Goal: Task Accomplishment & Management: Manage account settings

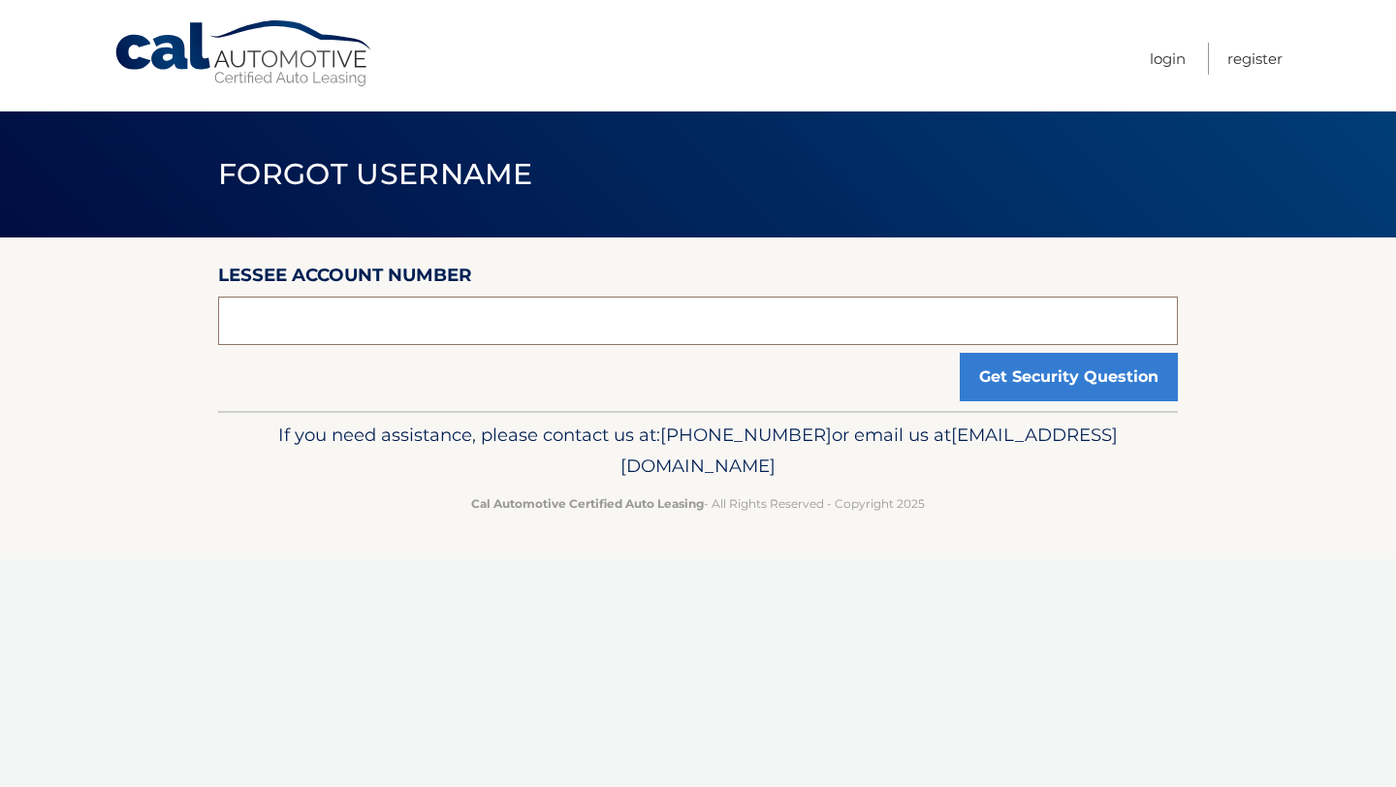
click at [622, 326] on input "text" at bounding box center [698, 321] width 960 height 48
click at [1071, 381] on button "Get Security Question" at bounding box center [1069, 377] width 218 height 48
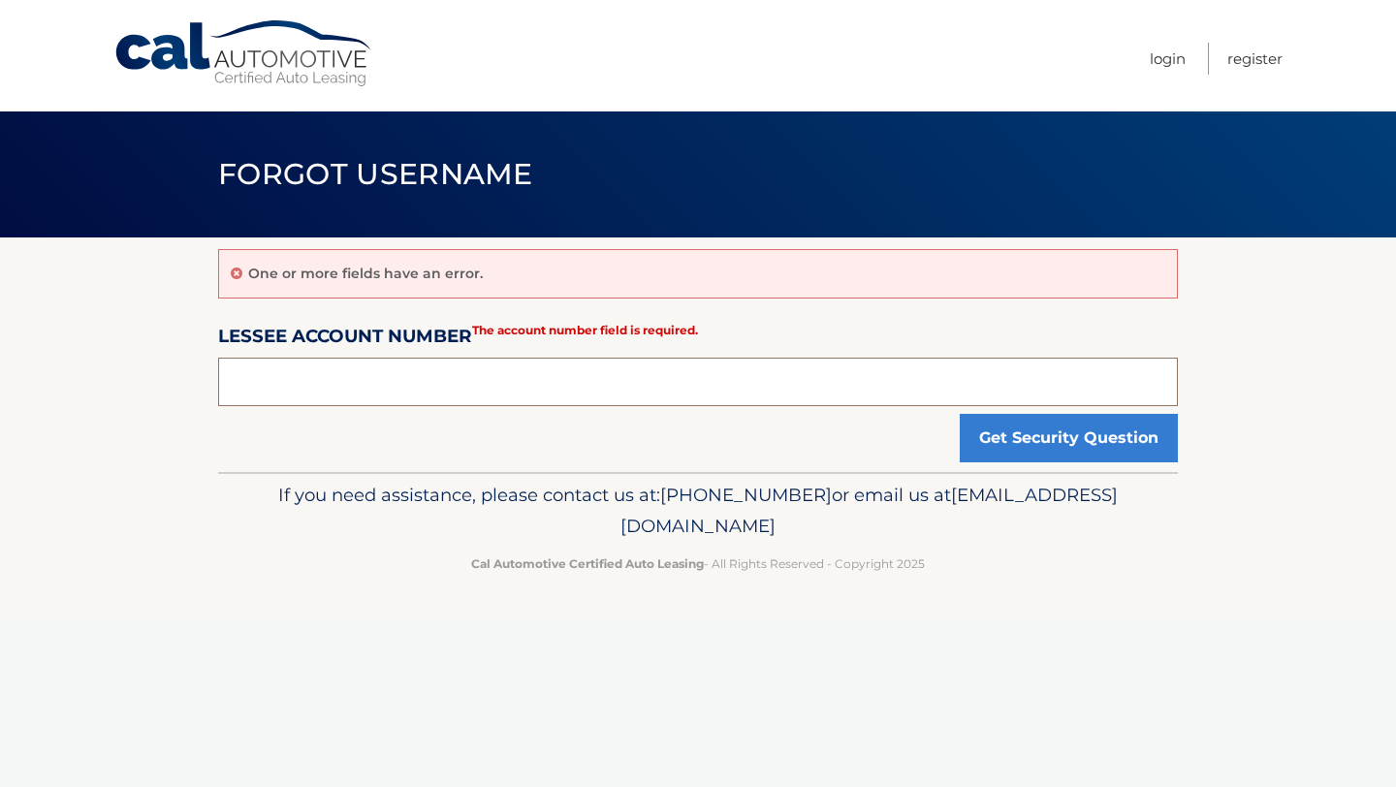
click at [875, 365] on input "text" at bounding box center [698, 382] width 960 height 48
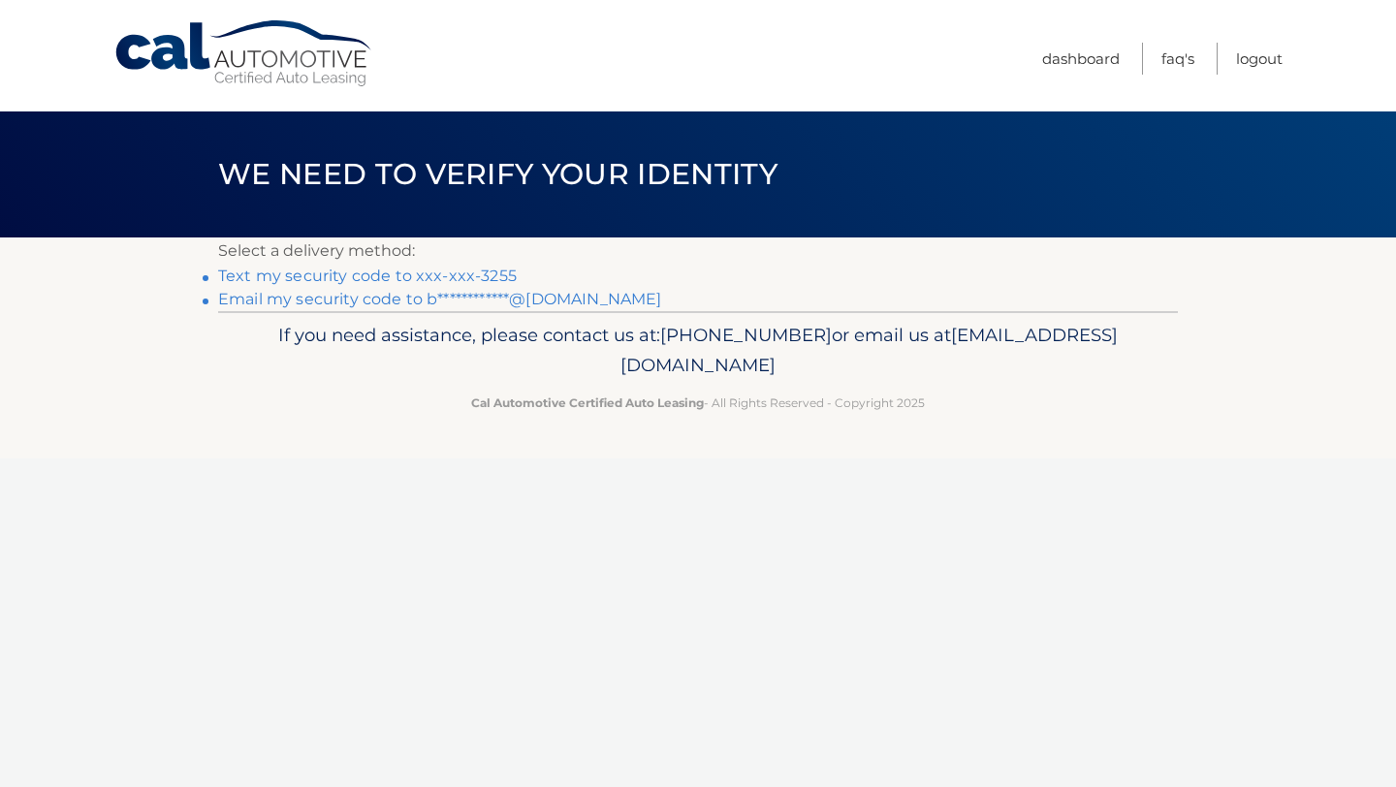
click at [385, 271] on link "Text my security code to xxx-xxx-3255" at bounding box center [367, 276] width 299 height 18
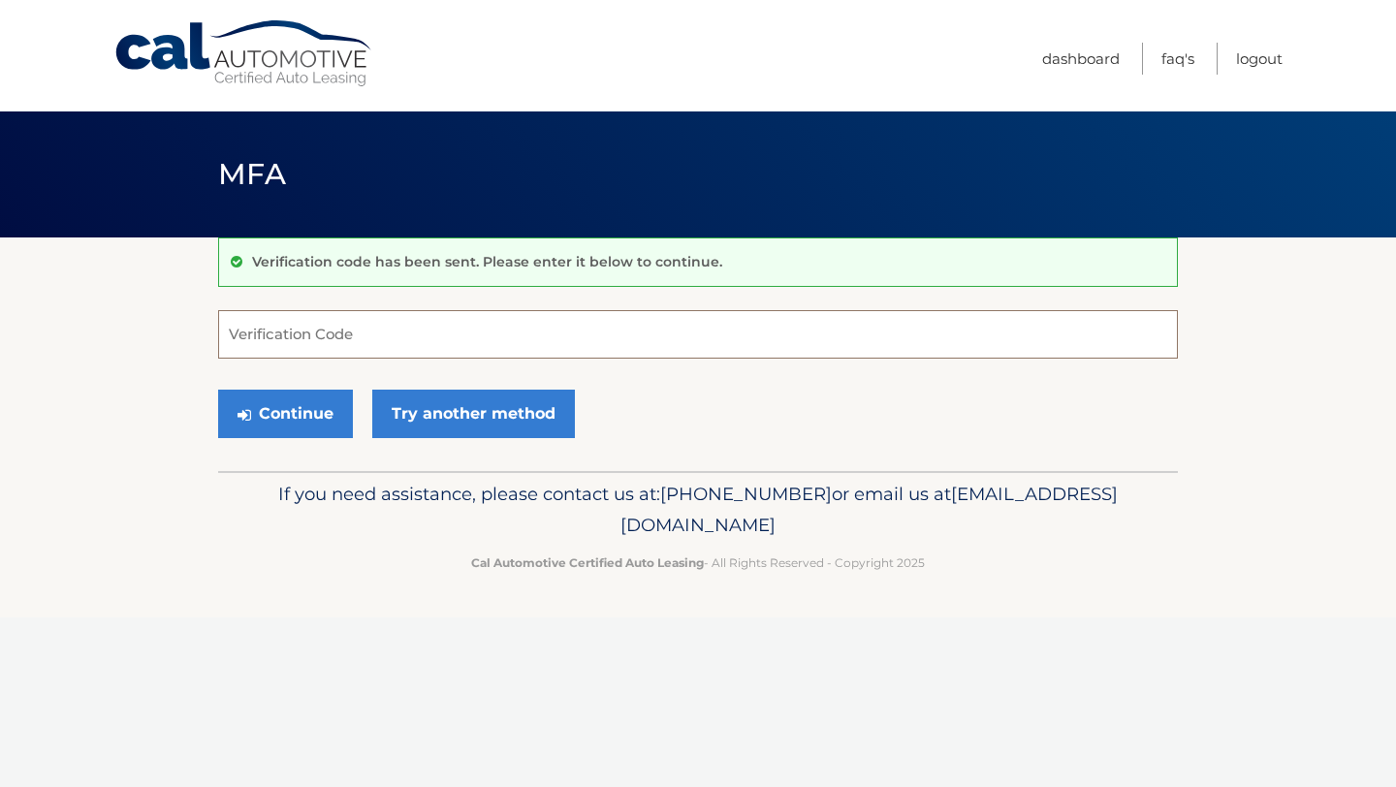
click at [415, 326] on input "Verification Code" at bounding box center [698, 334] width 960 height 48
click at [413, 340] on input "Verification Code" at bounding box center [698, 334] width 960 height 48
type input "145748"
click at [316, 420] on button "Continue" at bounding box center [285, 414] width 135 height 48
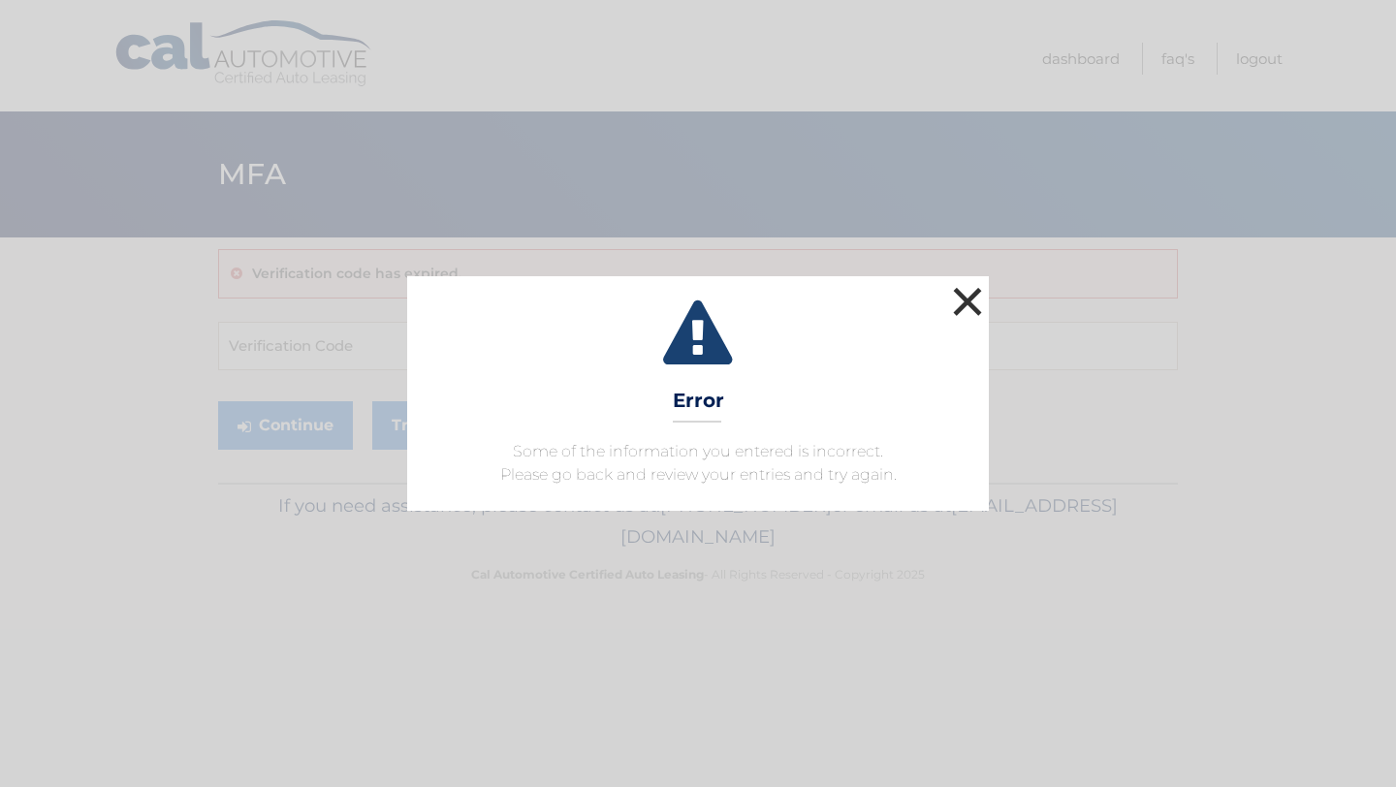
click at [979, 300] on button "×" at bounding box center [967, 301] width 39 height 39
click at [950, 289] on button "×" at bounding box center [967, 301] width 39 height 39
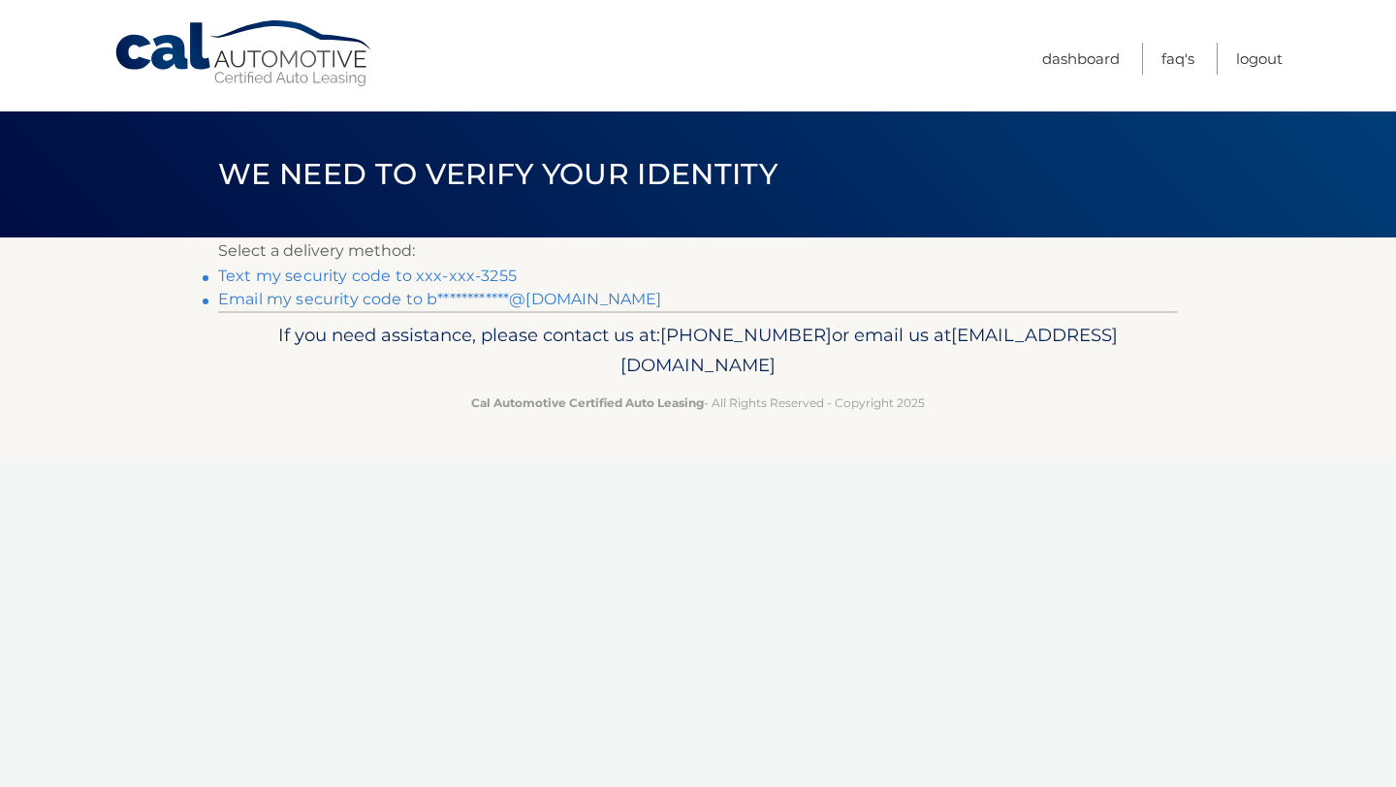
click at [274, 277] on link "Text my security code to xxx-xxx-3255" at bounding box center [367, 276] width 299 height 18
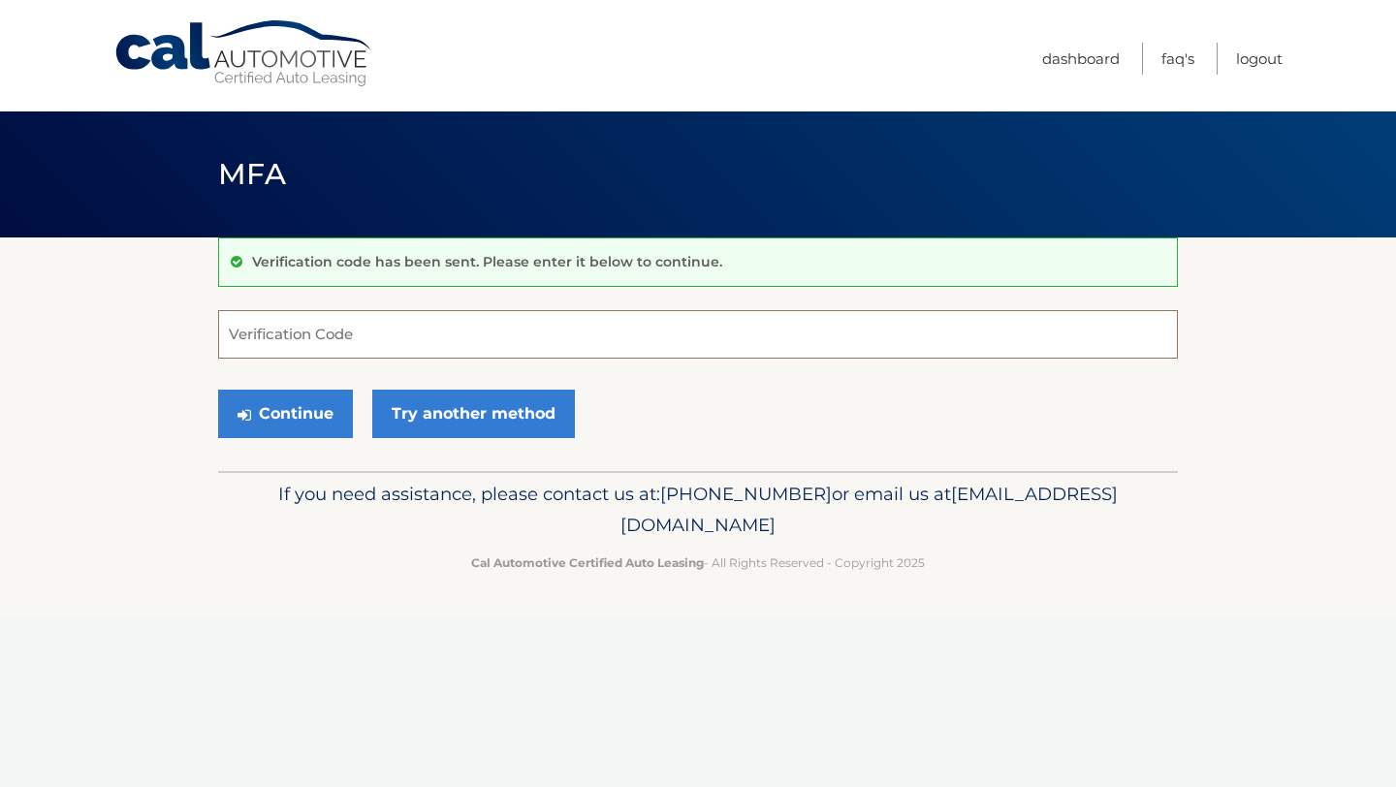
click at [312, 327] on input "Verification Code" at bounding box center [698, 334] width 960 height 48
click at [457, 324] on input "Verification Code" at bounding box center [698, 334] width 960 height 48
paste input "870993"
type input "870993"
click at [251, 430] on button "Continue" at bounding box center [285, 414] width 135 height 48
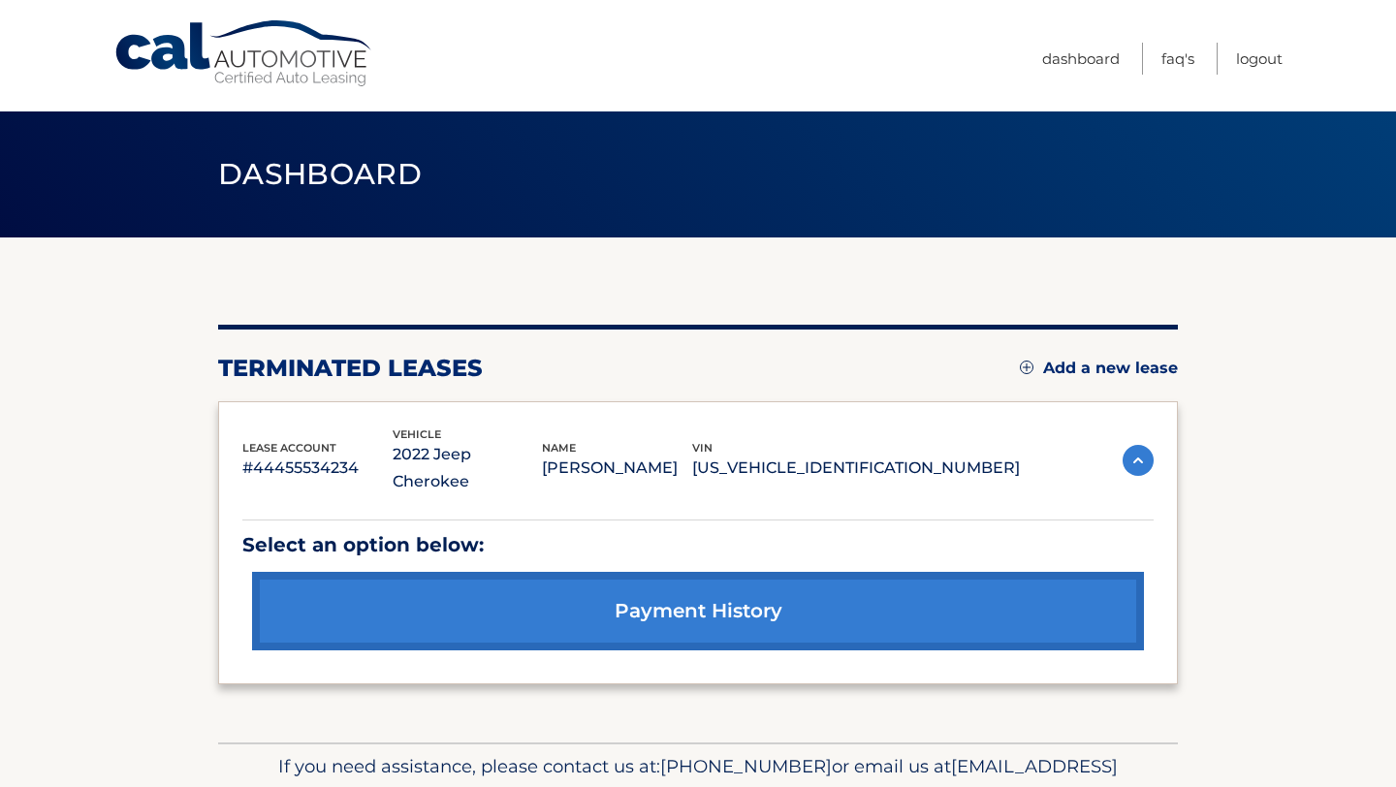
scroll to position [75, 0]
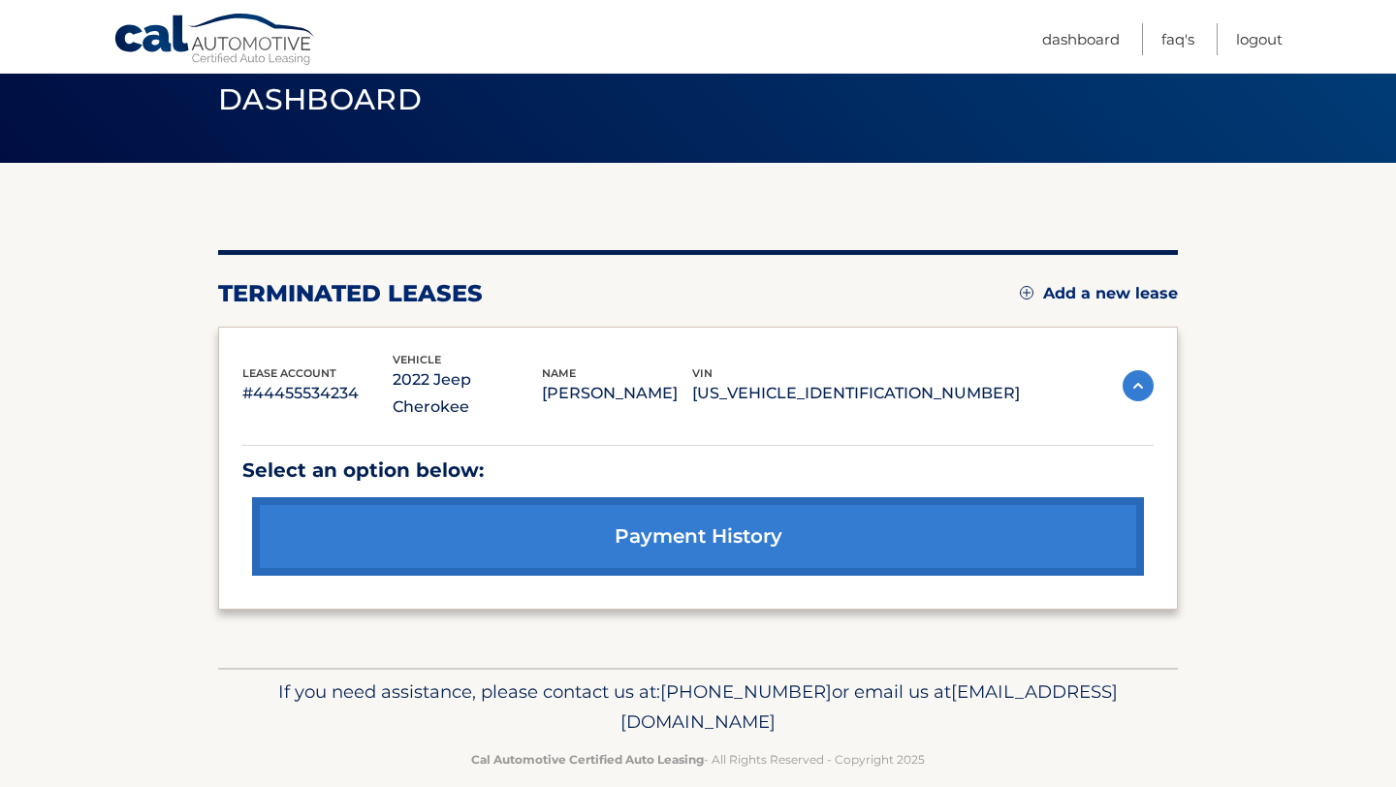
click at [699, 498] on link "payment history" at bounding box center [698, 536] width 892 height 79
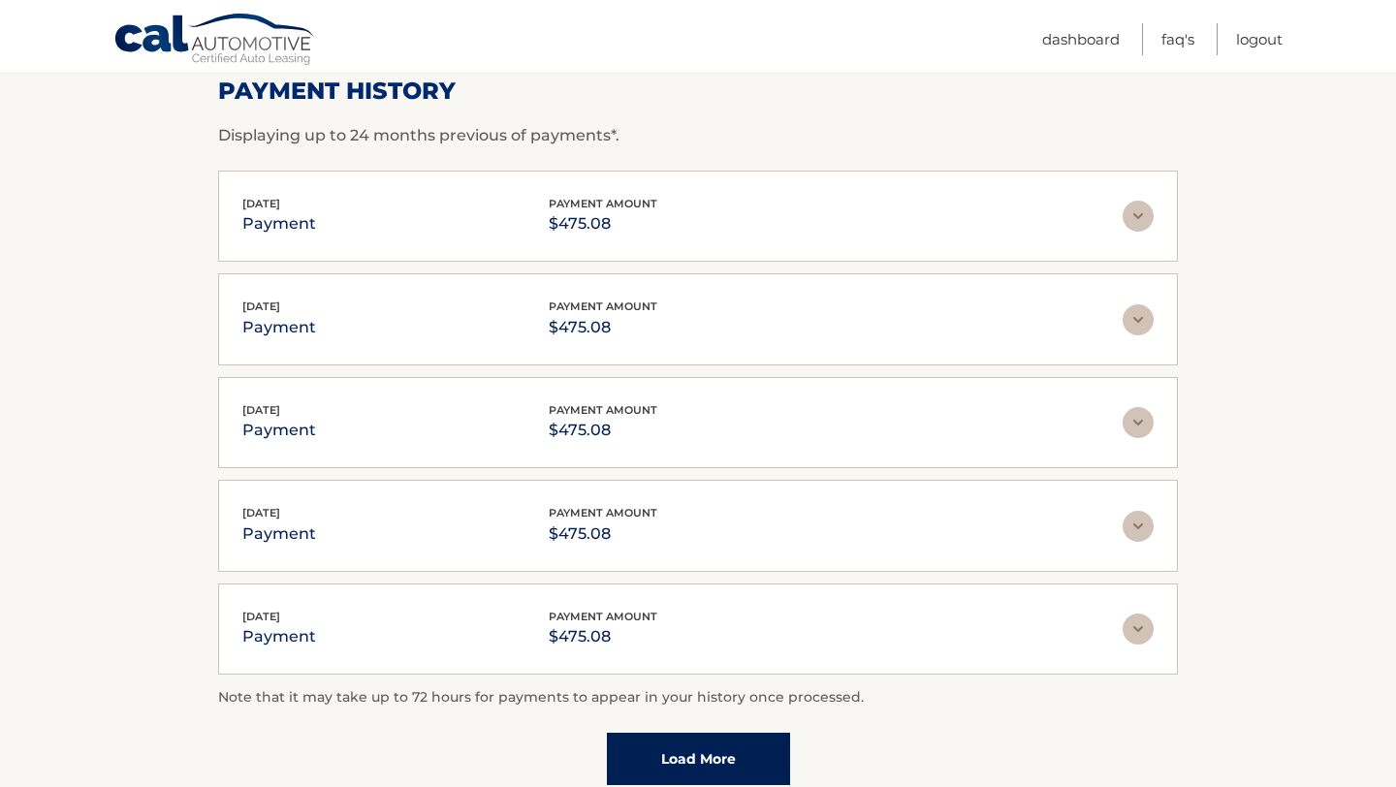
scroll to position [299, 0]
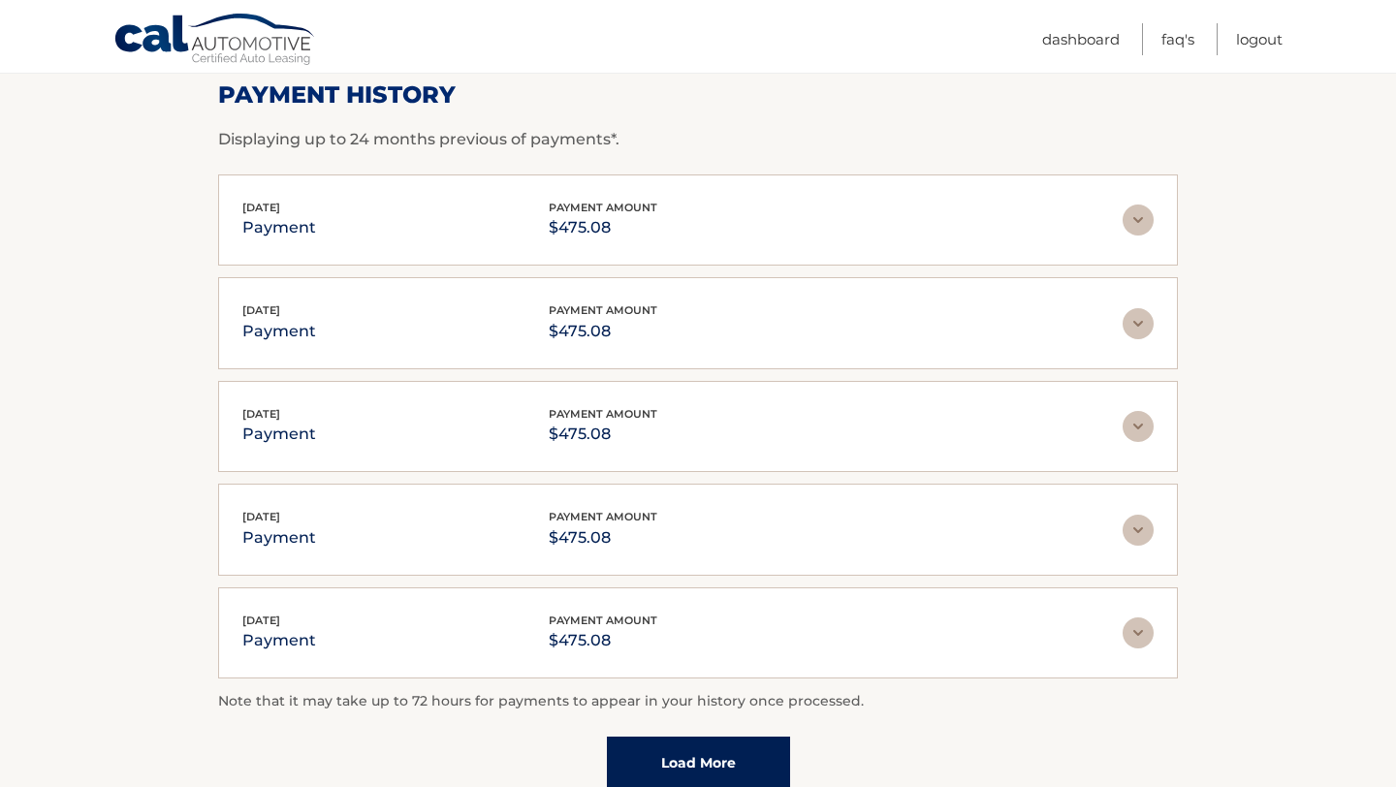
click at [1139, 231] on img at bounding box center [1138, 220] width 31 height 31
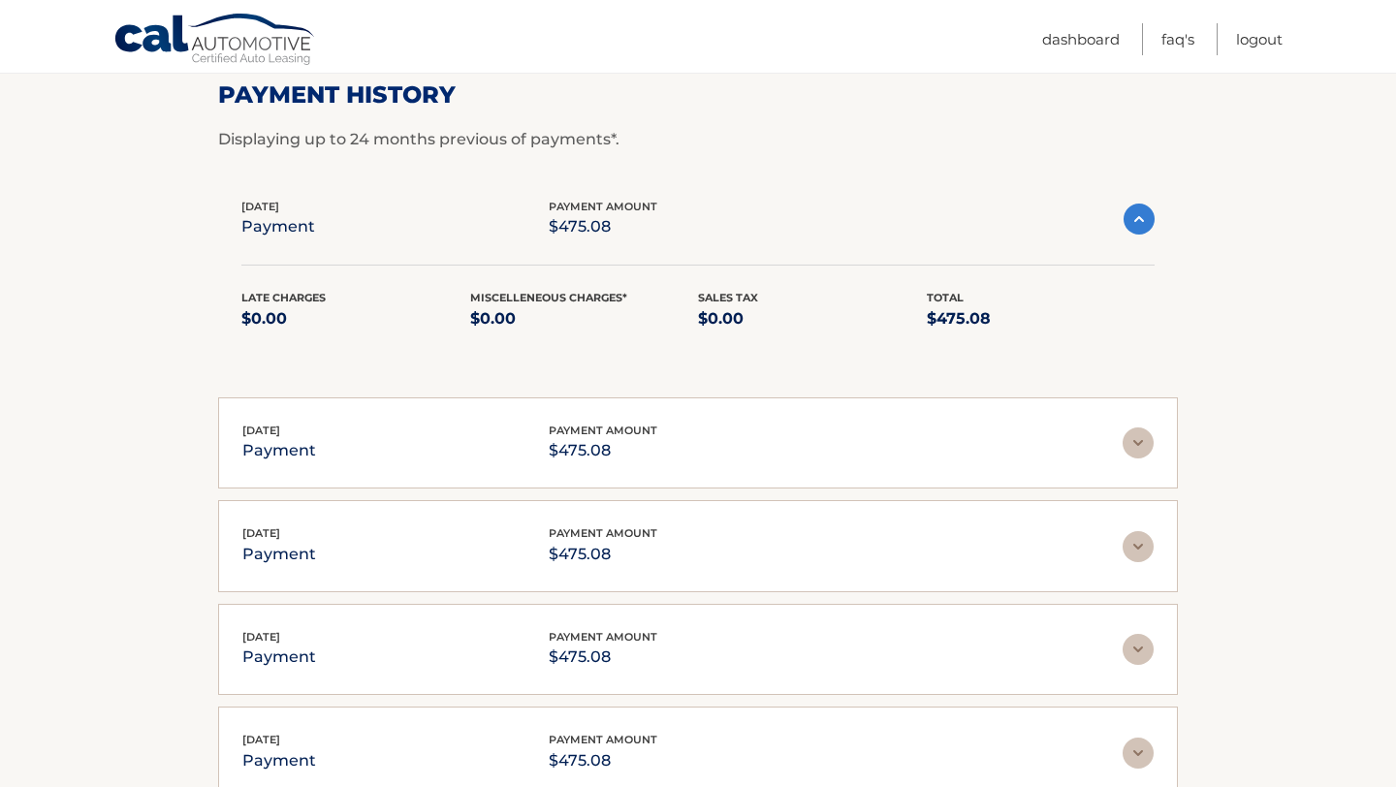
click at [1139, 231] on img at bounding box center [1139, 219] width 31 height 31
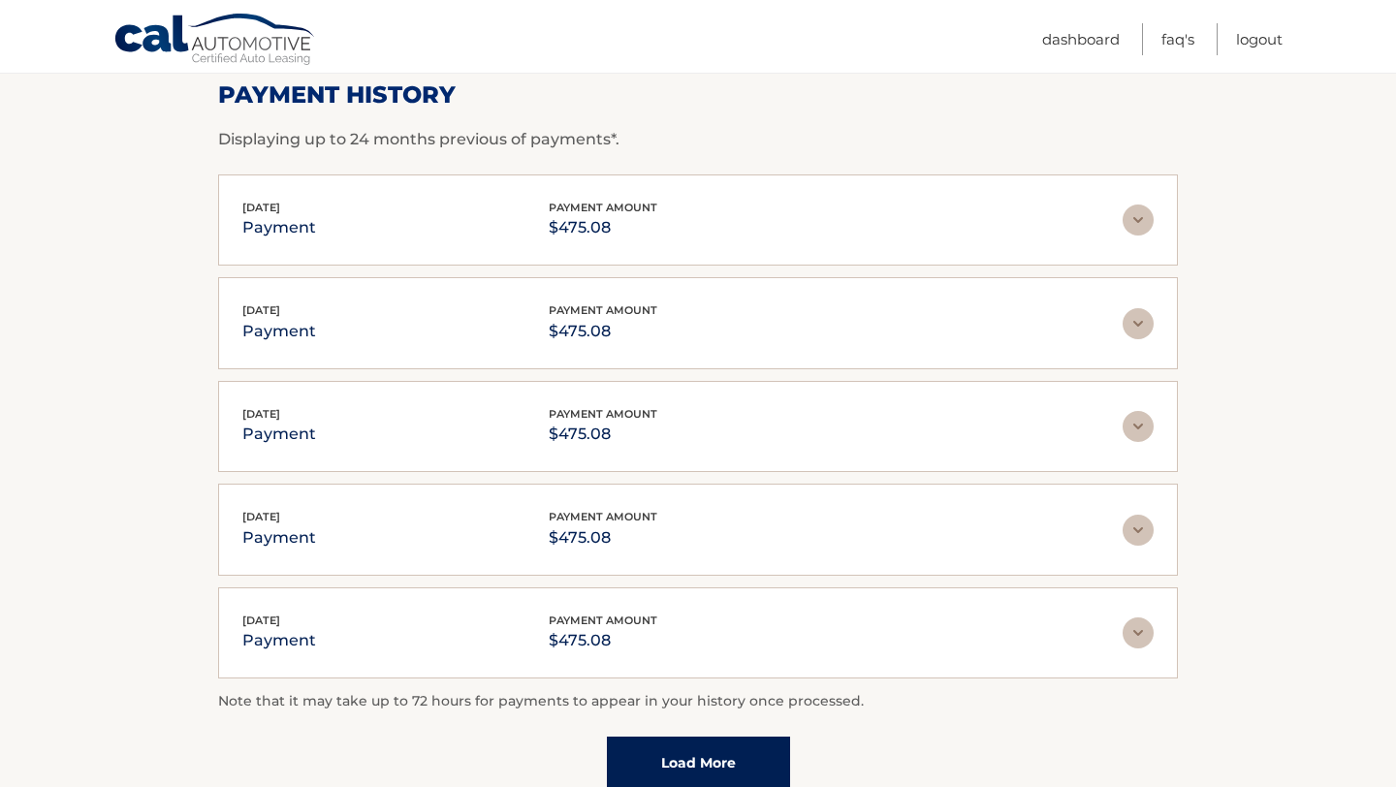
click at [689, 766] on link "Load More" at bounding box center [698, 763] width 183 height 52
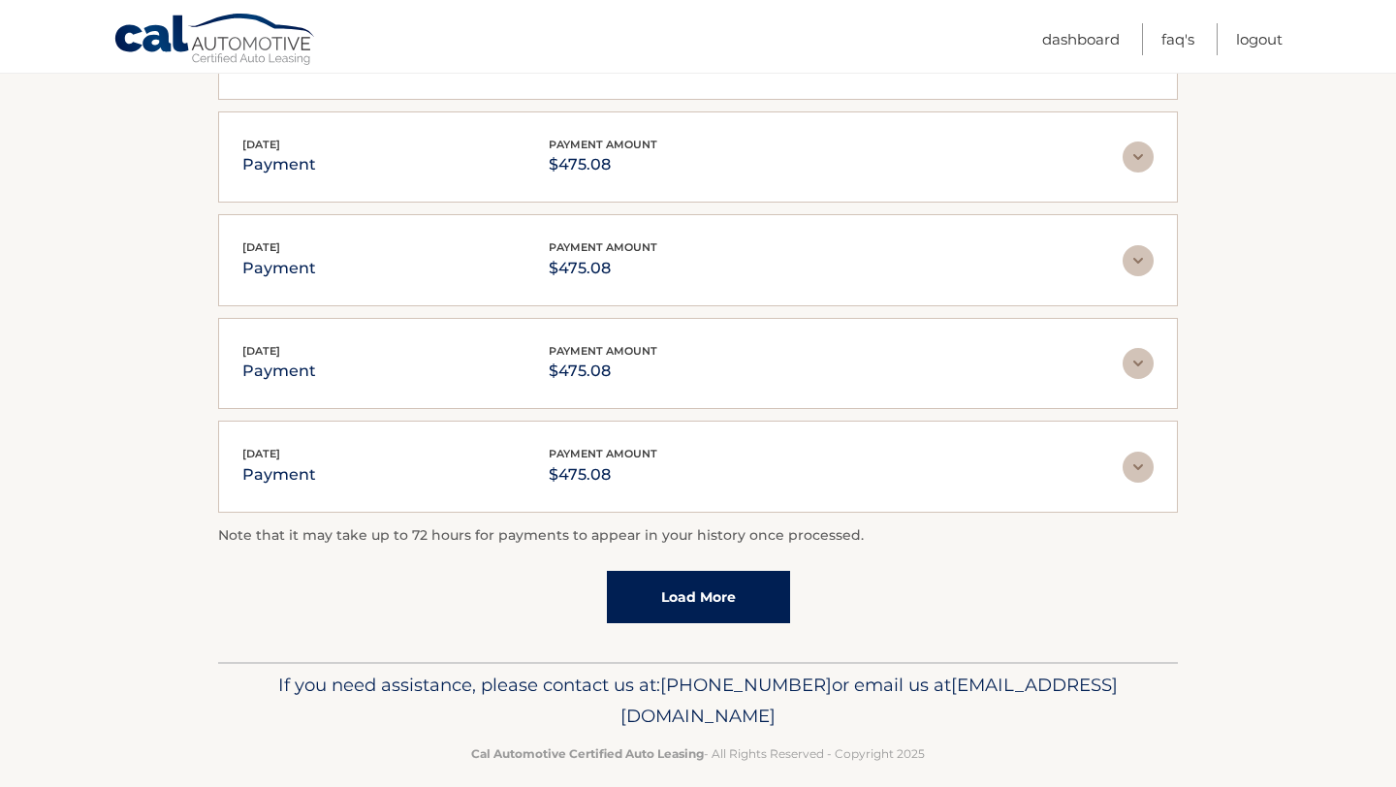
scroll to position [587, 0]
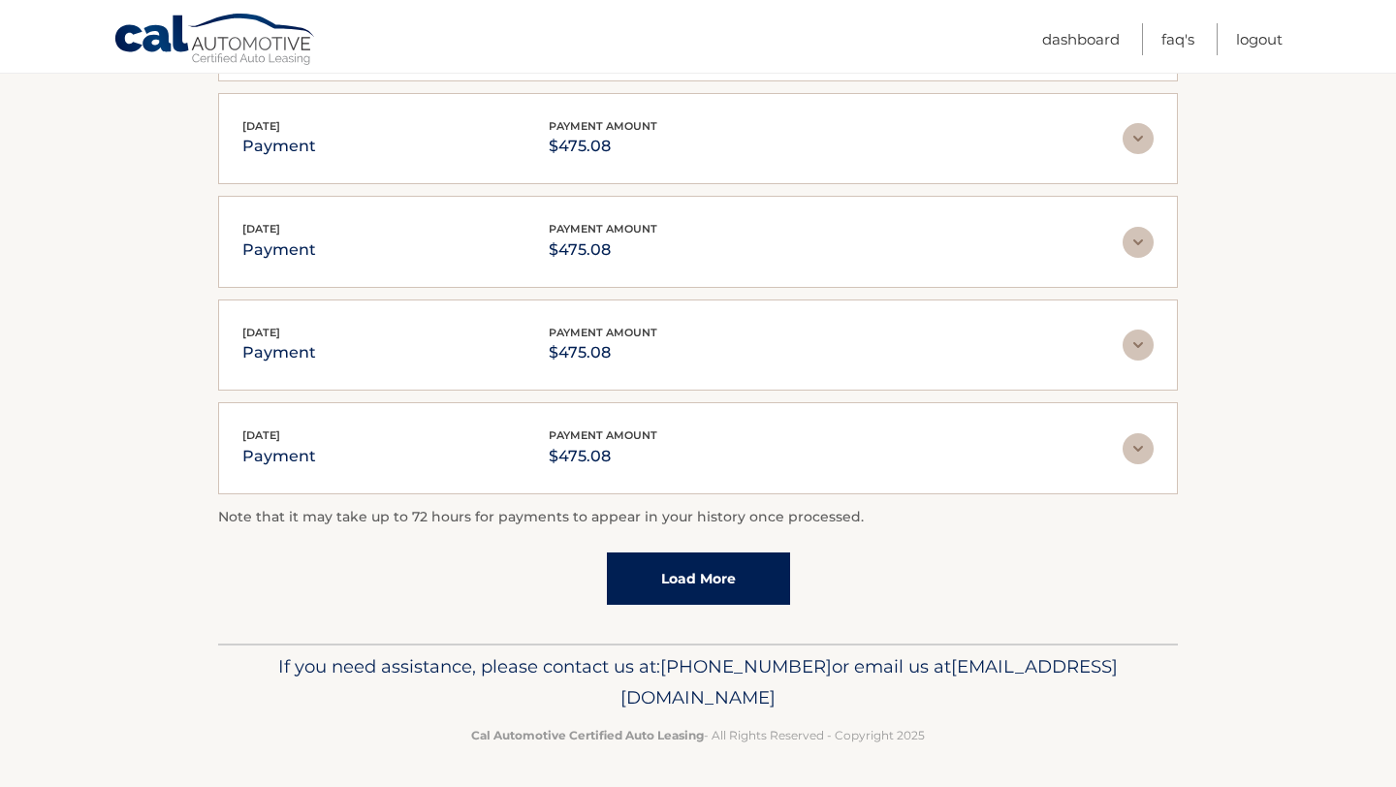
click at [654, 581] on link "Load More" at bounding box center [698, 579] width 183 height 52
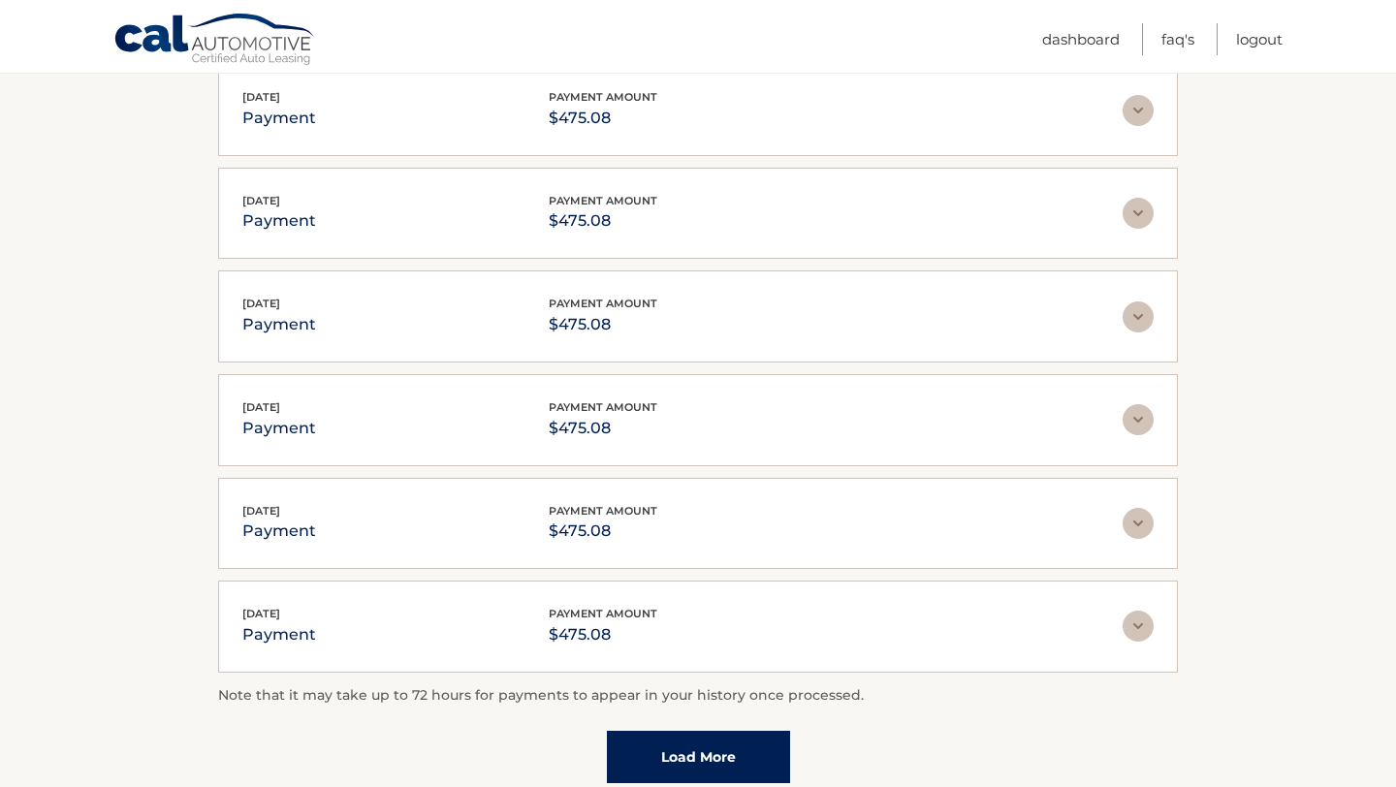
scroll to position [986, 0]
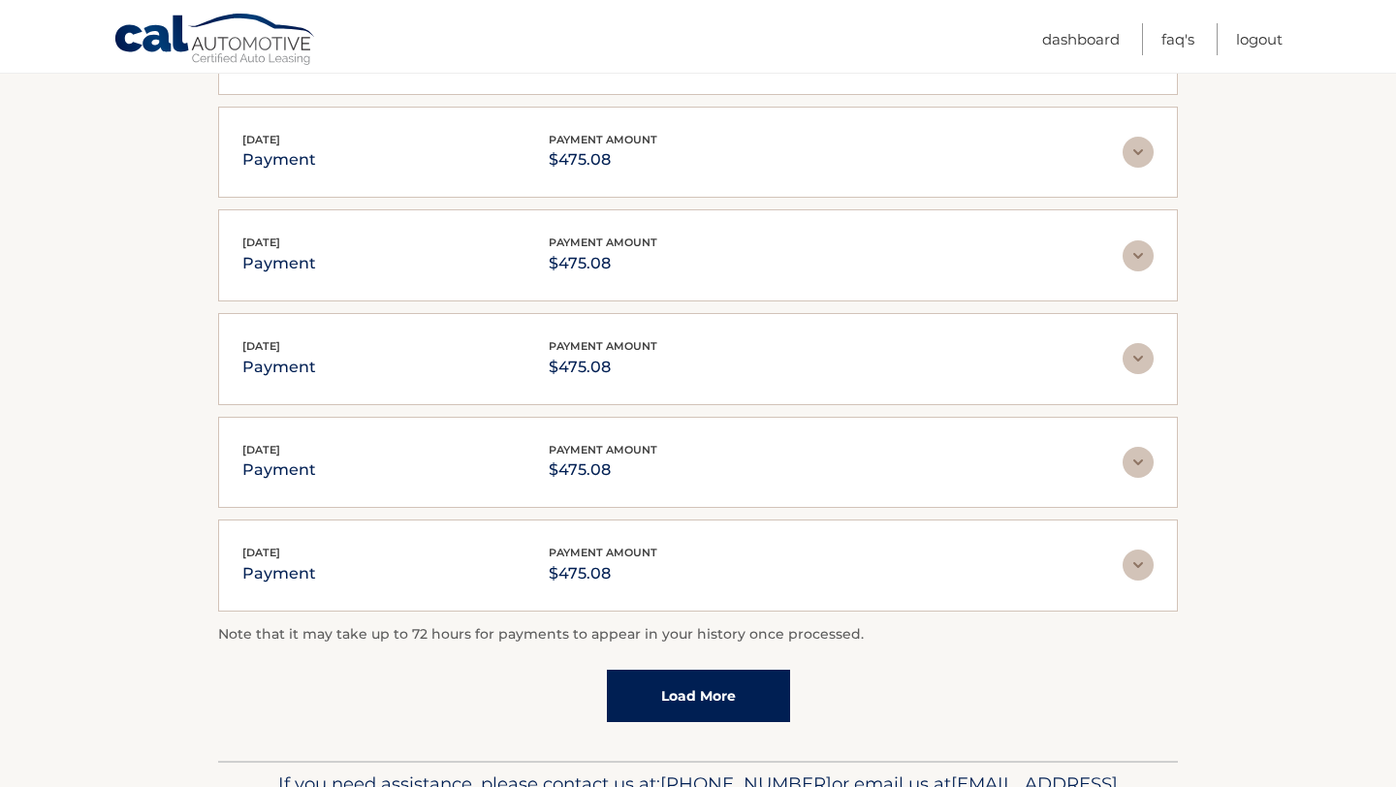
click at [696, 701] on link "Load More" at bounding box center [698, 696] width 183 height 52
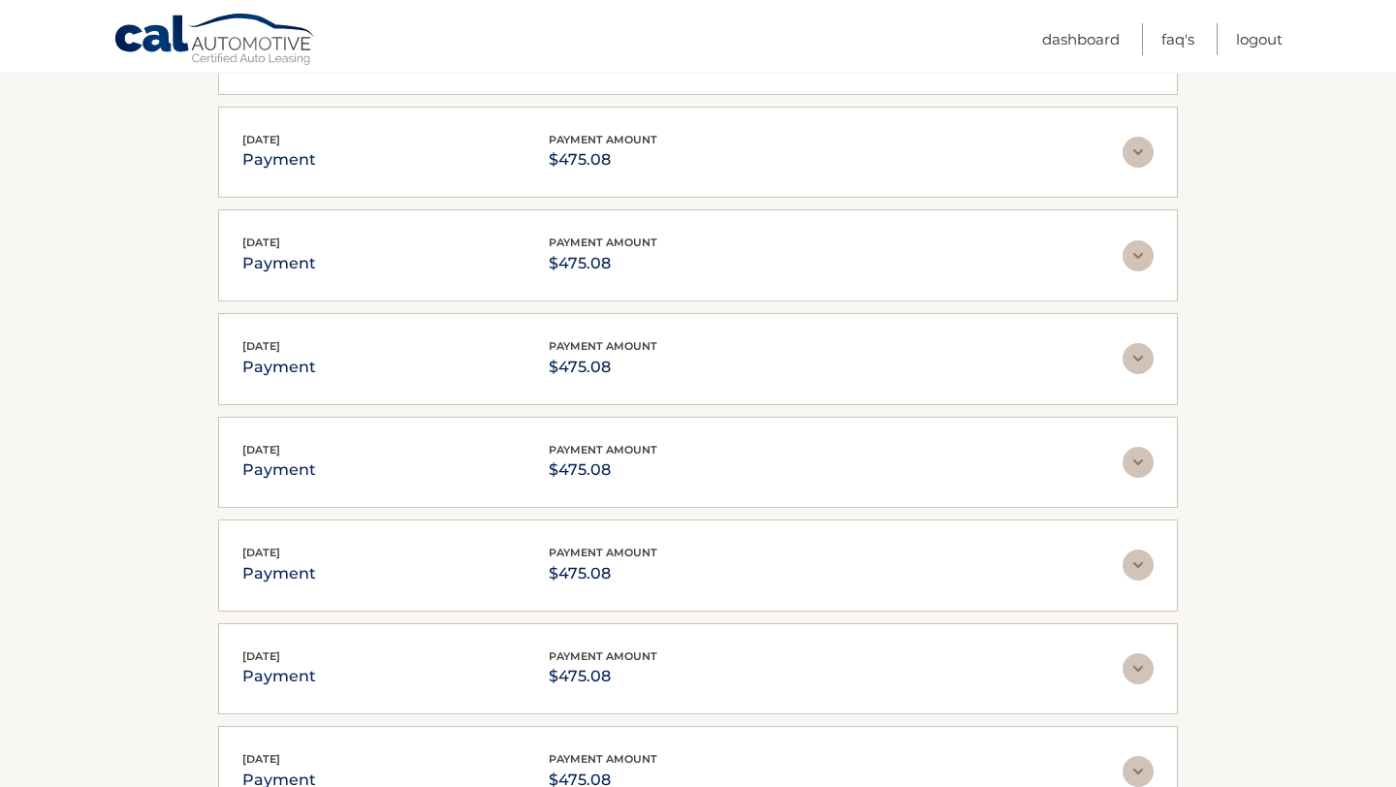
scroll to position [1614, 0]
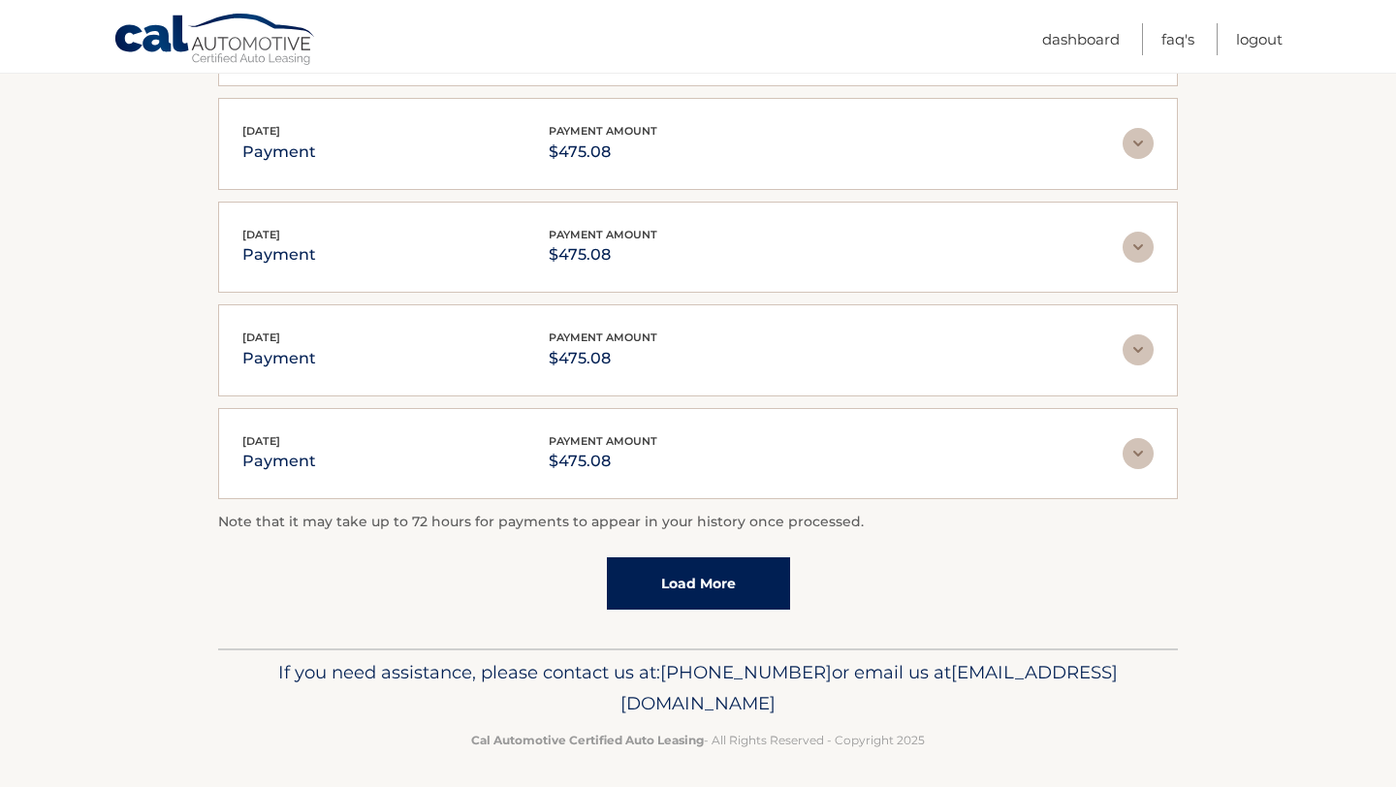
click at [716, 566] on link "Load More" at bounding box center [698, 583] width 183 height 52
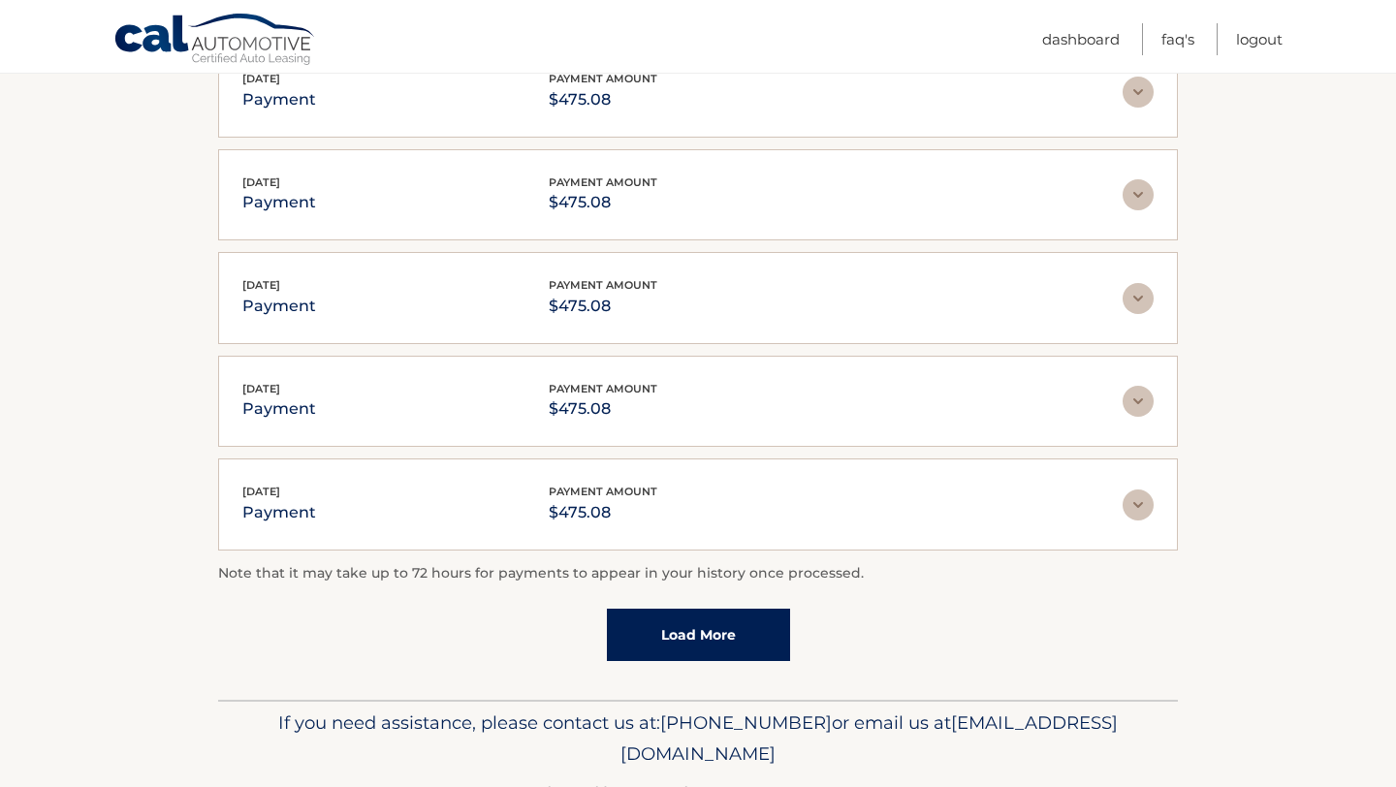
scroll to position [2128, 0]
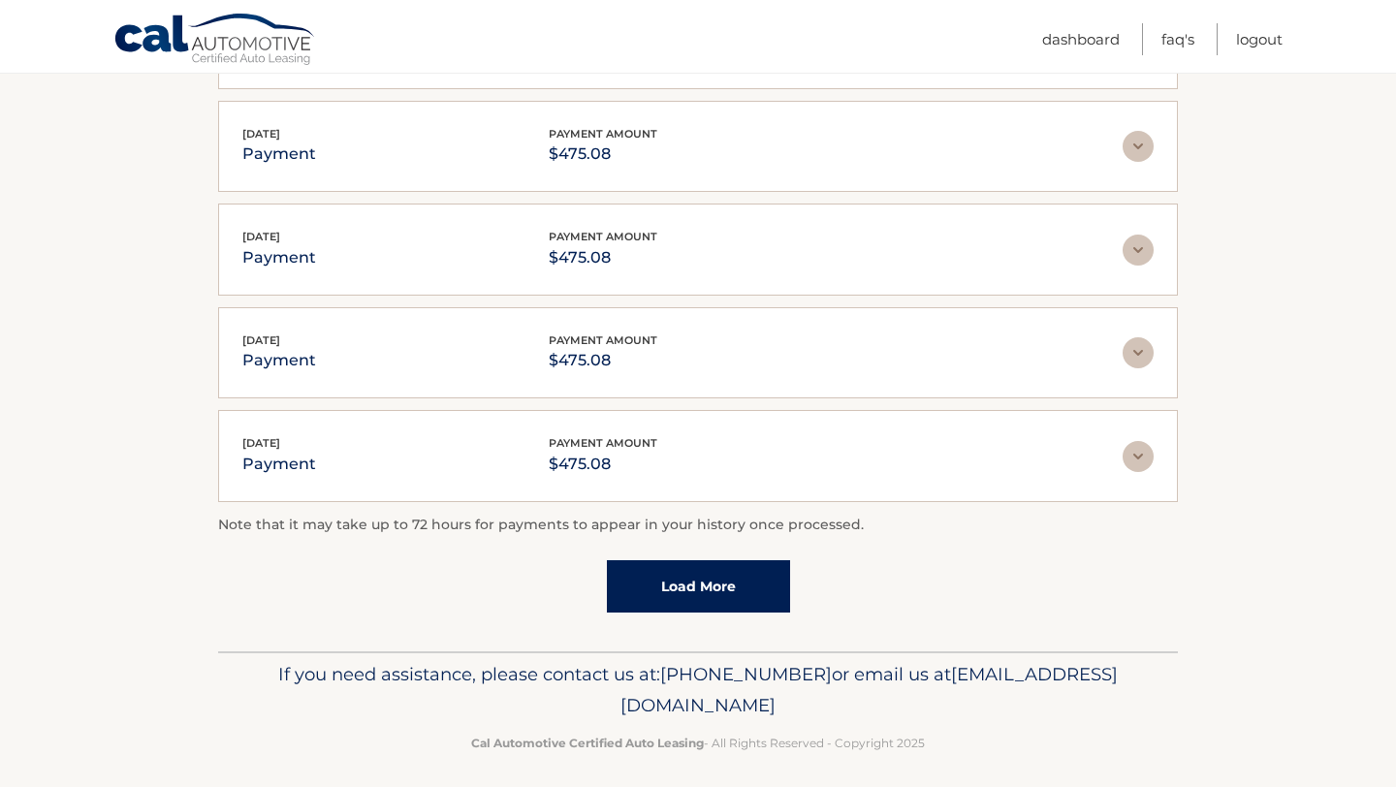
click at [716, 566] on link "Load More" at bounding box center [698, 586] width 183 height 52
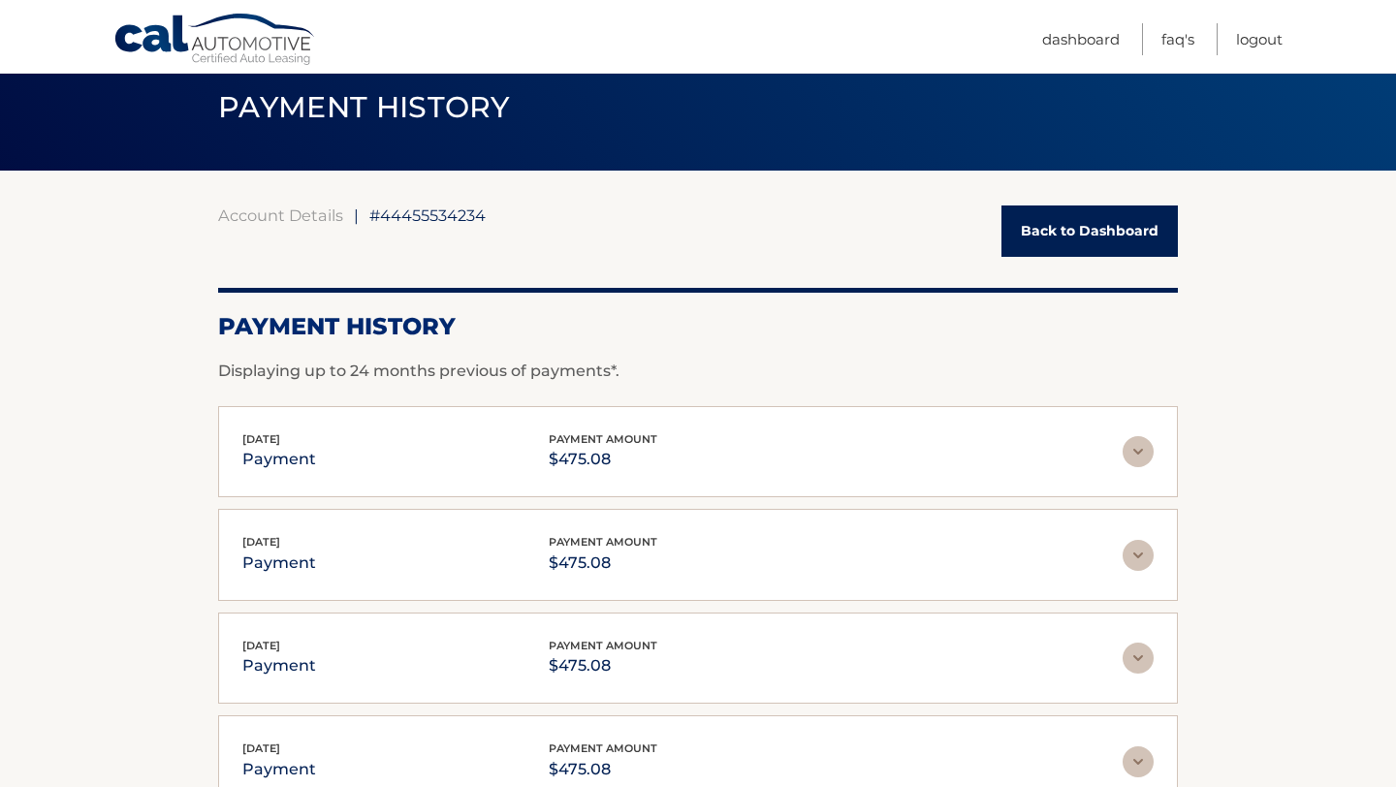
scroll to position [0, 0]
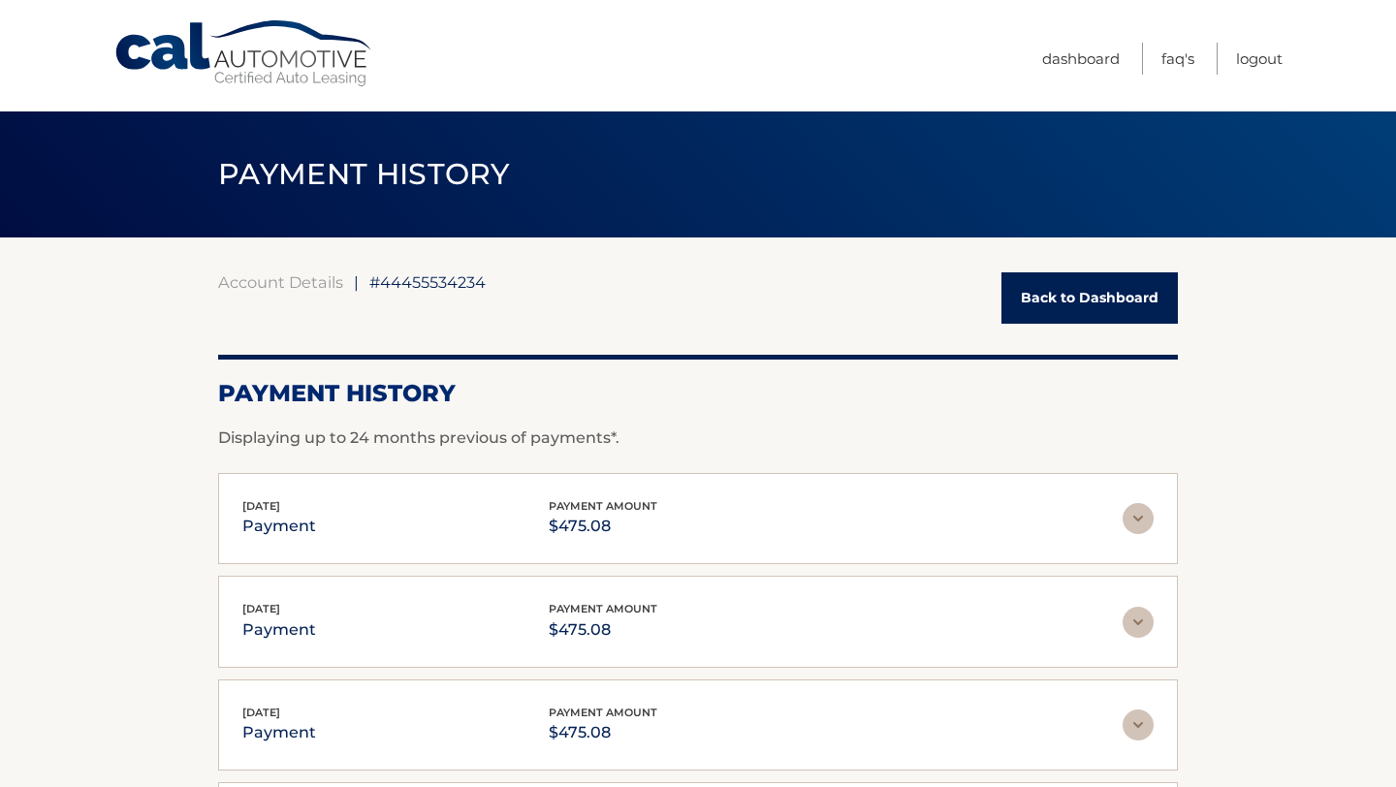
click at [1042, 304] on link "Back to Dashboard" at bounding box center [1089, 297] width 176 height 51
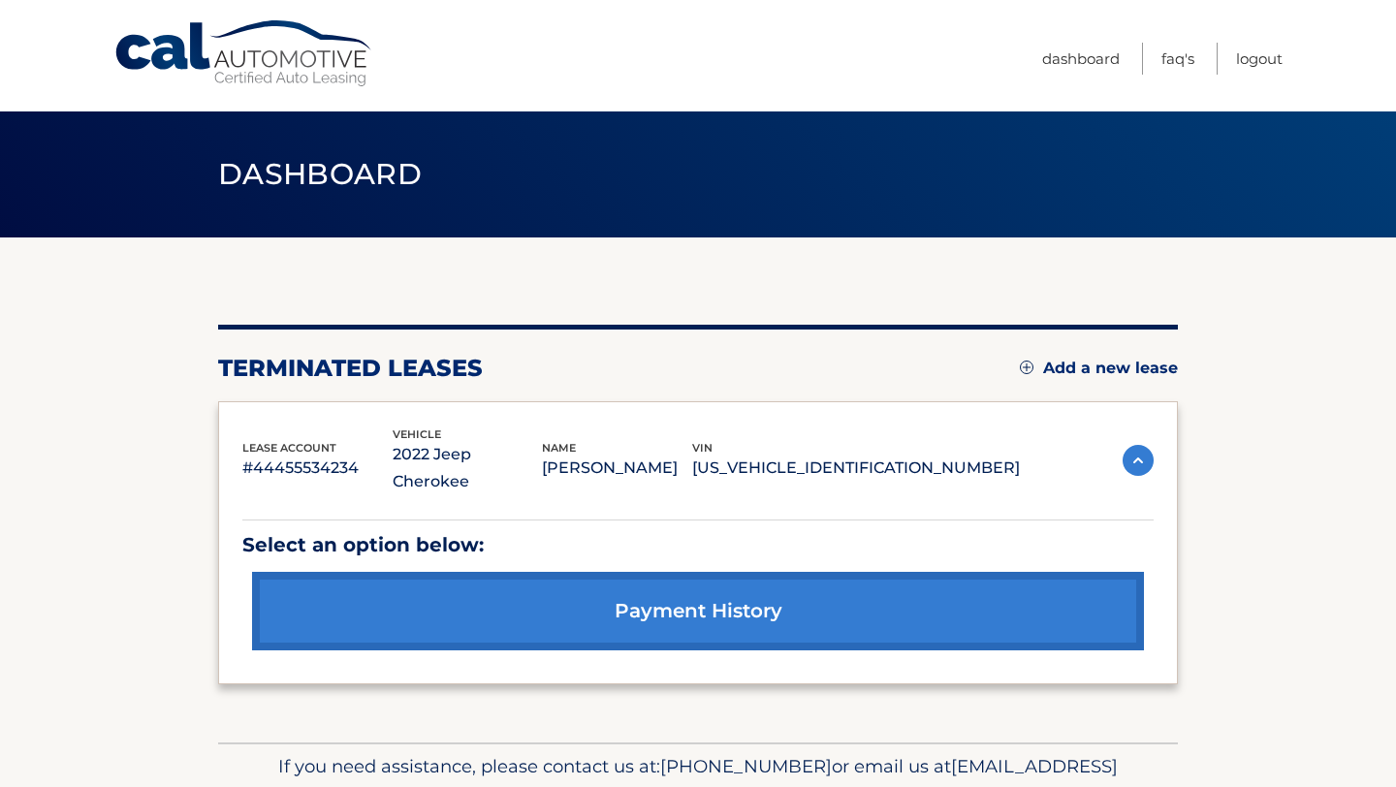
click at [1138, 457] on img at bounding box center [1138, 460] width 31 height 31
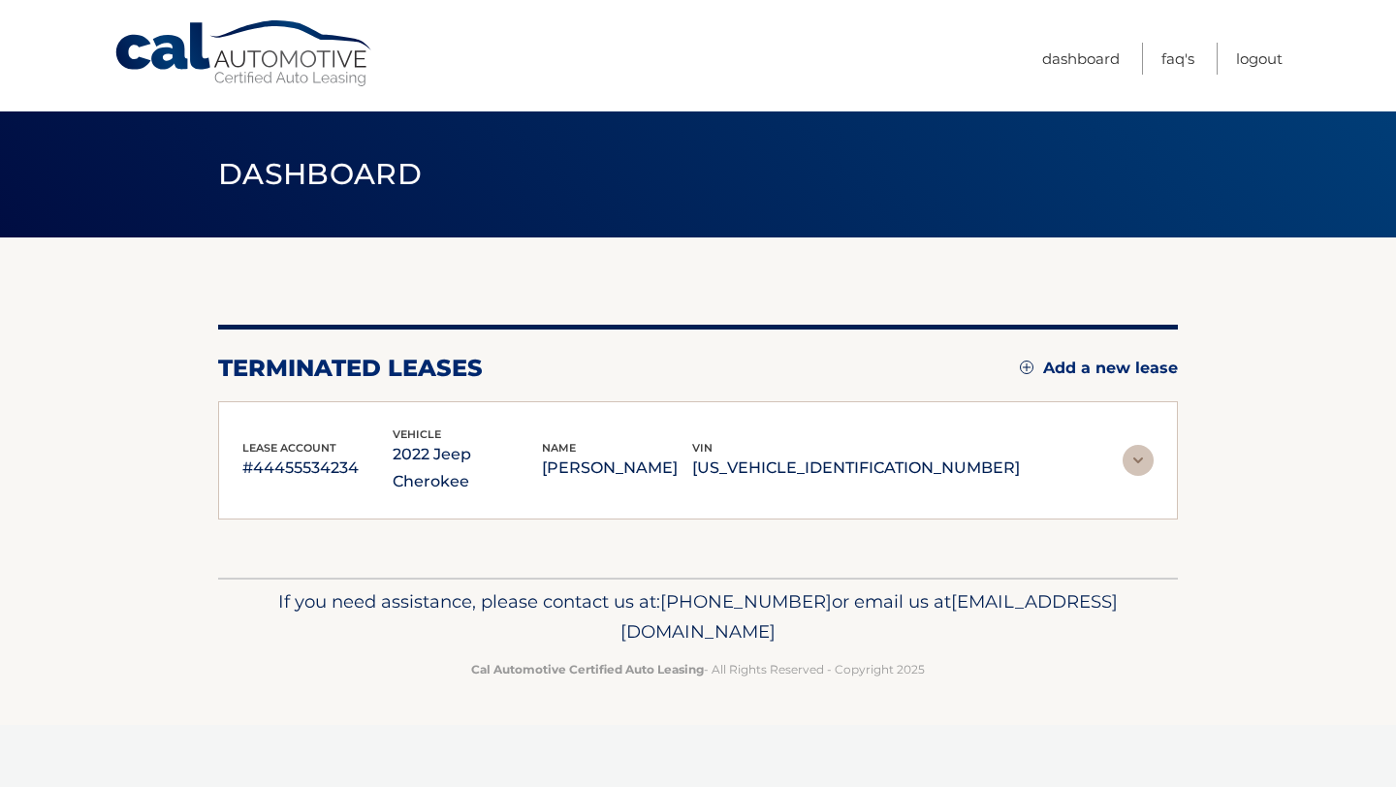
click at [1138, 457] on img at bounding box center [1138, 460] width 31 height 31
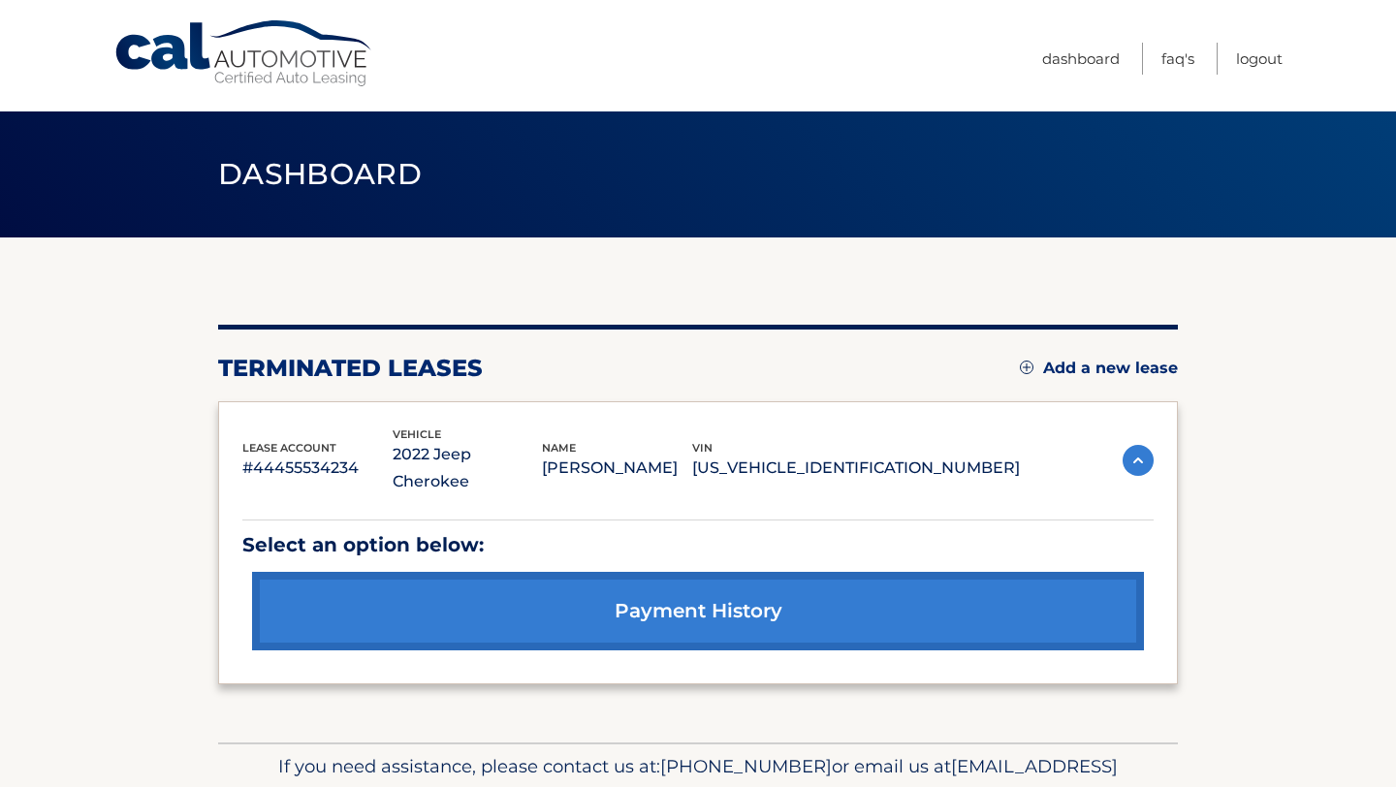
scroll to position [75, 0]
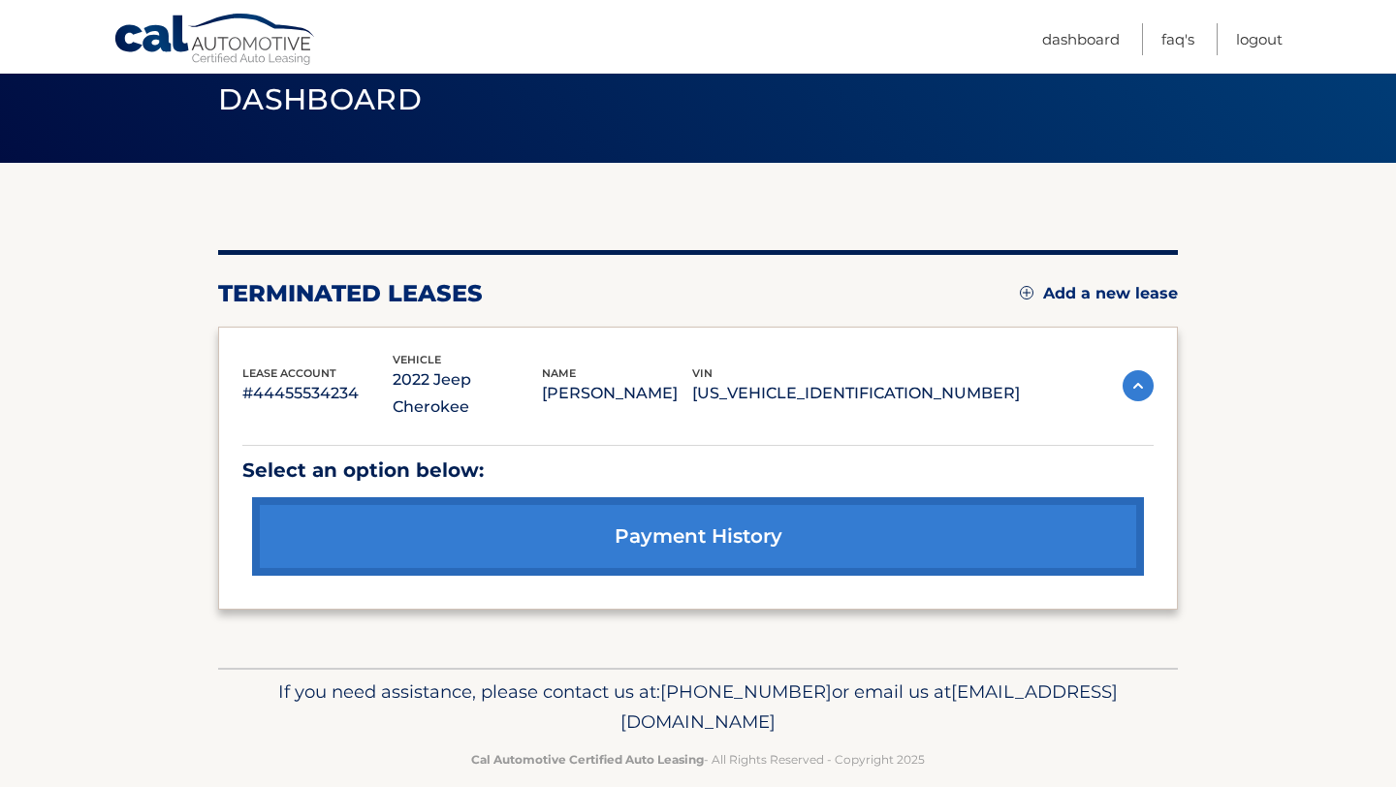
click at [278, 384] on p "#44455534234" at bounding box center [317, 393] width 150 height 27
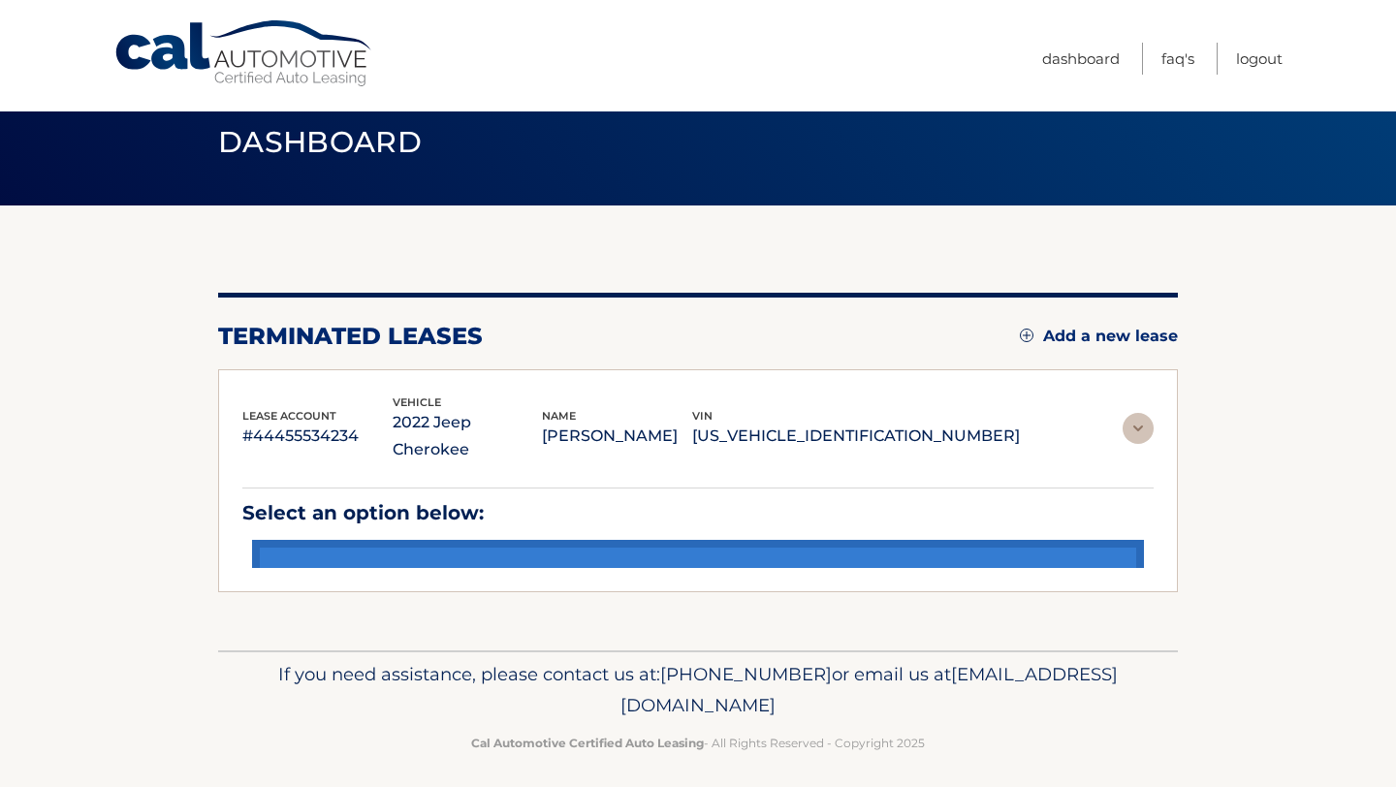
scroll to position [0, 0]
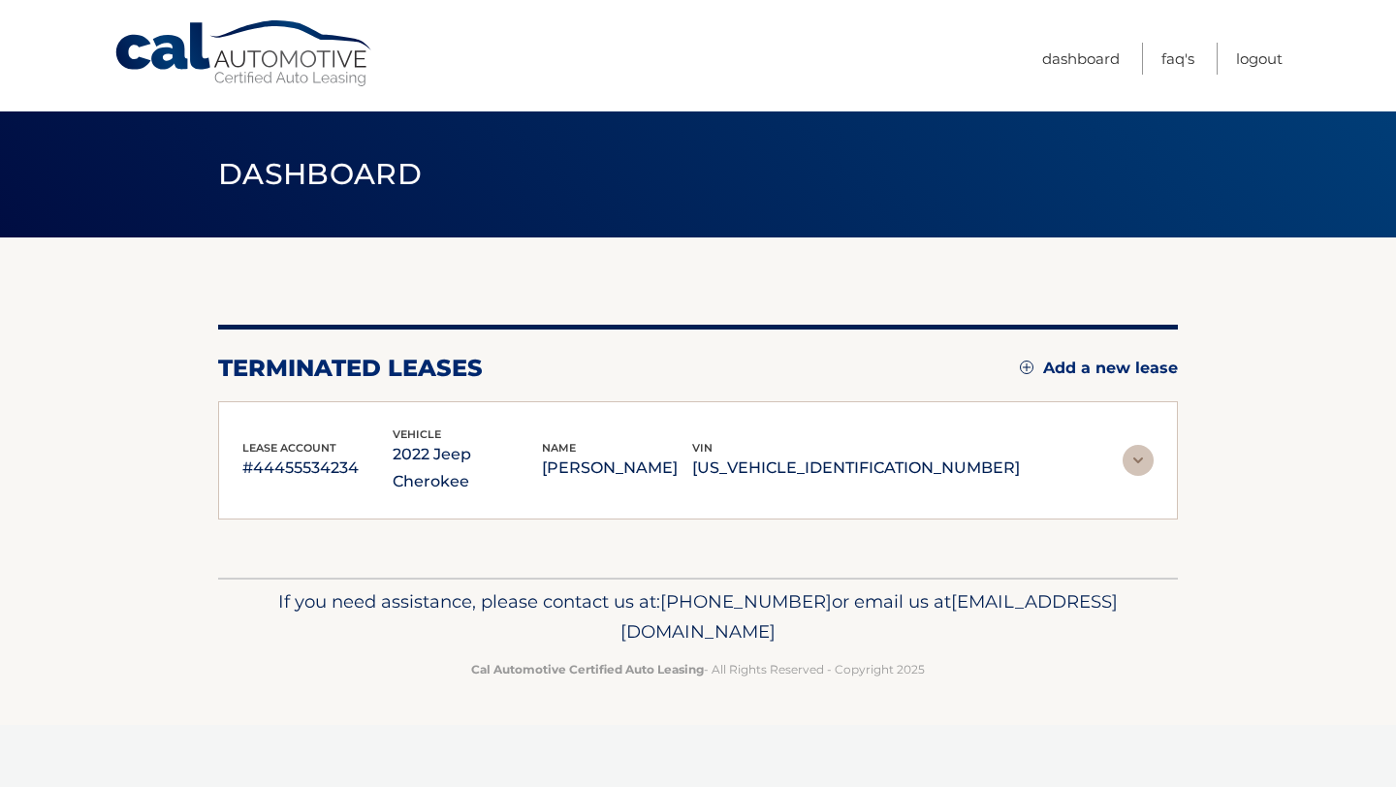
click at [454, 482] on div "lease account #44455534234 vehicle 2022 Jeep Cherokee name [PERSON_NAME] vin [U…" at bounding box center [698, 460] width 960 height 119
click at [491, 443] on p "2022 Jeep Cherokee" at bounding box center [468, 468] width 150 height 54
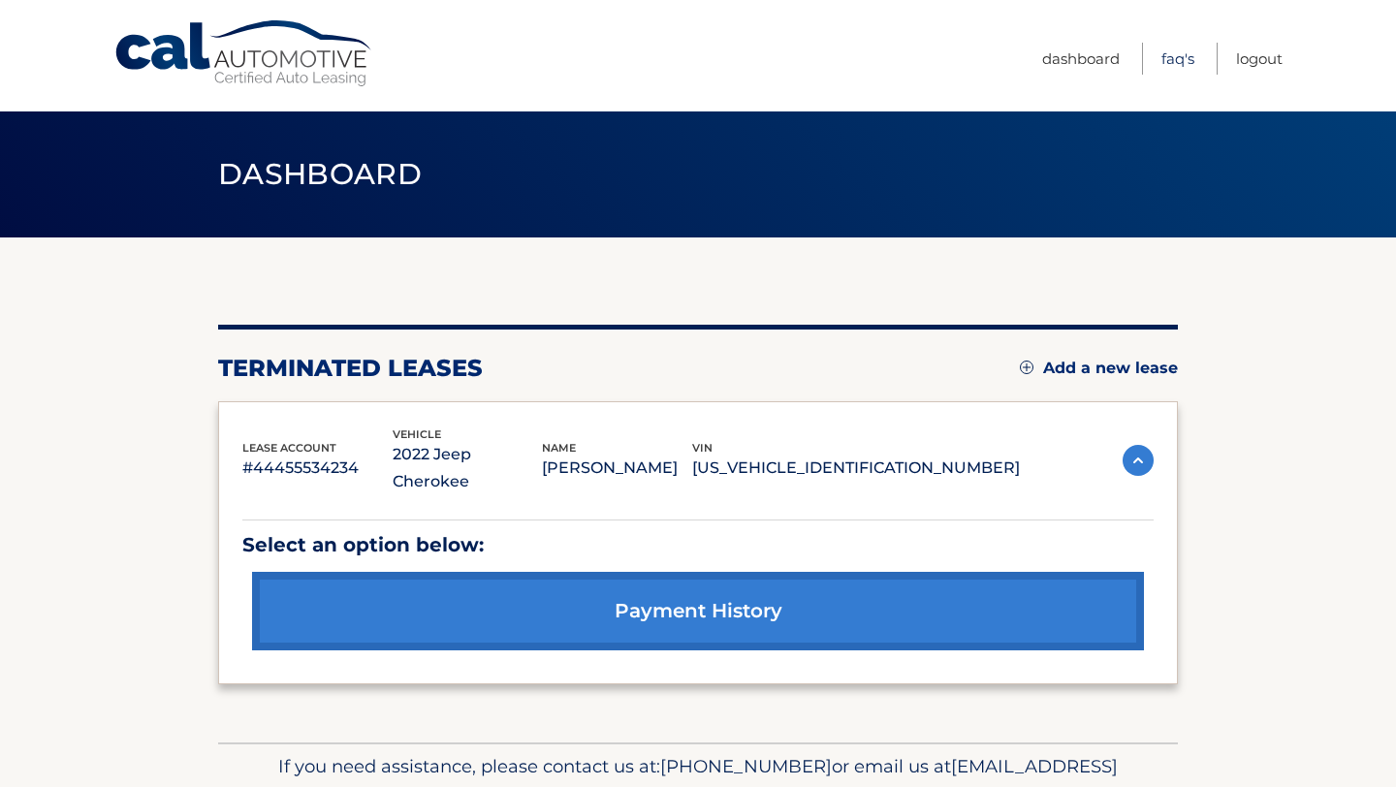
click at [1187, 56] on link "FAQ's" at bounding box center [1177, 59] width 33 height 32
click at [393, 403] on div "lease account #44455534234 vehicle 2022 Jeep Cherokee name MARCUS COHEN vin 1C4…" at bounding box center [698, 543] width 960 height 284
click at [897, 495] on div "Select an option below: payment history" at bounding box center [697, 577] width 911 height 165
click at [1118, 426] on div "lease account #44455534234 vehicle 2022 Jeep Cherokee name MARCUS COHEN vin 1C4…" at bounding box center [697, 461] width 911 height 71
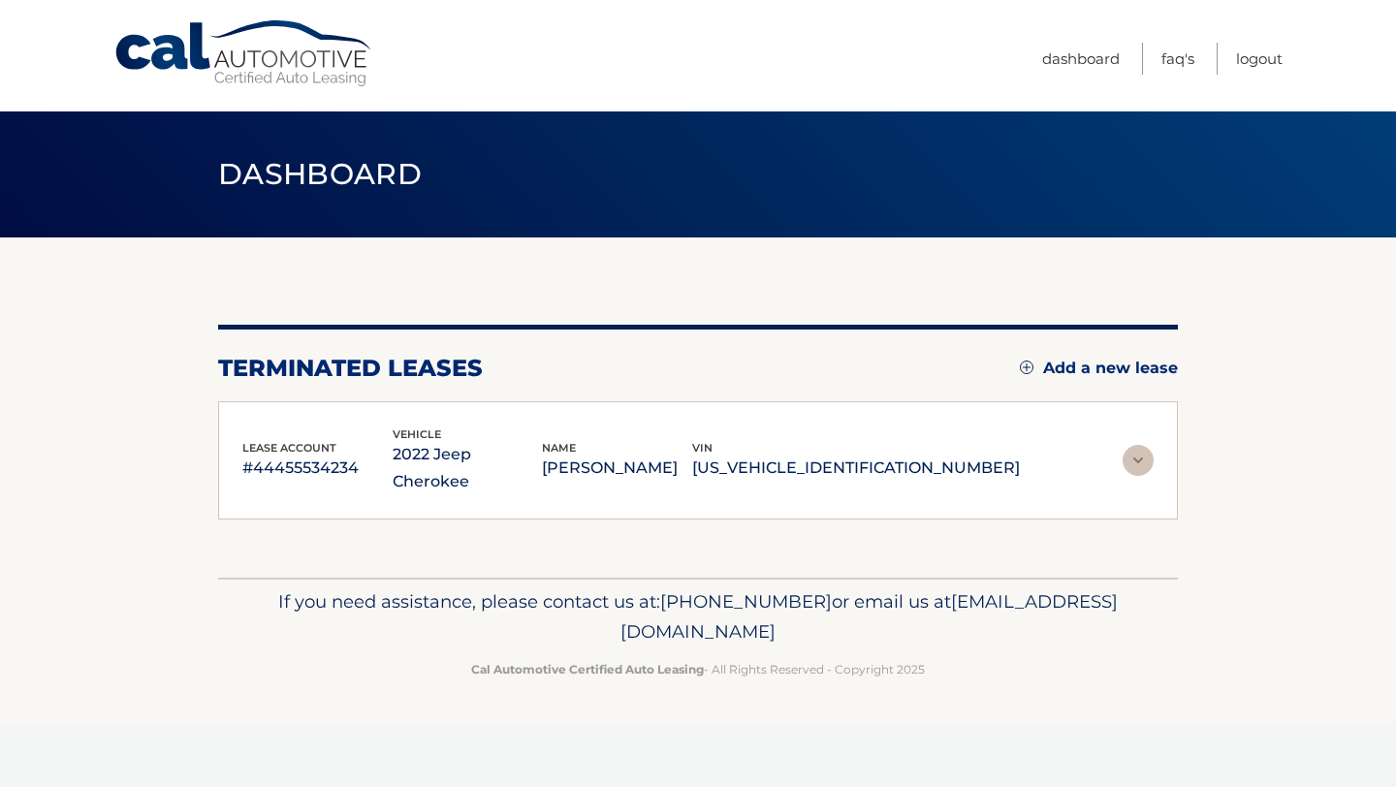
click at [1132, 445] on img at bounding box center [1138, 460] width 31 height 31
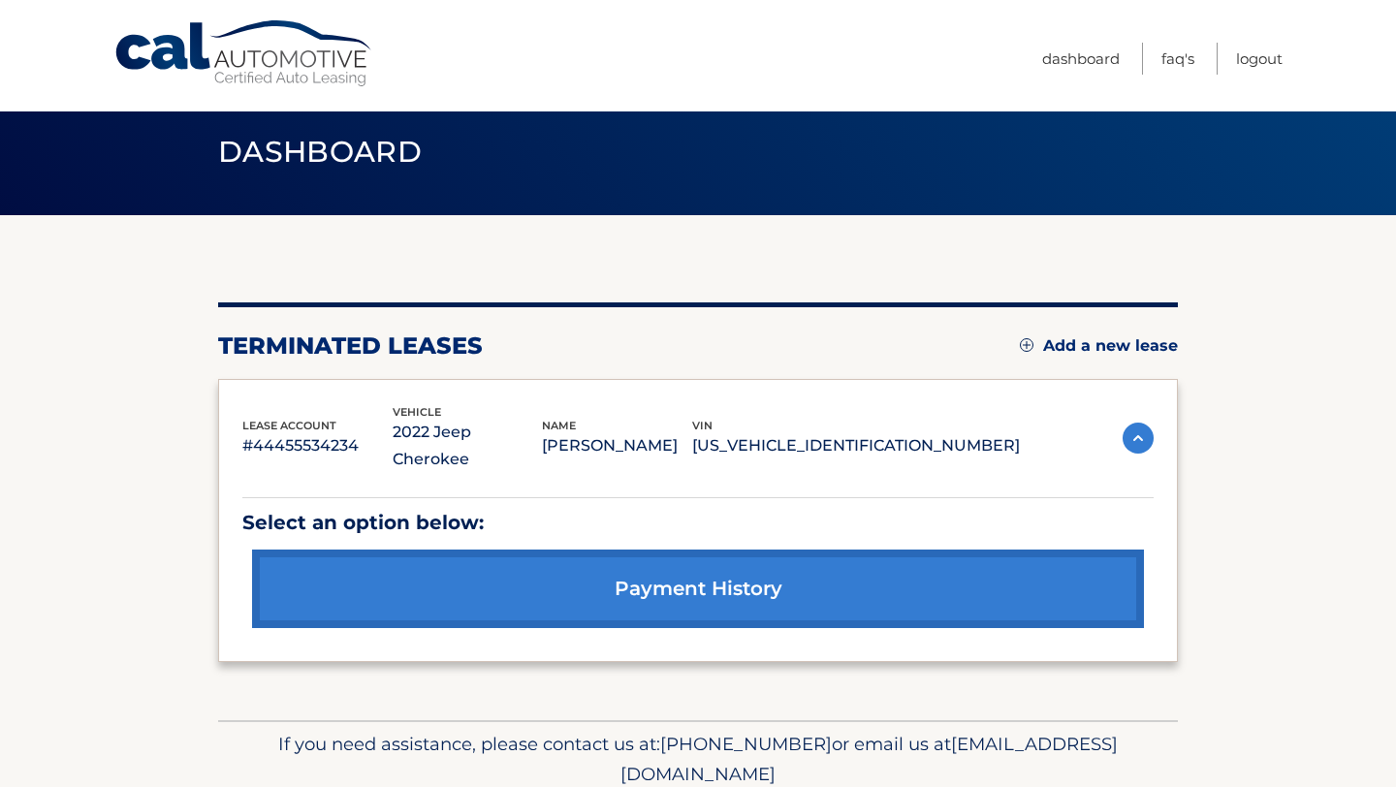
scroll to position [27, 0]
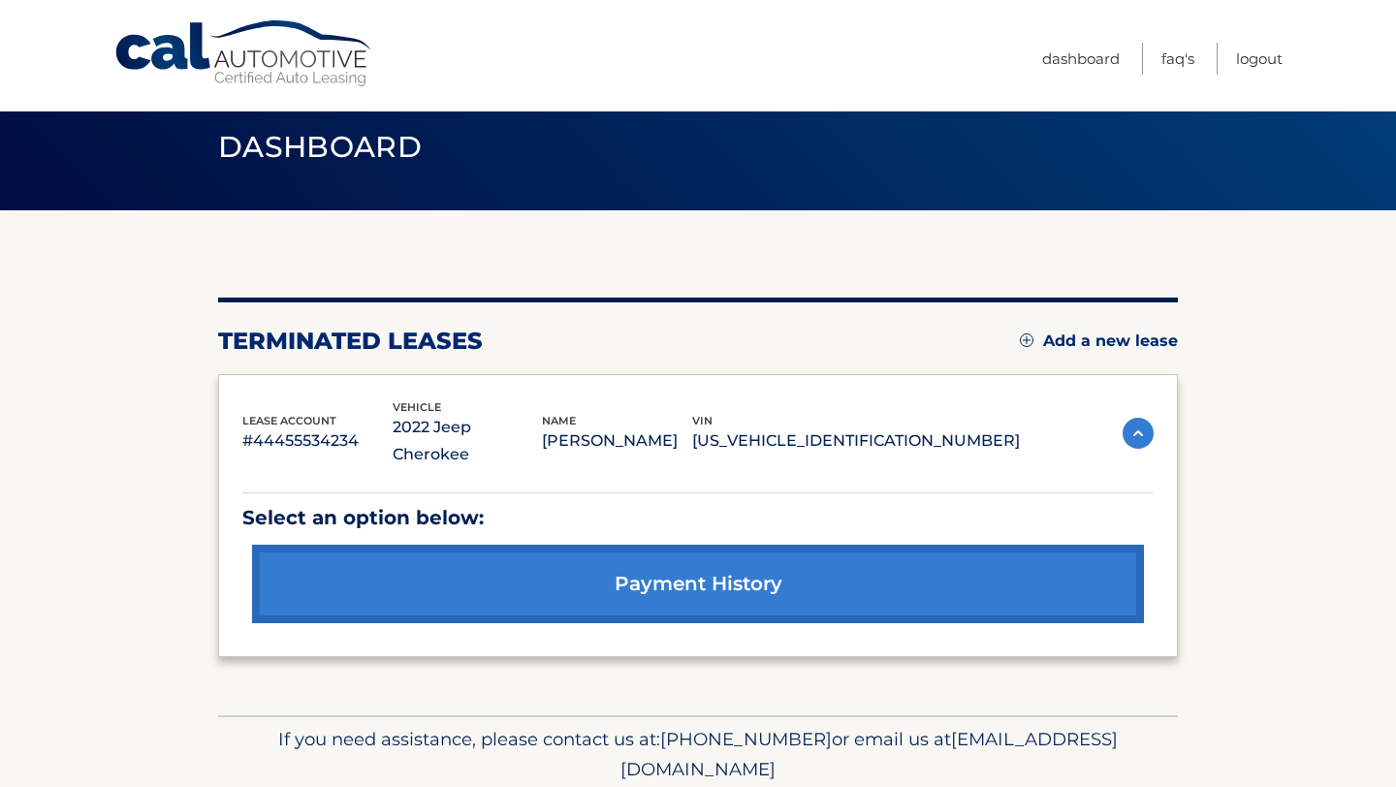
click at [1139, 427] on img at bounding box center [1138, 433] width 31 height 31
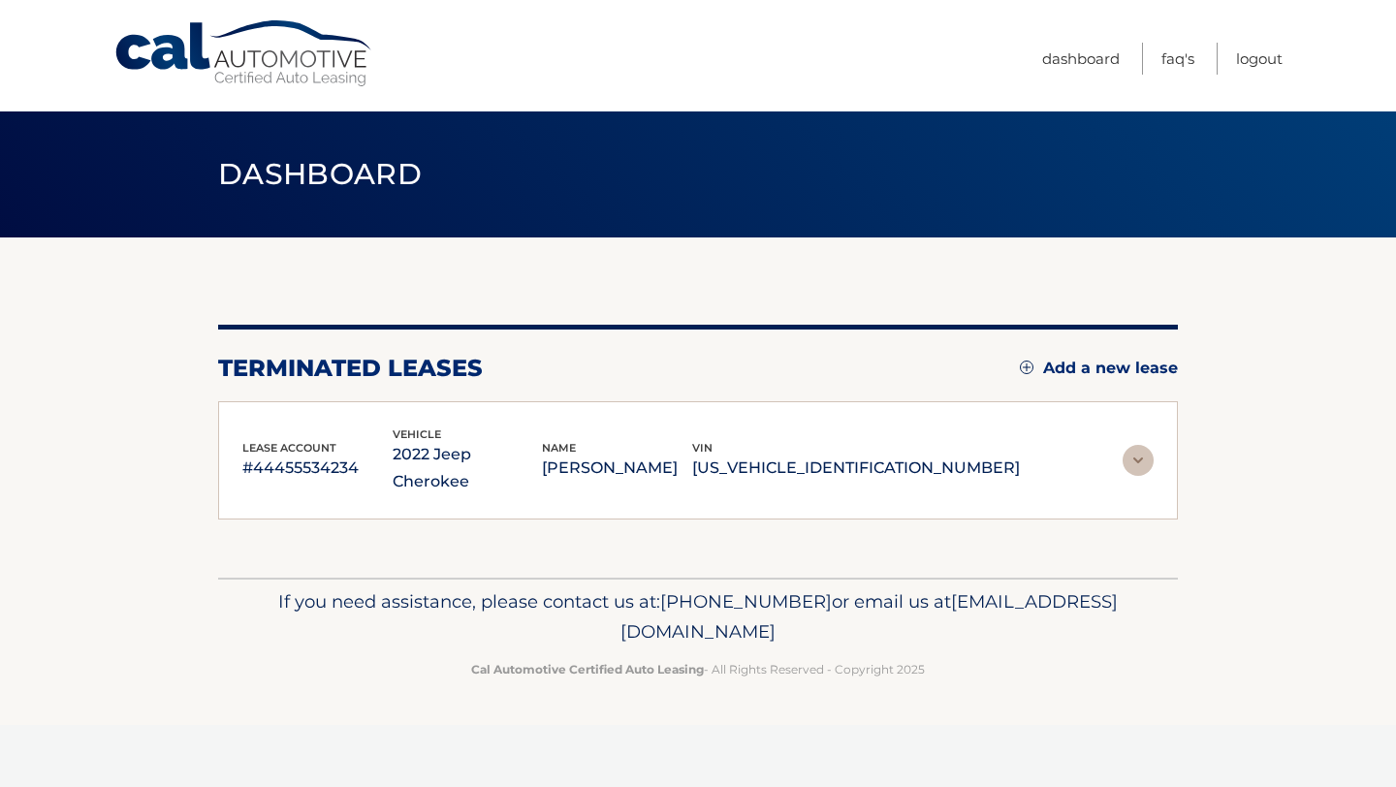
click at [1067, 369] on link "Add a new lease" at bounding box center [1099, 368] width 158 height 19
click at [1170, 421] on div "lease account #44455534234 vehicle 2022 Jeep Cherokee name MARCUS COHEN vin 1C4…" at bounding box center [698, 460] width 960 height 119
click at [1135, 445] on img at bounding box center [1138, 460] width 31 height 31
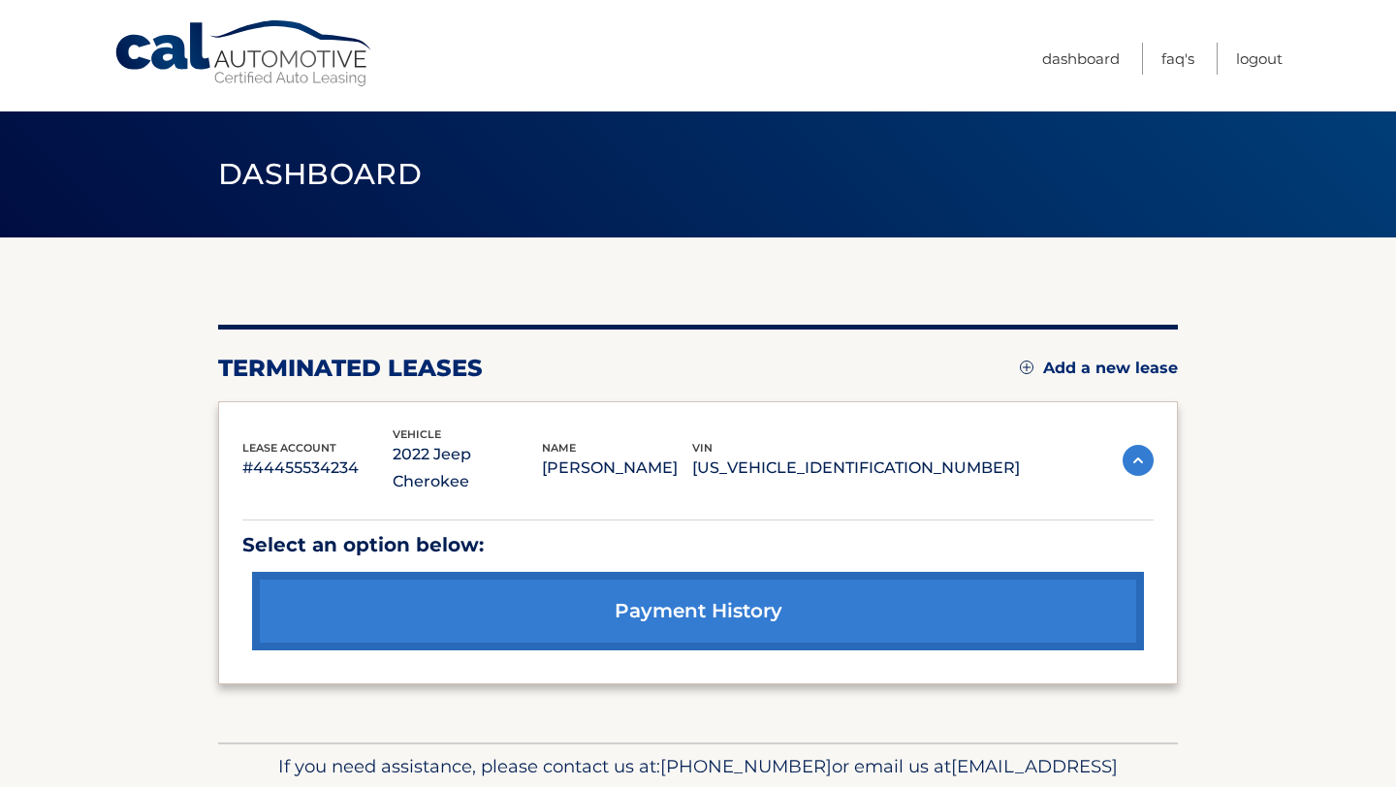
click at [1123, 445] on img at bounding box center [1138, 460] width 31 height 31
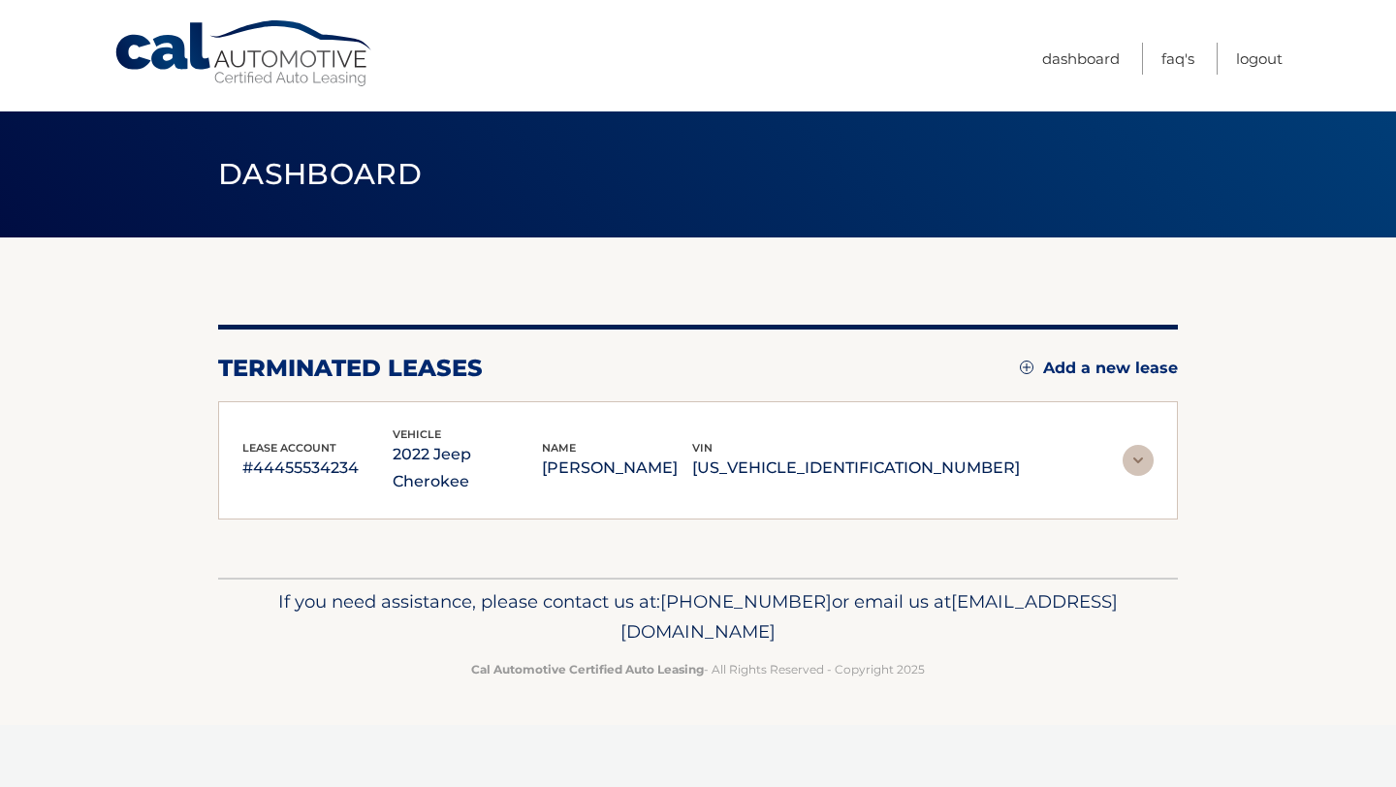
click at [1123, 445] on img at bounding box center [1138, 460] width 31 height 31
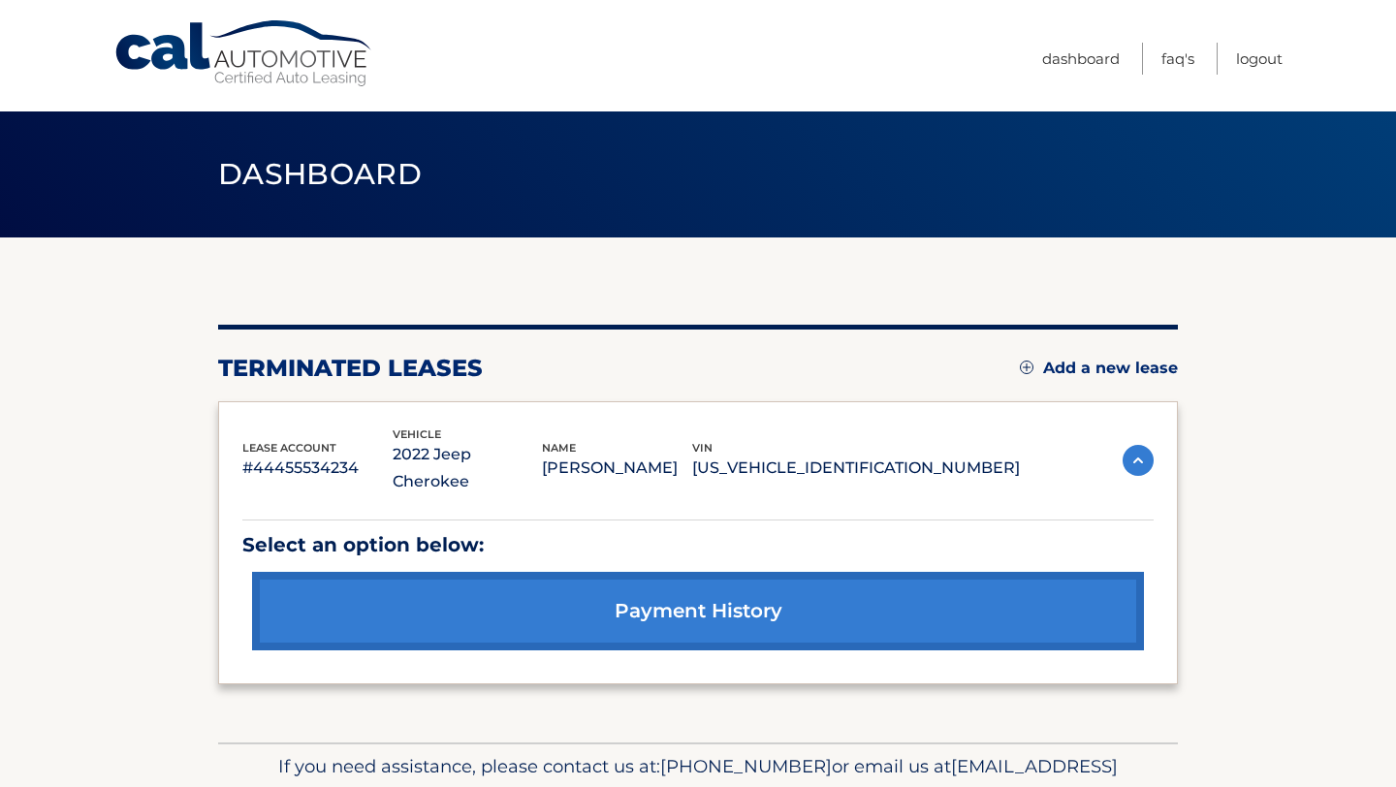
click at [1123, 445] on img at bounding box center [1138, 460] width 31 height 31
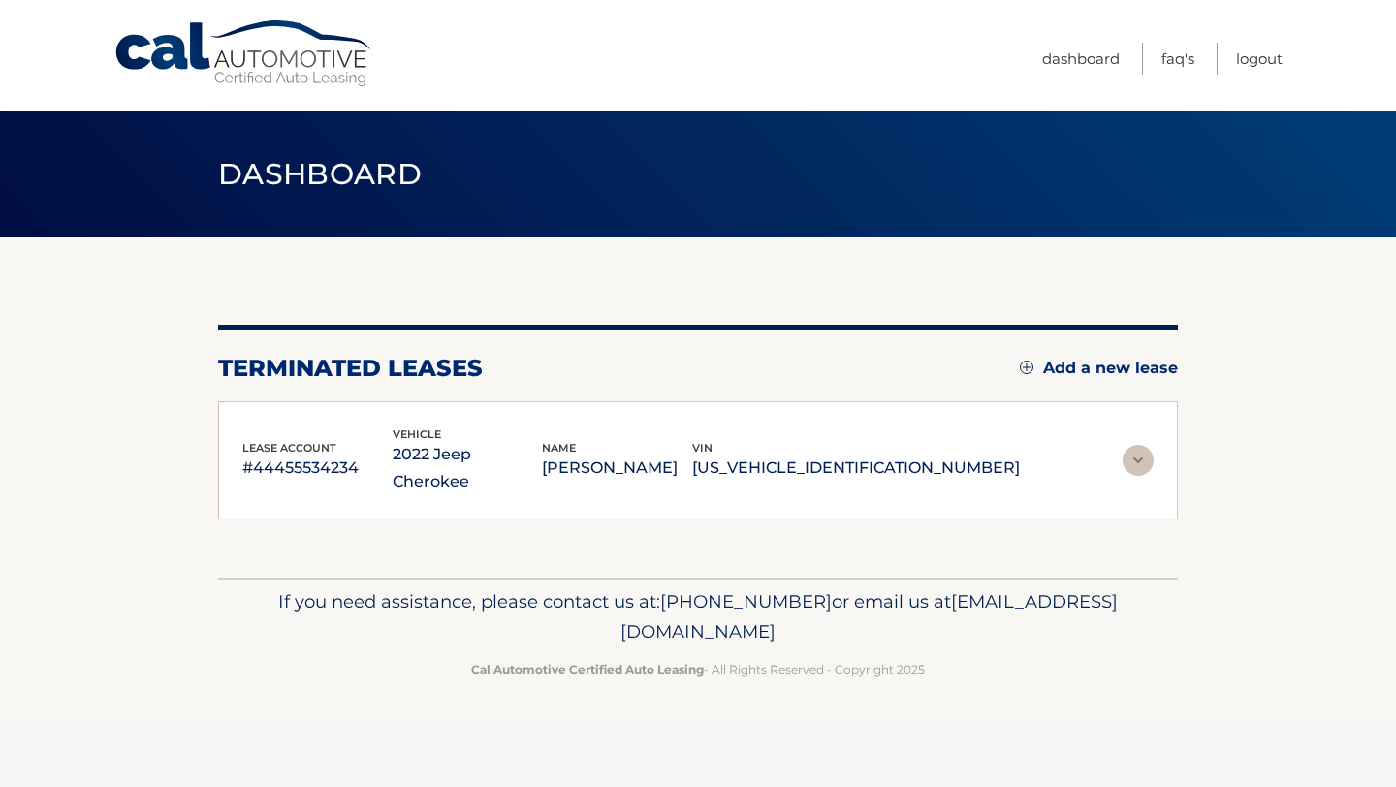
click at [1123, 445] on img at bounding box center [1138, 460] width 31 height 31
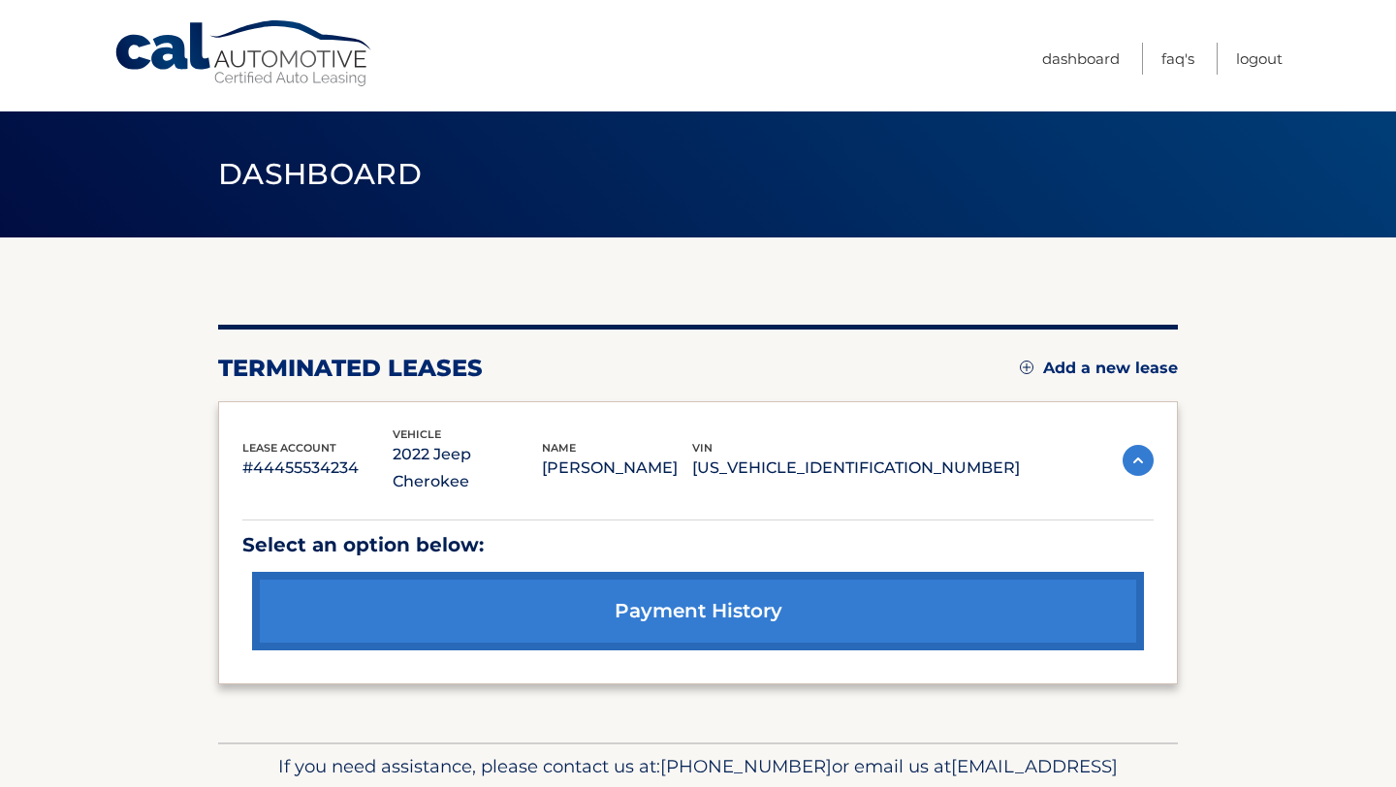
click at [1123, 445] on img at bounding box center [1138, 460] width 31 height 31
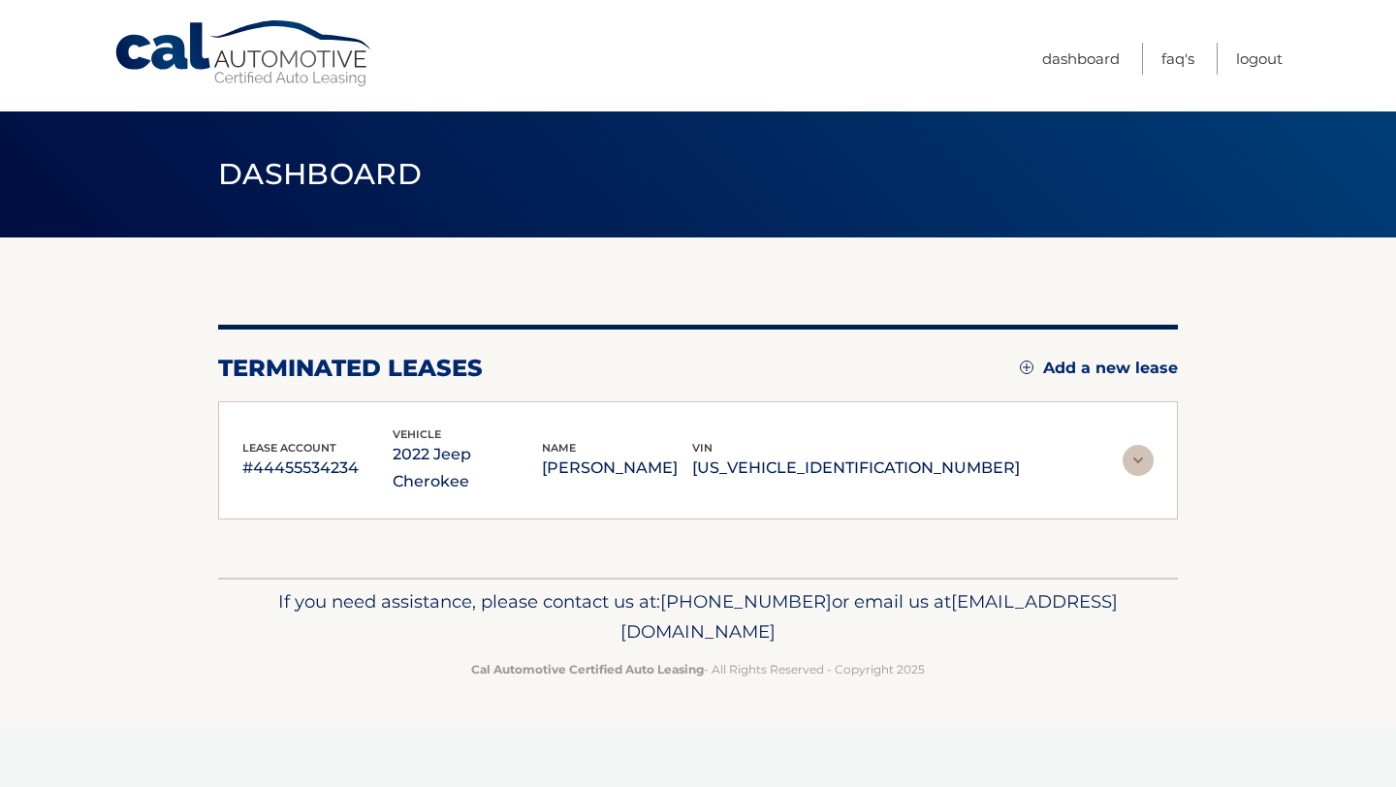
click at [1123, 445] on img at bounding box center [1138, 460] width 31 height 31
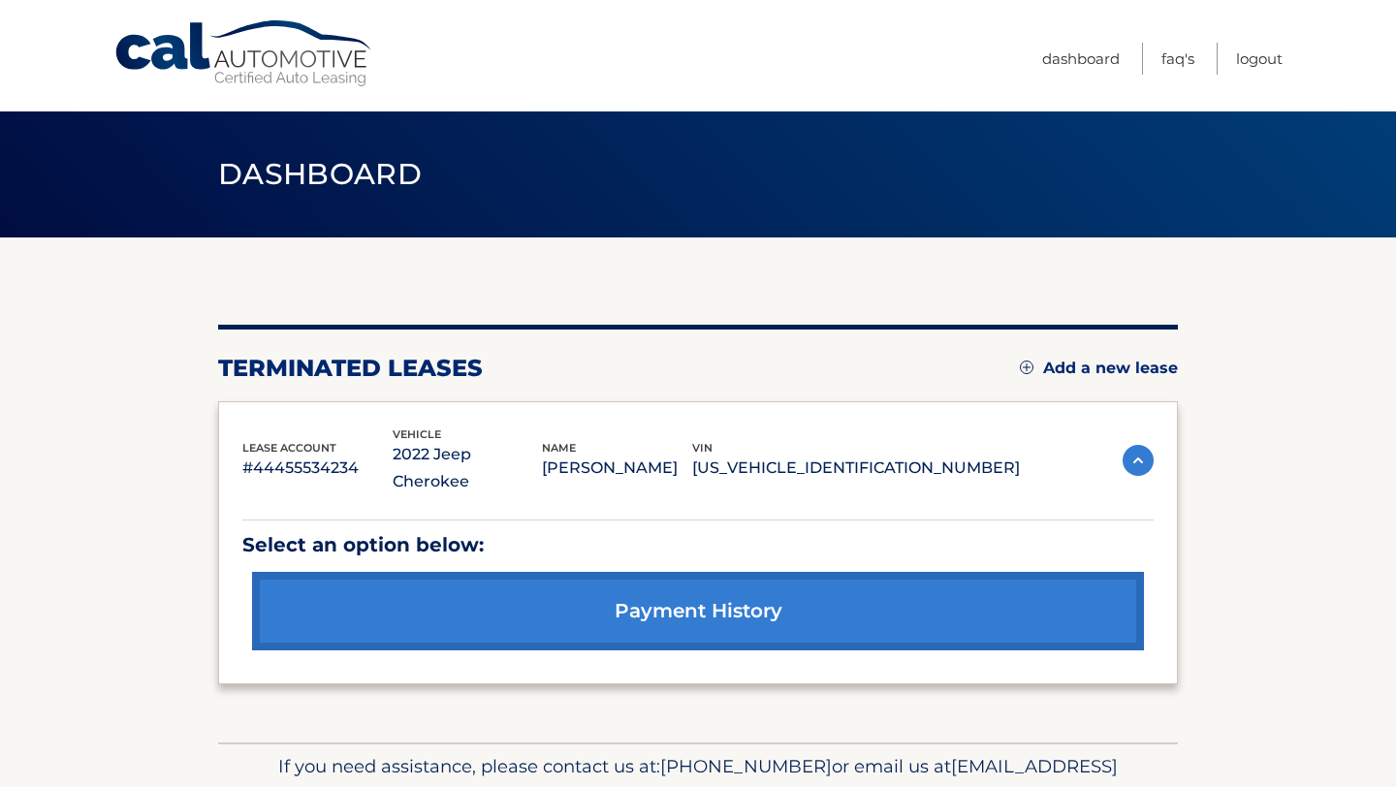
click at [1123, 445] on img at bounding box center [1138, 460] width 31 height 31
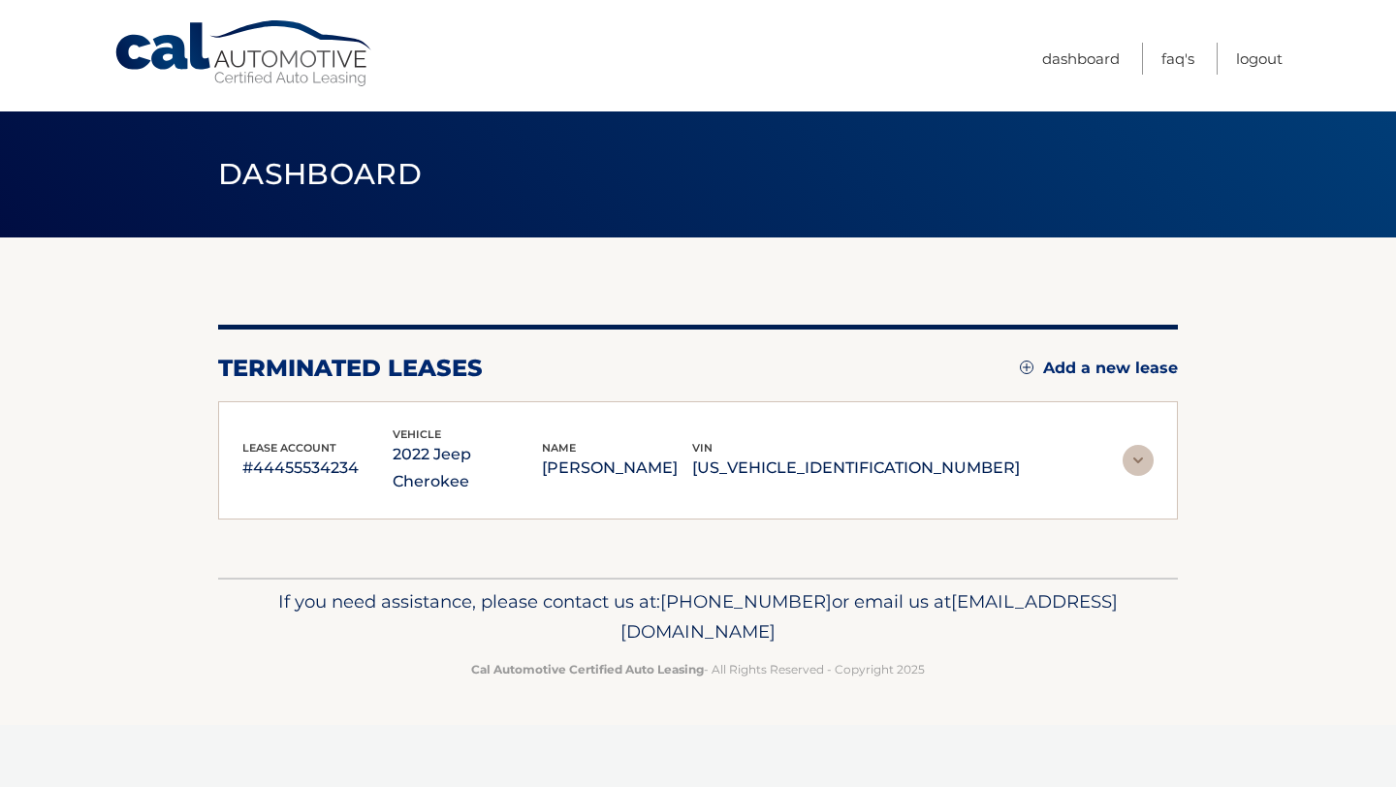
click at [1123, 445] on img at bounding box center [1138, 460] width 31 height 31
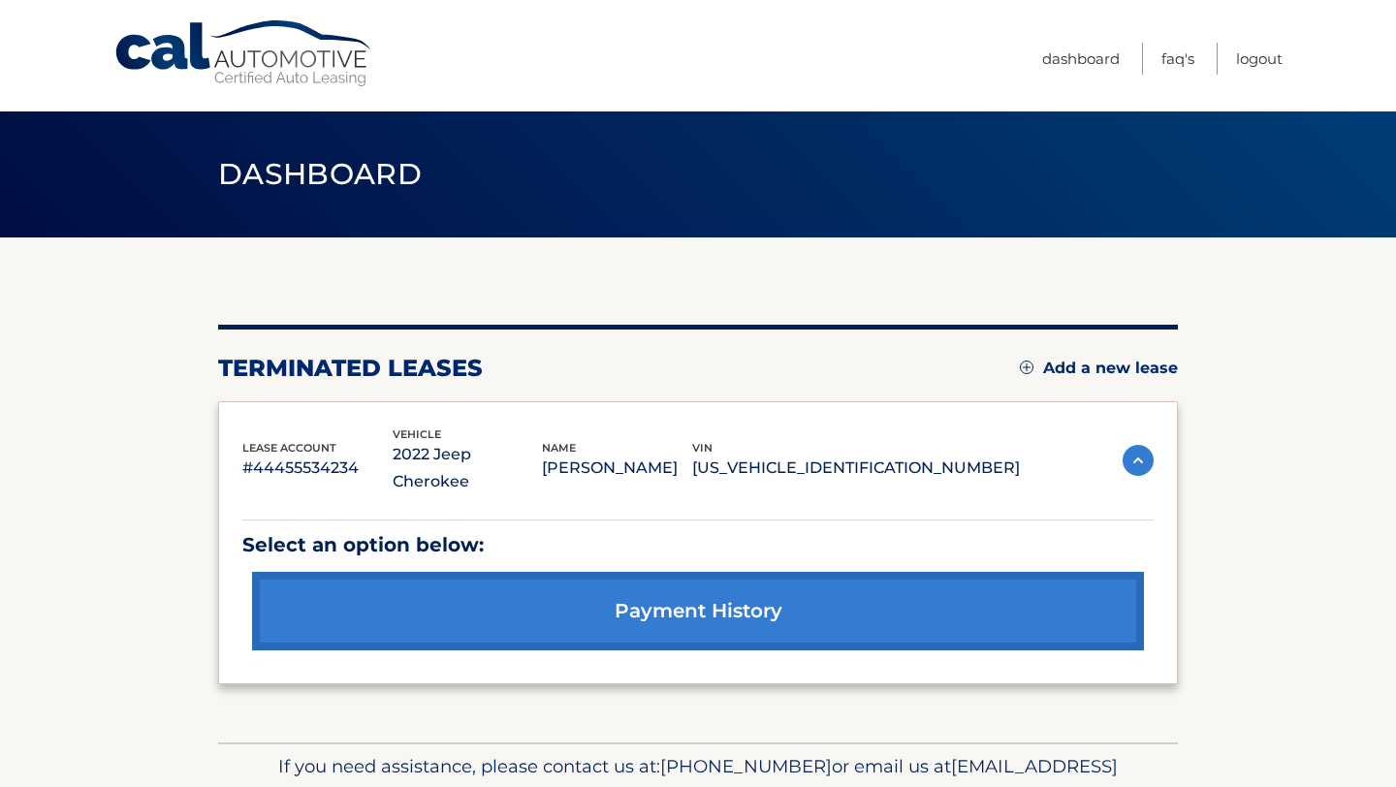
click at [1123, 445] on img at bounding box center [1138, 460] width 31 height 31
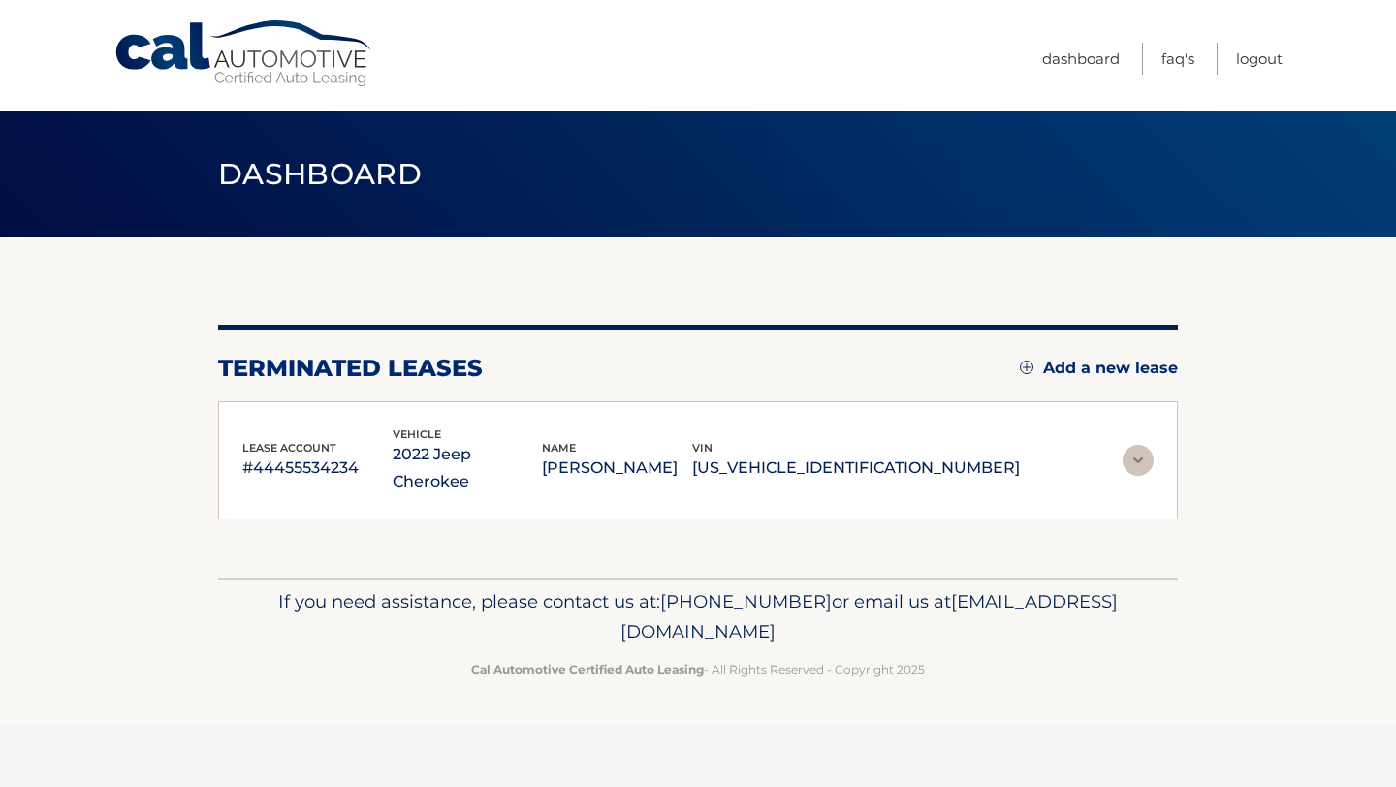
click at [1065, 380] on div "terminated leases Add a new lease" at bounding box center [698, 368] width 960 height 29
click at [1079, 370] on link "Add a new lease" at bounding box center [1099, 368] width 158 height 19
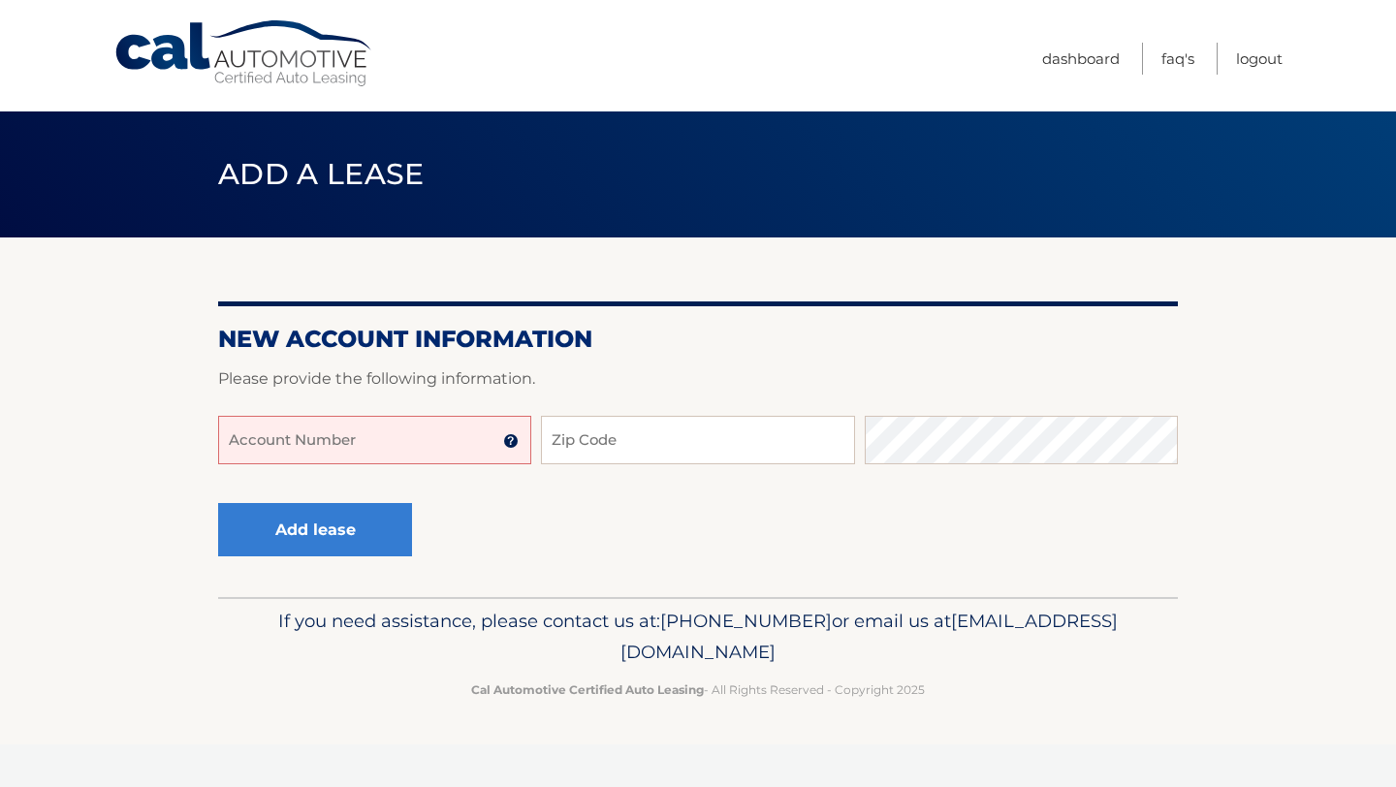
click at [415, 440] on input "Account Number" at bounding box center [374, 440] width 313 height 48
click at [391, 459] on input "Account Number" at bounding box center [374, 440] width 313 height 48
click at [353, 440] on input "444555344003" at bounding box center [374, 440] width 313 height 48
click at [270, 449] on input "444555344003" at bounding box center [374, 440] width 313 height 48
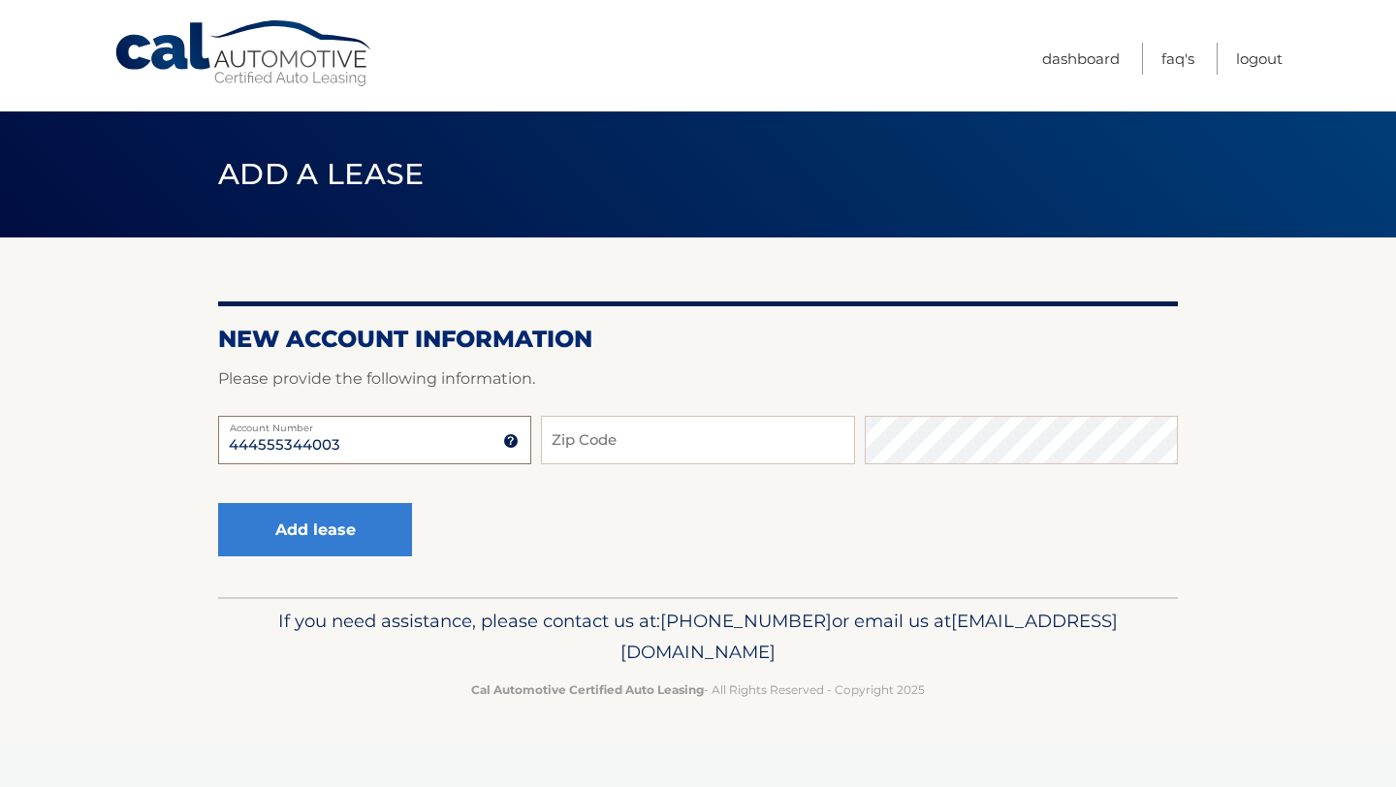
click at [270, 449] on input "444555344003" at bounding box center [374, 440] width 313 height 48
click at [378, 460] on input "444555344003" at bounding box center [374, 440] width 313 height 48
click at [327, 451] on input "444555344003" at bounding box center [374, 440] width 313 height 48
type input "44455534403"
click at [558, 445] on input "Zip Code" at bounding box center [697, 440] width 313 height 48
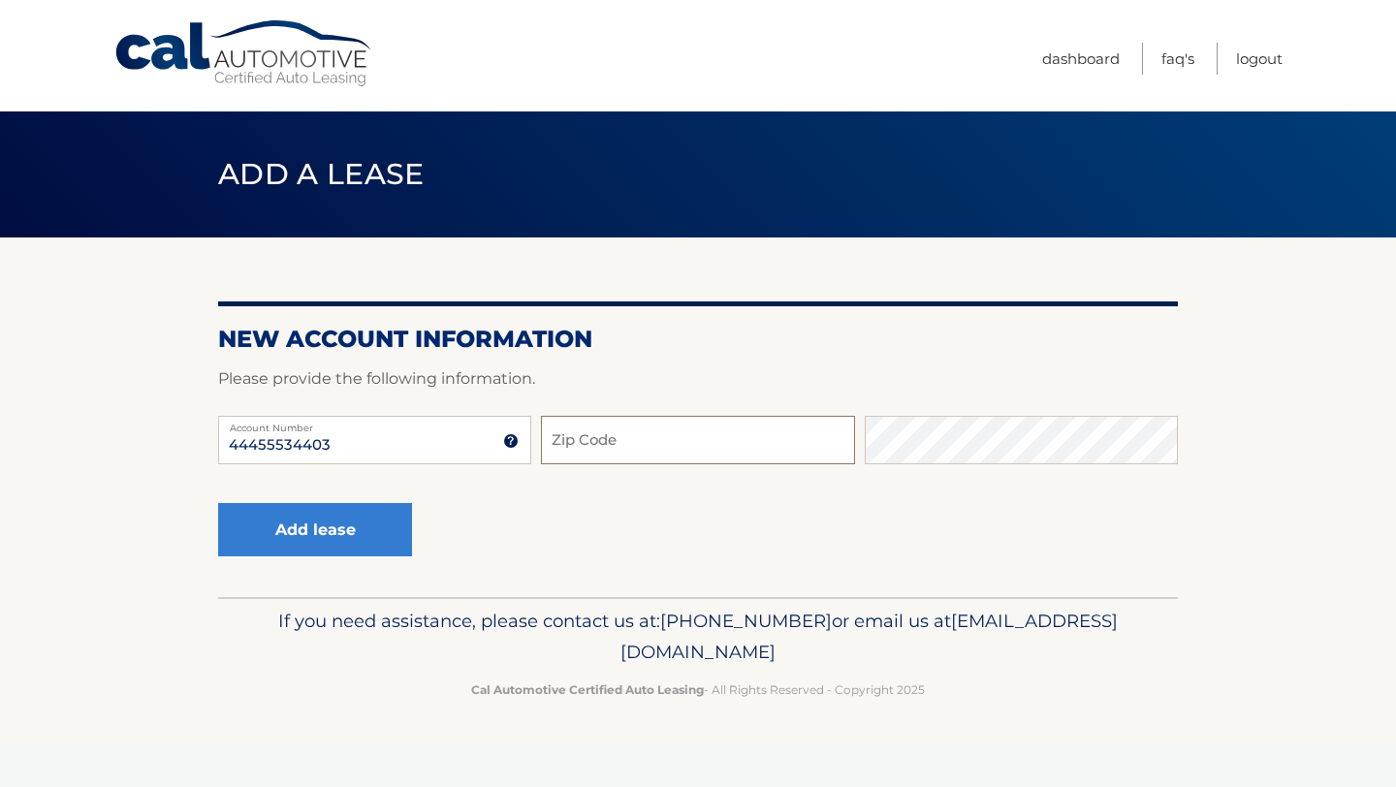
type input "07740"
click at [218, 503] on button "Add lease" at bounding box center [315, 529] width 194 height 53
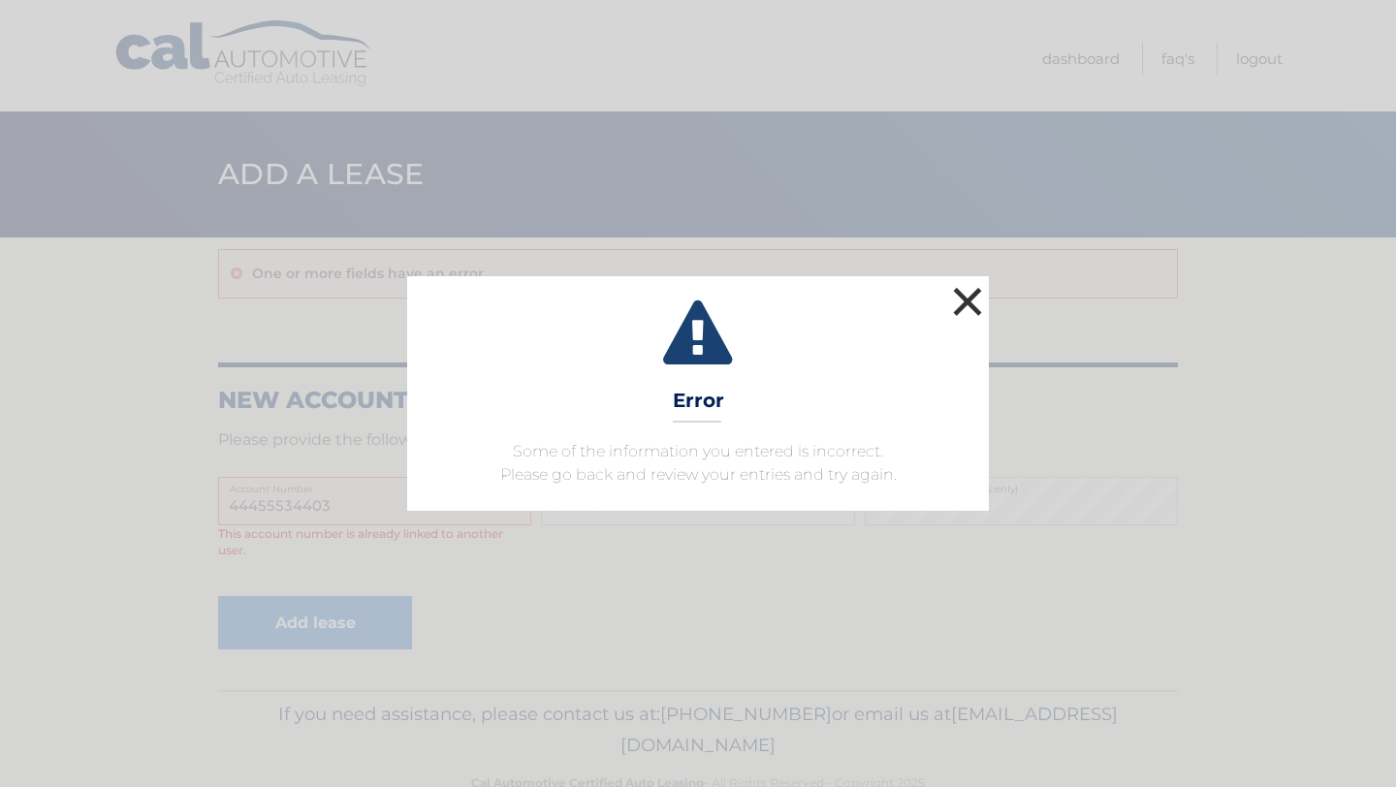
click at [967, 297] on button "×" at bounding box center [967, 301] width 39 height 39
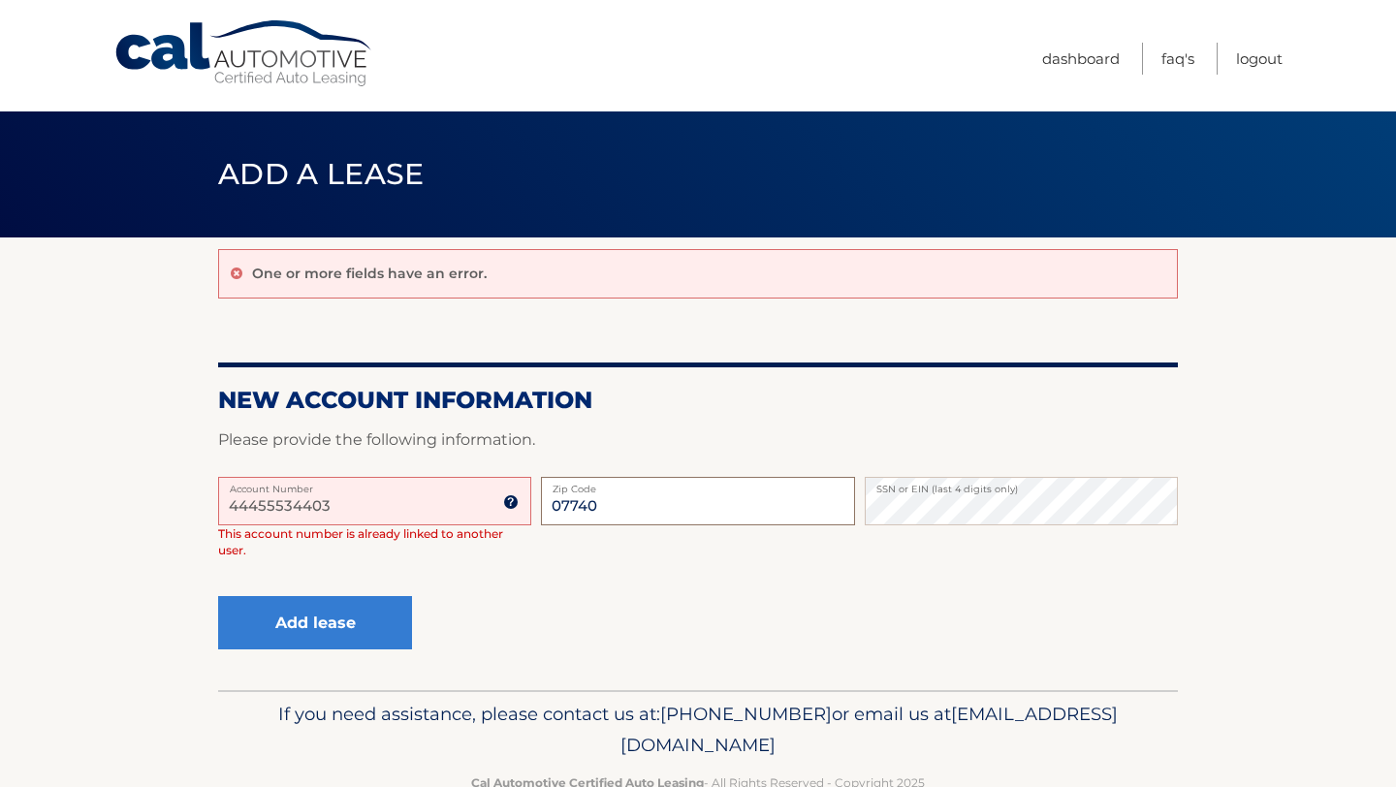
click at [714, 514] on input "07740" at bounding box center [697, 501] width 313 height 48
type input "07704"
click at [325, 602] on button "Add lease" at bounding box center [315, 622] width 194 height 53
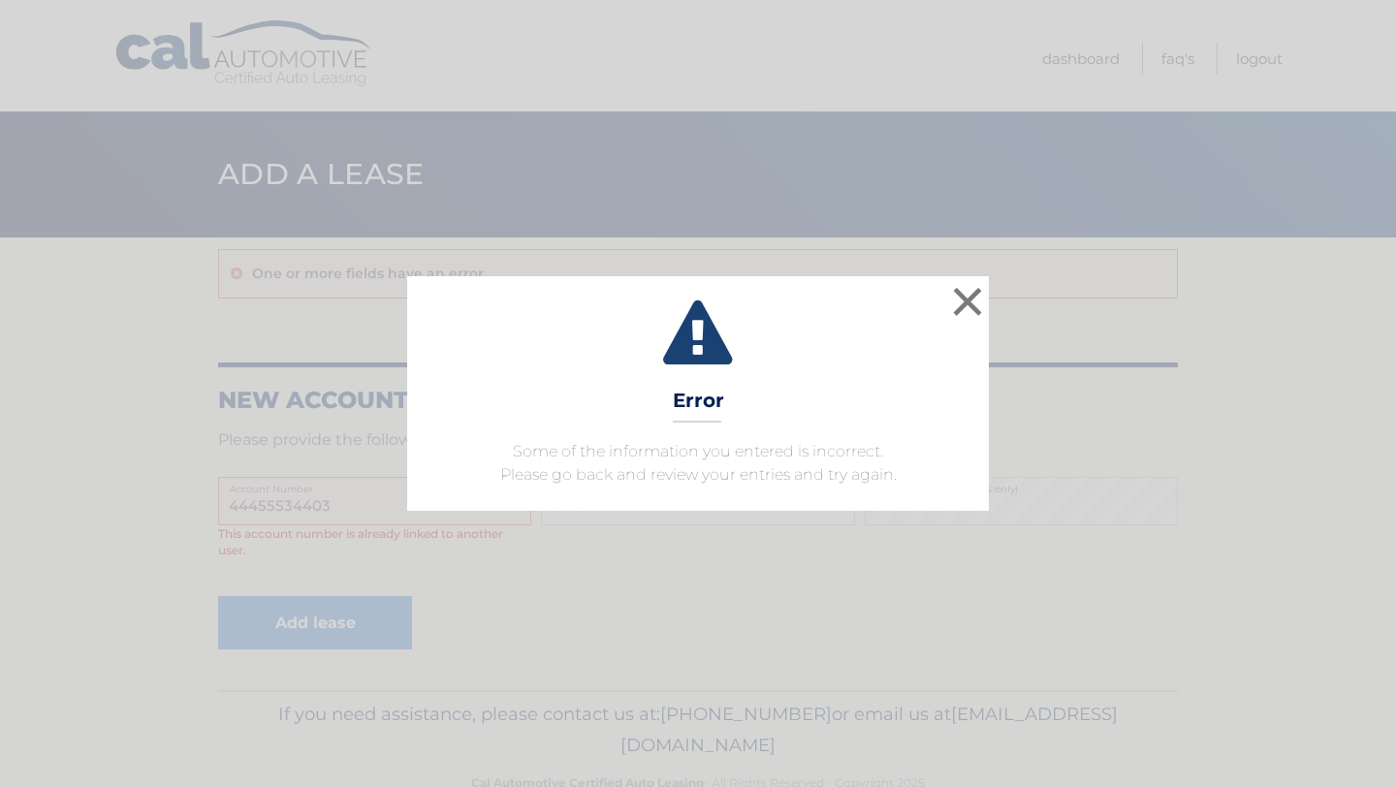
click at [946, 290] on div "× Error Some of the information you entered is incorrect. Please go back and re…" at bounding box center [698, 393] width 582 height 235
click at [985, 301] on button "×" at bounding box center [967, 301] width 39 height 39
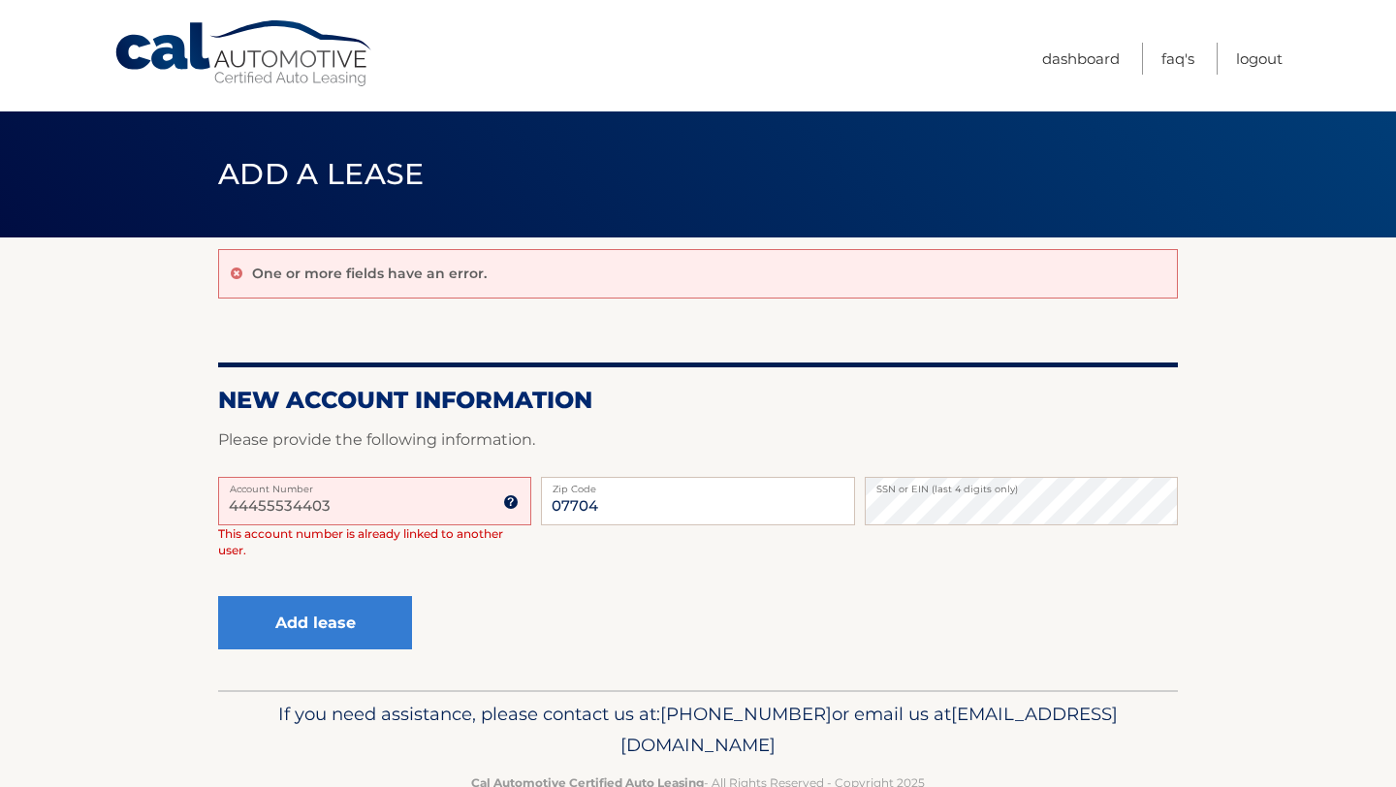
click at [304, 507] on input "44455534403" at bounding box center [374, 501] width 313 height 48
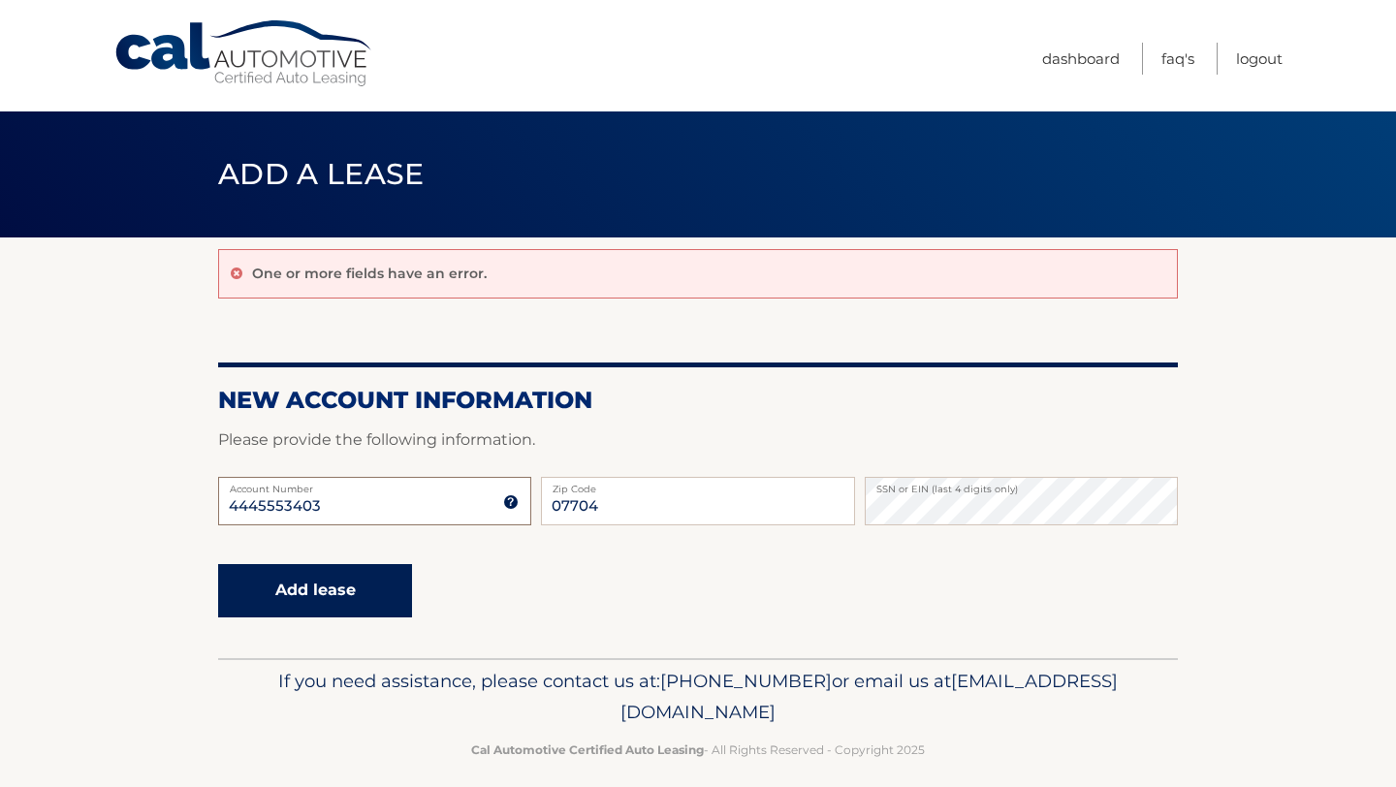
type input "4445553403"
click at [304, 587] on button "Add lease" at bounding box center [315, 590] width 194 height 53
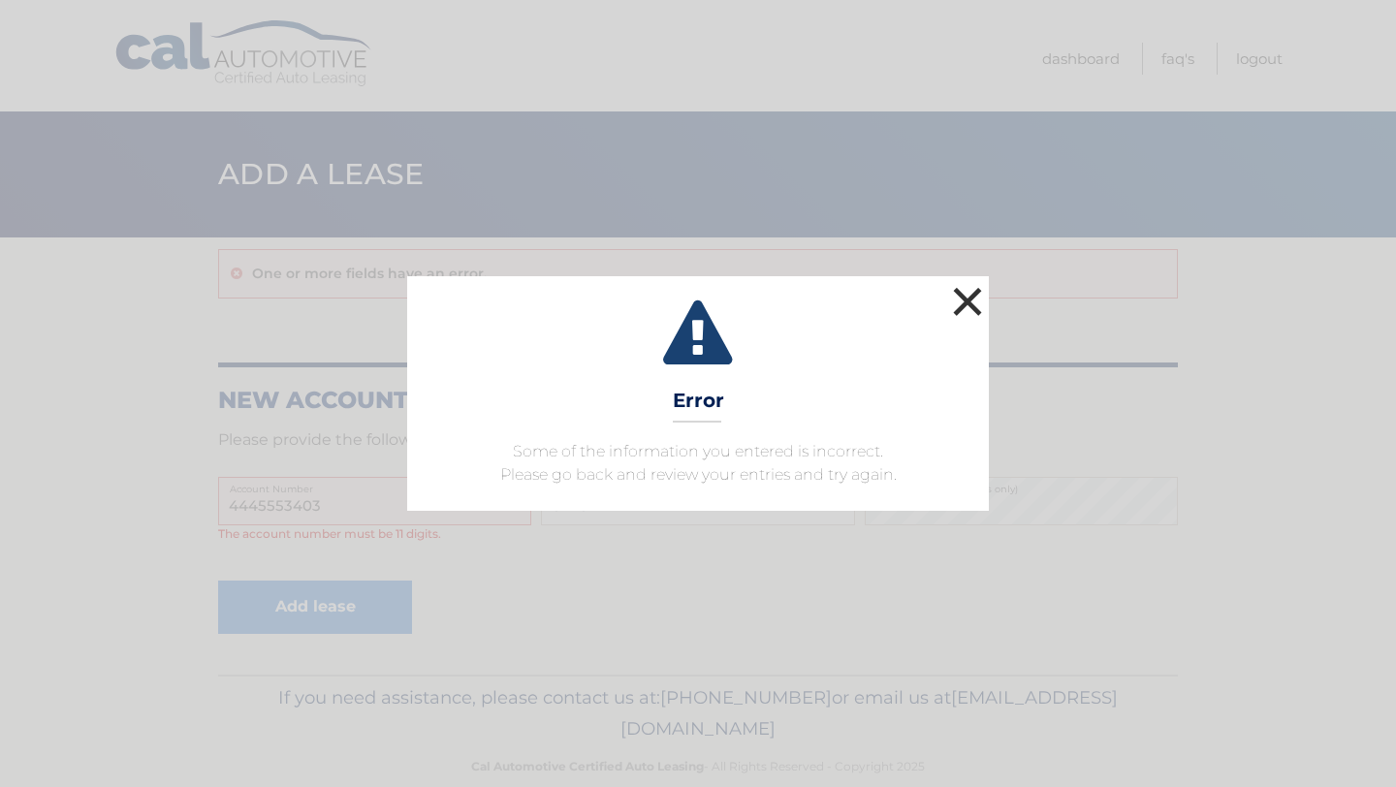
click at [966, 304] on button "×" at bounding box center [967, 301] width 39 height 39
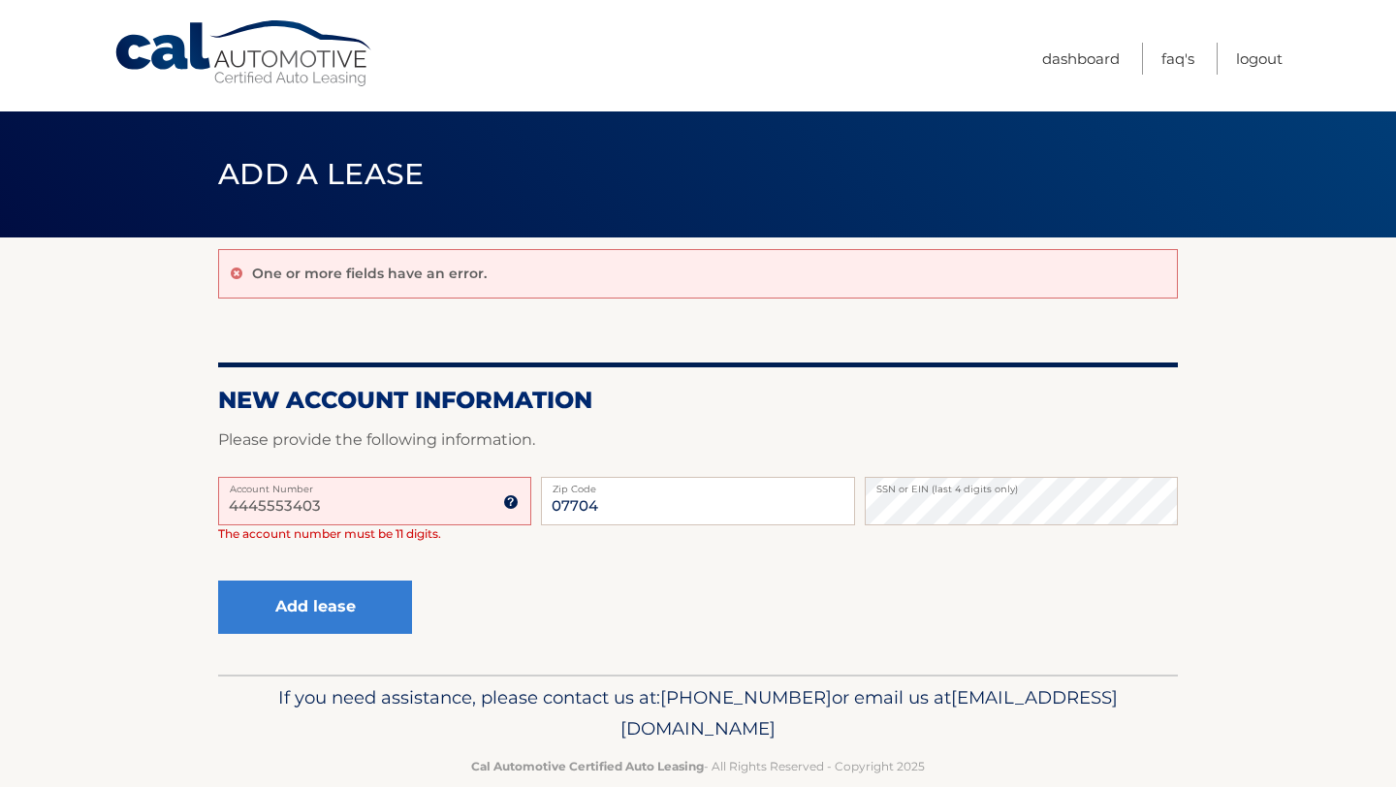
click at [297, 509] on input "4445553403" at bounding box center [374, 501] width 313 height 48
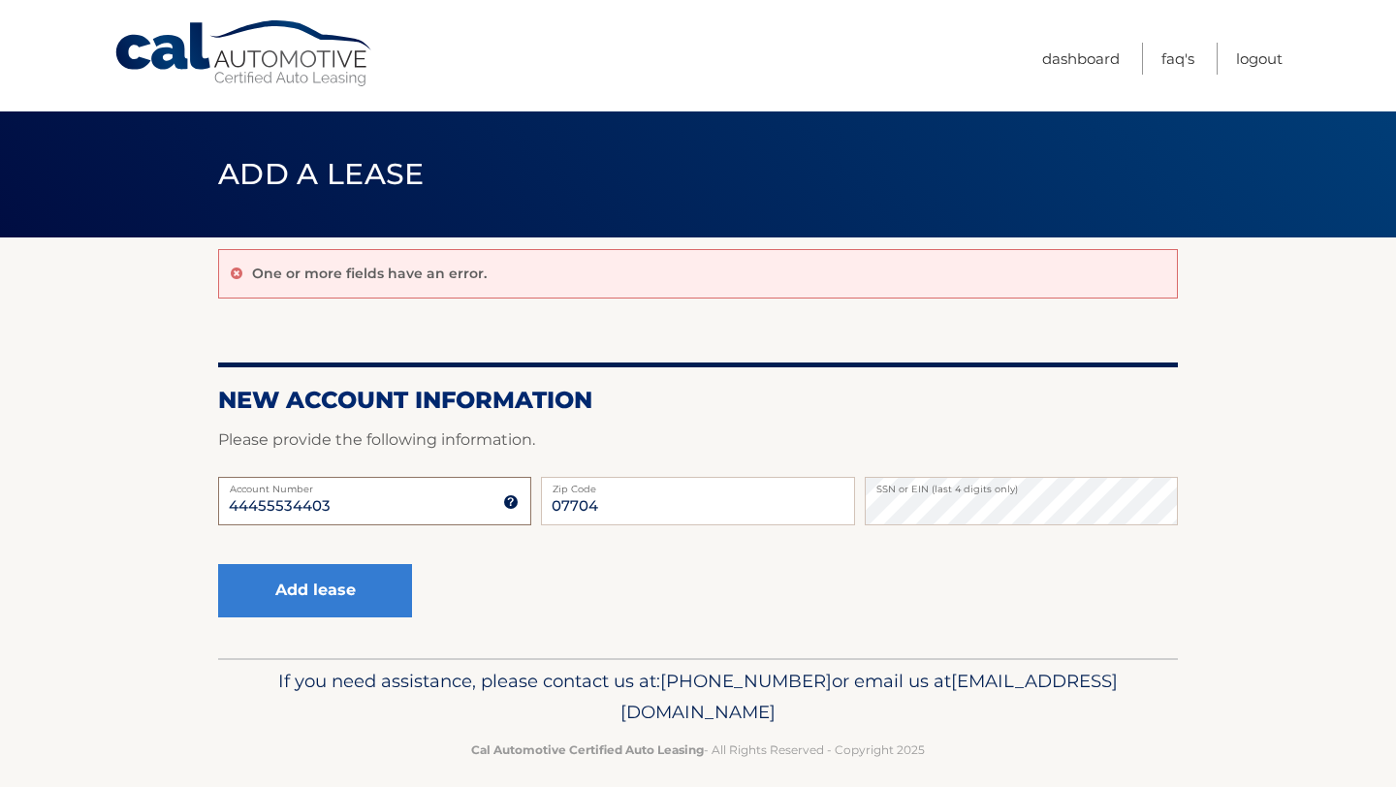
type input "44455534403"
click at [585, 552] on div "44455534403 Account Number 11 digit account number provided on your coupon book…" at bounding box center [698, 516] width 960 height 79
click at [722, 506] on input "07704" at bounding box center [697, 501] width 313 height 48
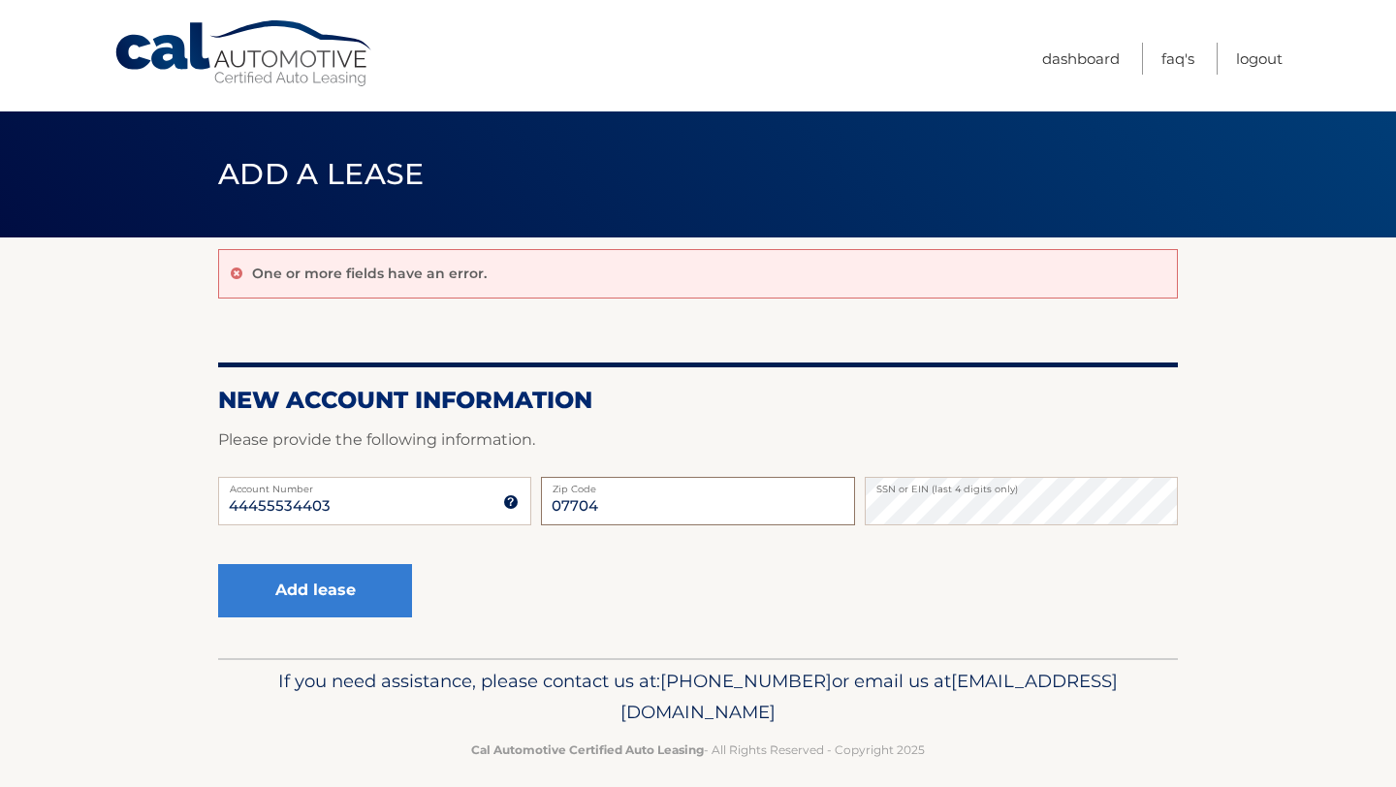
click at [646, 501] on input "07704" at bounding box center [697, 501] width 313 height 48
click at [336, 592] on button "Add lease" at bounding box center [315, 590] width 194 height 53
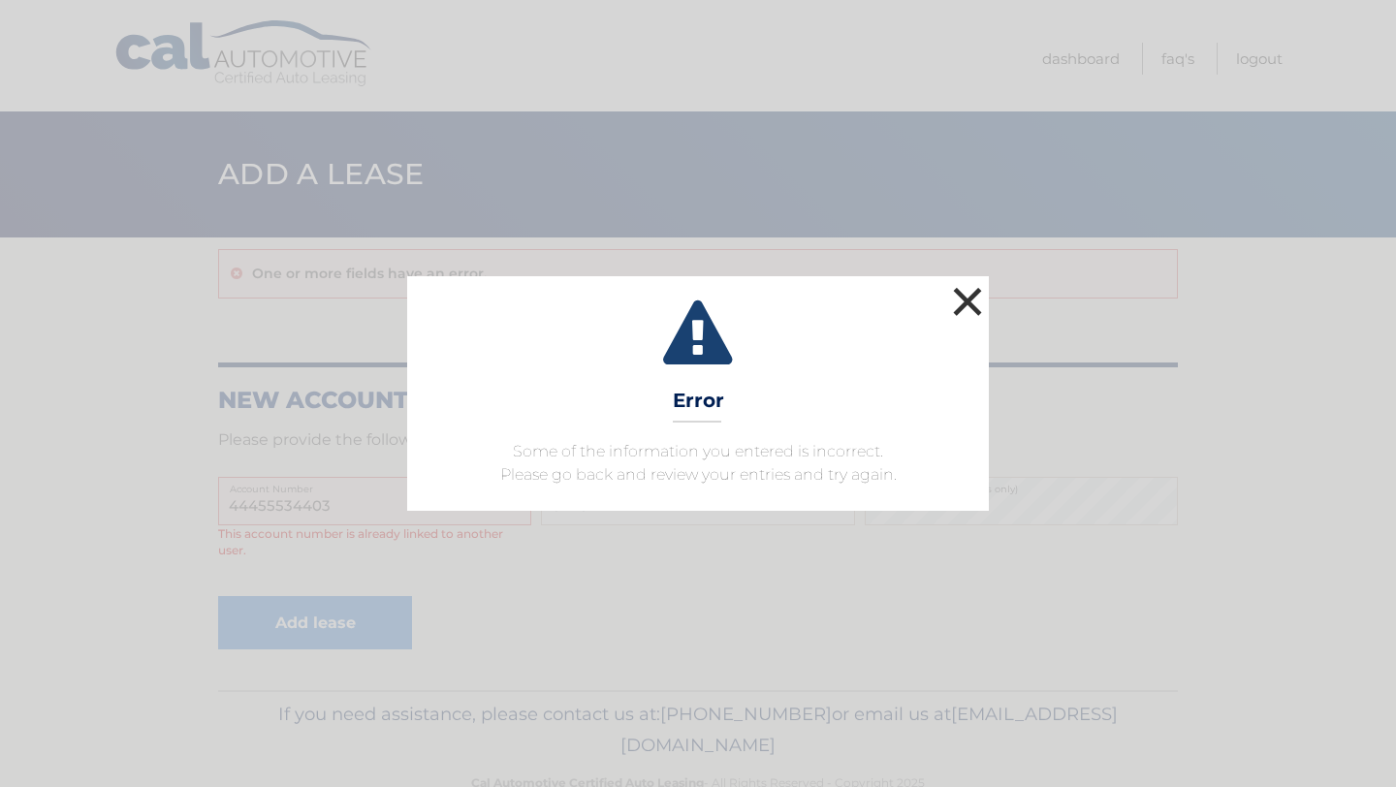
click at [966, 301] on button "×" at bounding box center [967, 301] width 39 height 39
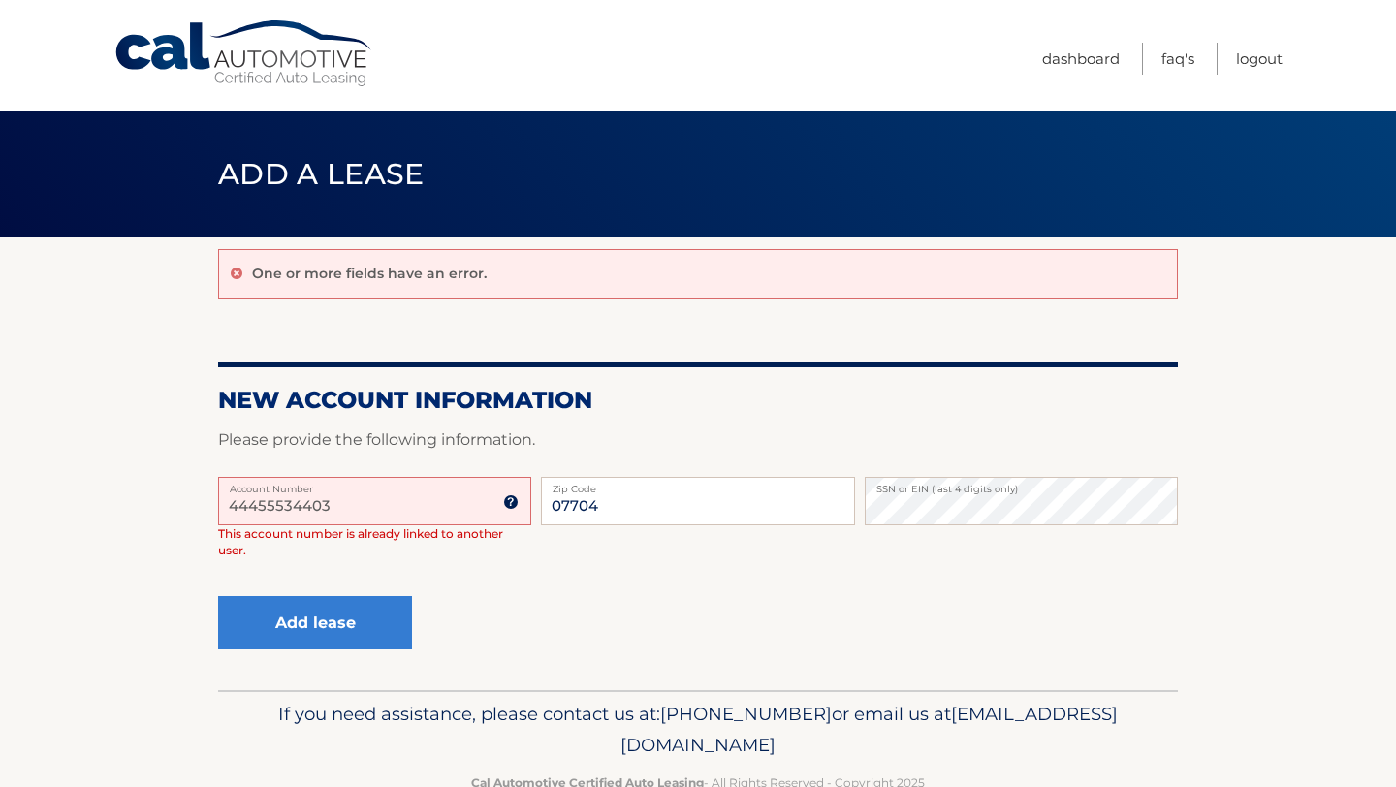
click at [382, 504] on input "44455534403" at bounding box center [374, 501] width 313 height 48
click at [1252, 58] on link "Logout" at bounding box center [1259, 59] width 47 height 32
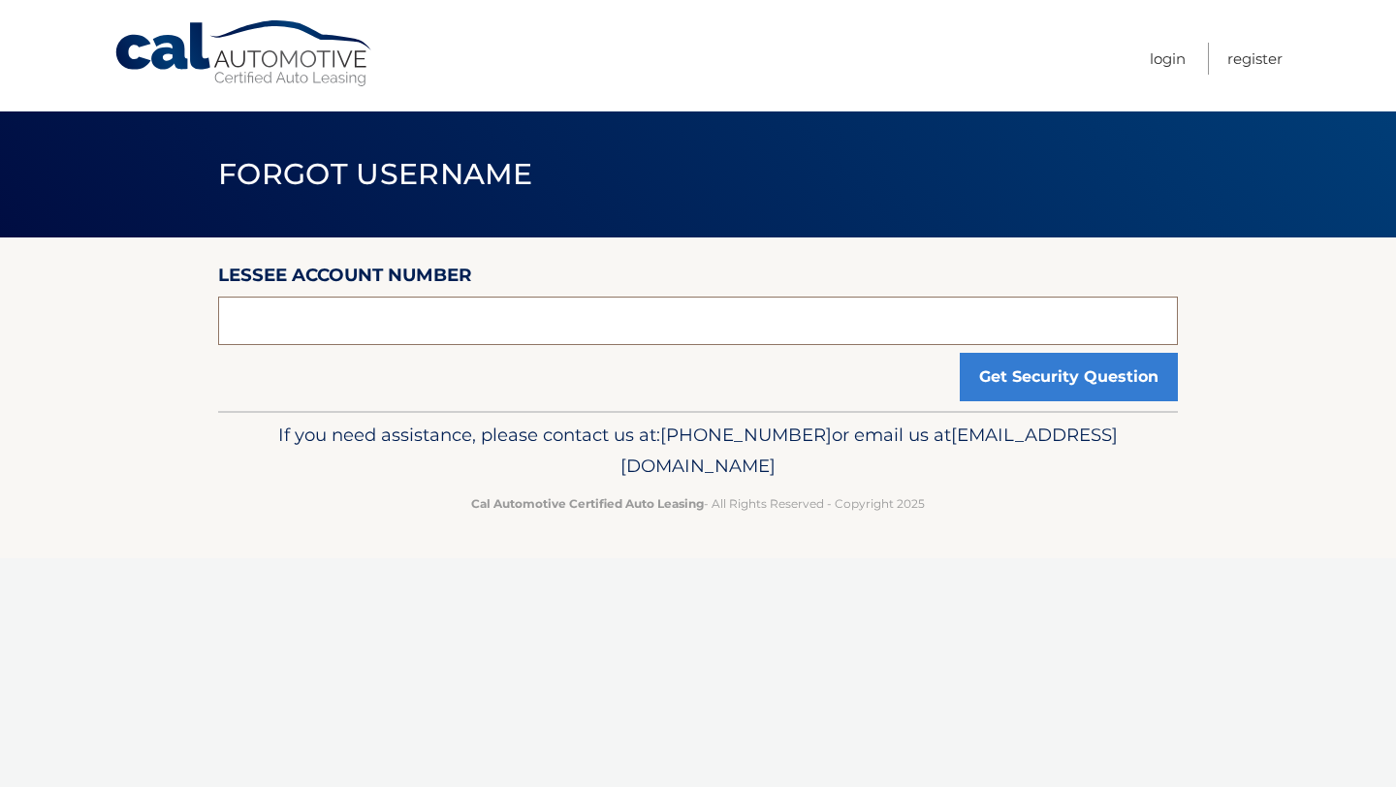
click at [648, 310] on input "text" at bounding box center [698, 321] width 960 height 48
paste input "44455534403"
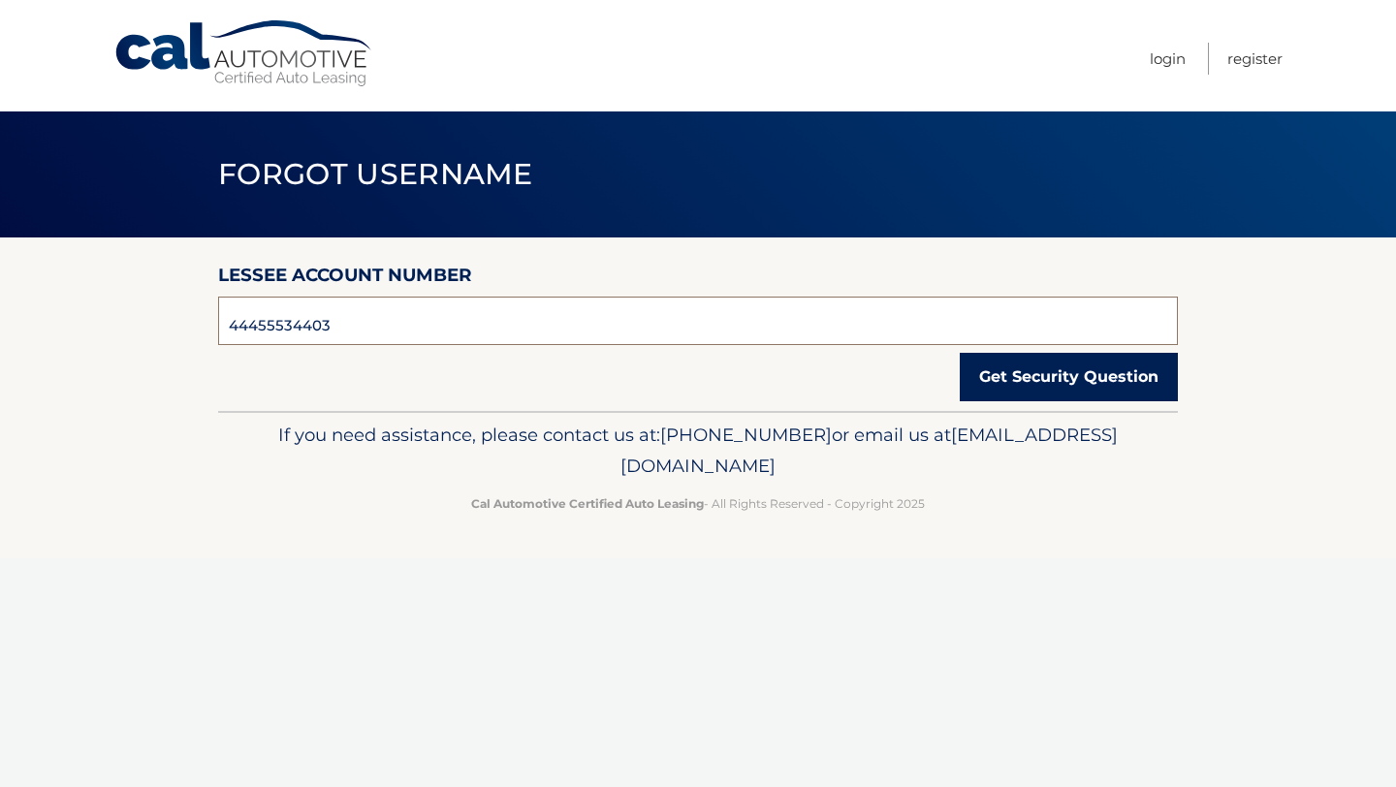
type input "44455534403"
click at [1080, 374] on button "Get Security Question" at bounding box center [1069, 377] width 218 height 48
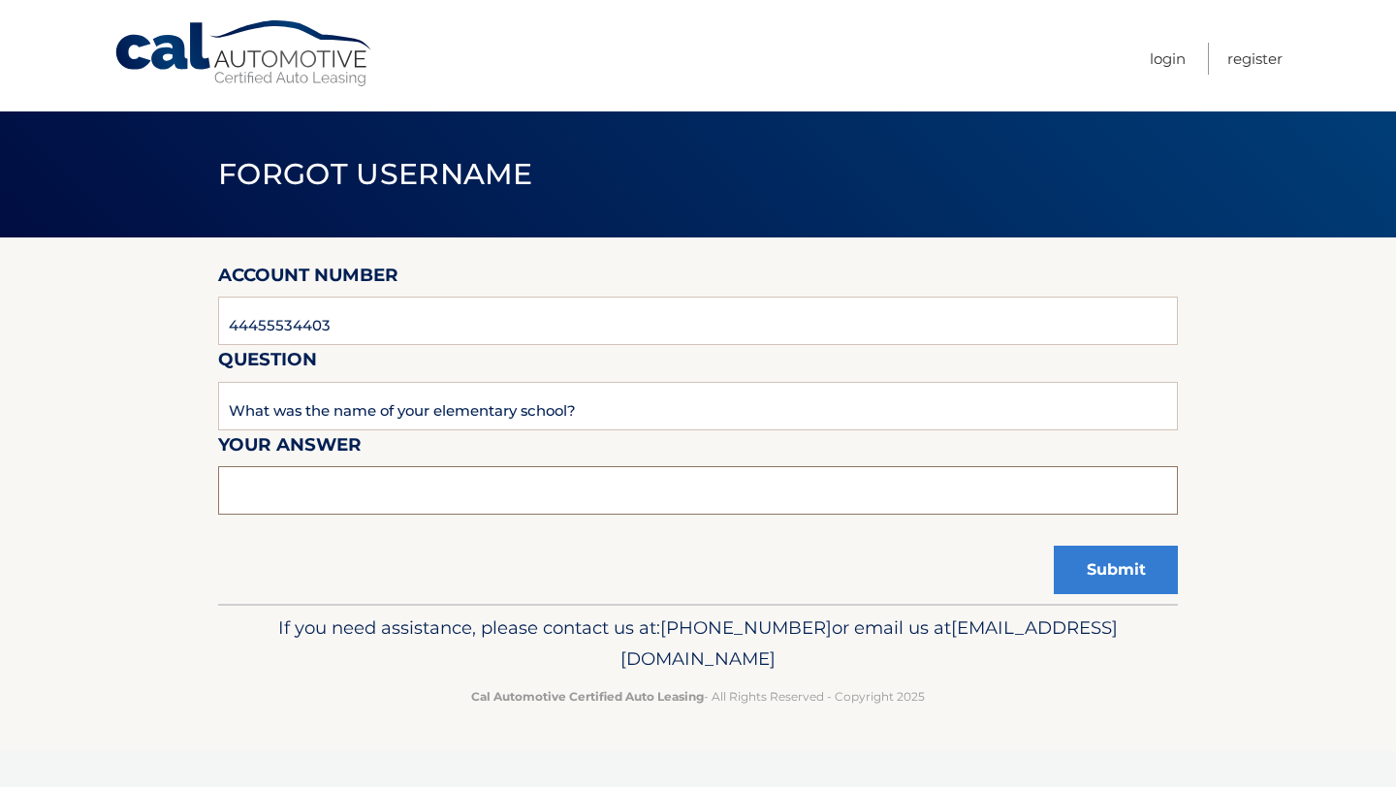
click at [545, 508] on input "text" at bounding box center [698, 490] width 960 height 48
type input "[PERSON_NAME]"
click at [1054, 546] on button "Submit" at bounding box center [1116, 570] width 124 height 48
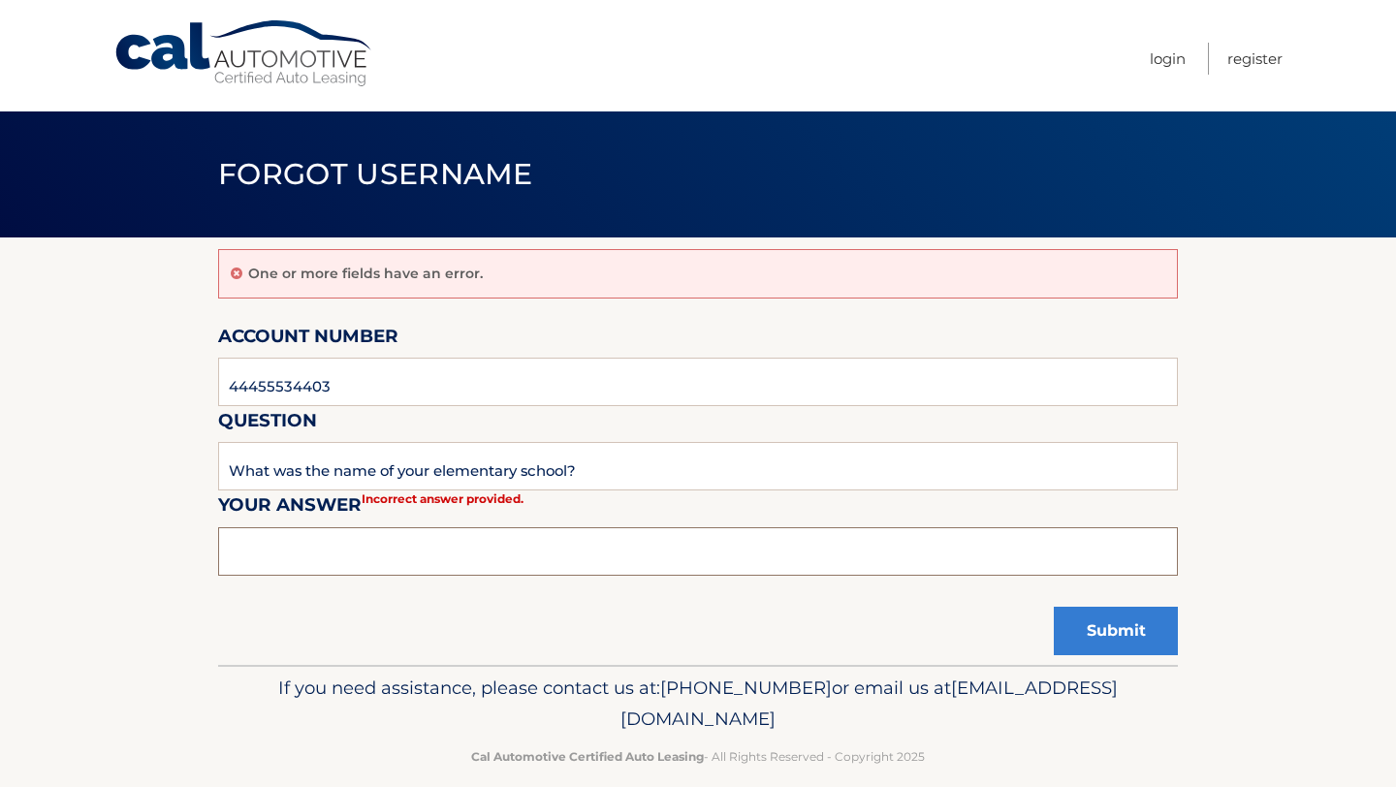
click at [574, 533] on input "text" at bounding box center [698, 551] width 960 height 48
type input "deanporter"
click at [1054, 607] on button "Submit" at bounding box center [1116, 631] width 124 height 48
click at [339, 555] on input "text" at bounding box center [698, 551] width 960 height 48
type input "orchard"
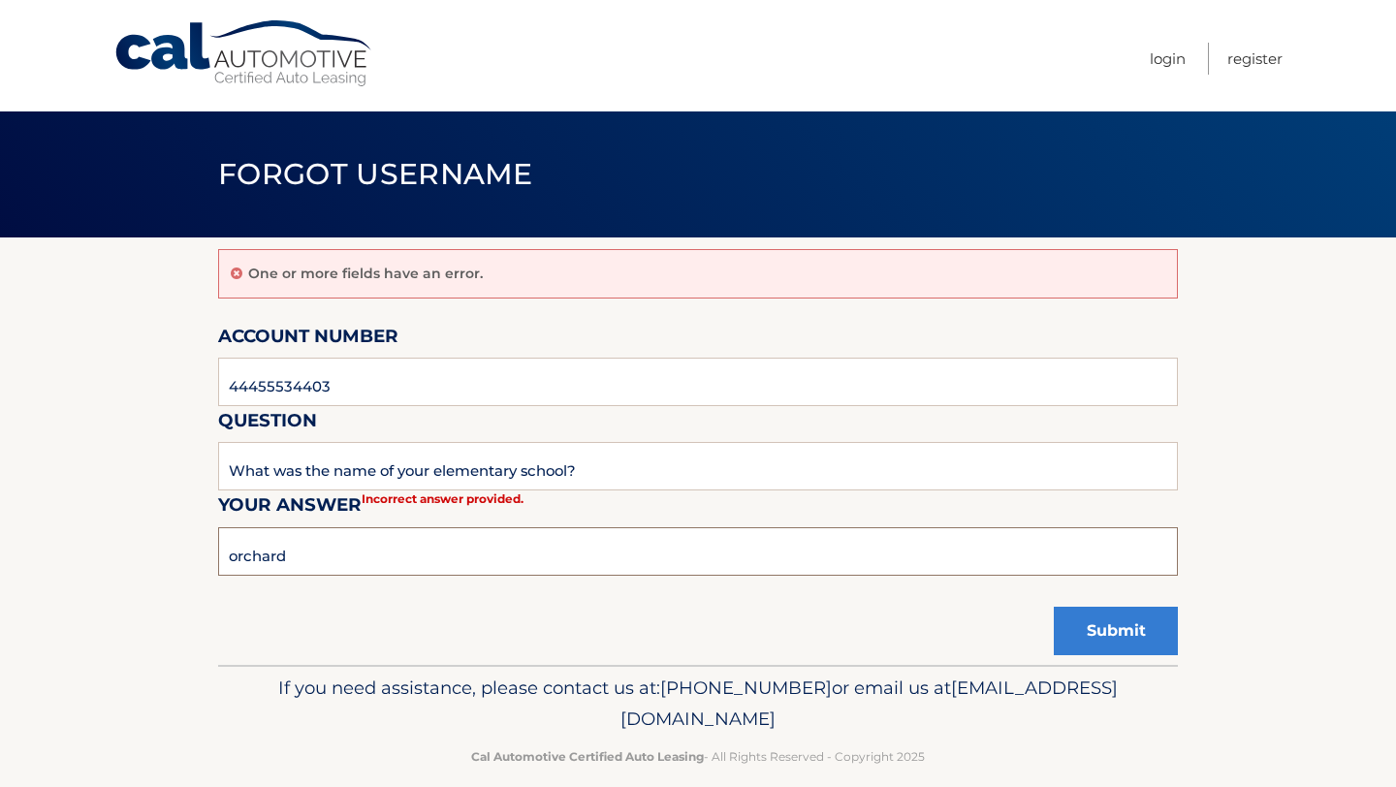
click at [1054, 607] on button "Submit" at bounding box center [1116, 631] width 124 height 48
click at [433, 466] on input "What was the name of your elementary school?" at bounding box center [698, 466] width 960 height 48
click at [419, 535] on input "text" at bounding box center [698, 551] width 960 height 48
type input "Orchard"
click at [1054, 607] on button "Submit" at bounding box center [1116, 631] width 124 height 48
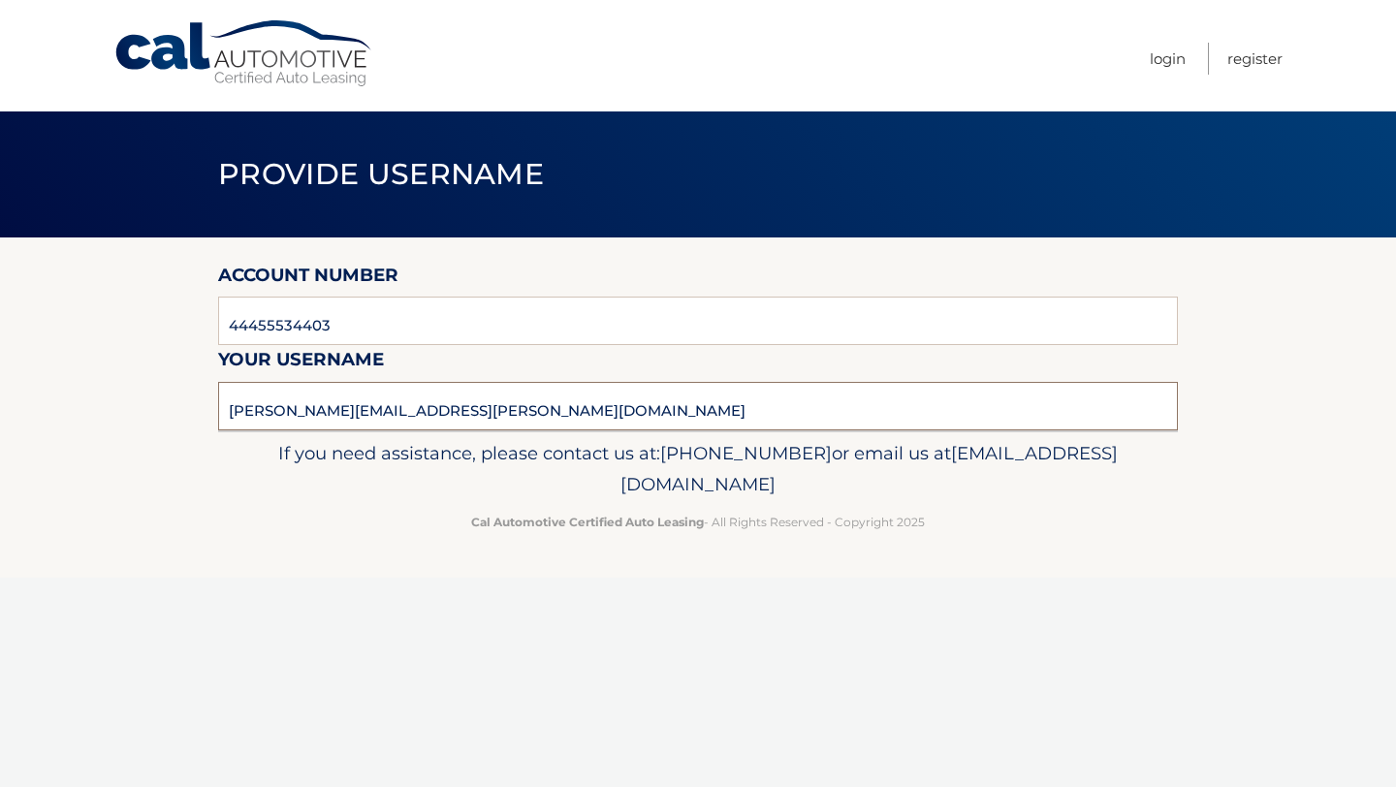
click at [419, 414] on input "marcus.cohen@rutgers.edu" at bounding box center [698, 406] width 960 height 48
click at [553, 417] on input "marcus.cohen@rutgers.edu" at bounding box center [698, 406] width 960 height 48
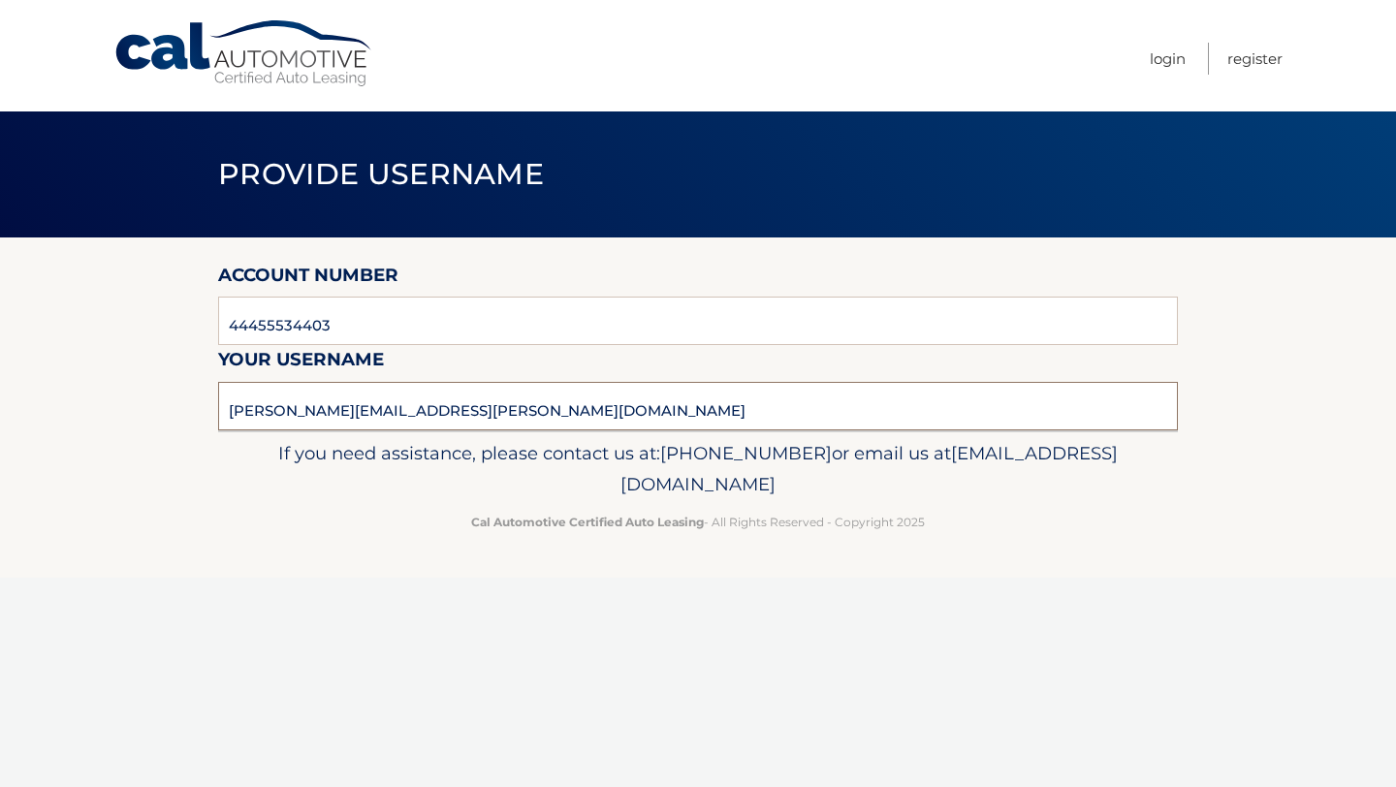
click at [553, 417] on input "marcus.cohen@rutgers.edu" at bounding box center [698, 406] width 960 height 48
click at [1181, 65] on link "Login" at bounding box center [1168, 59] width 36 height 32
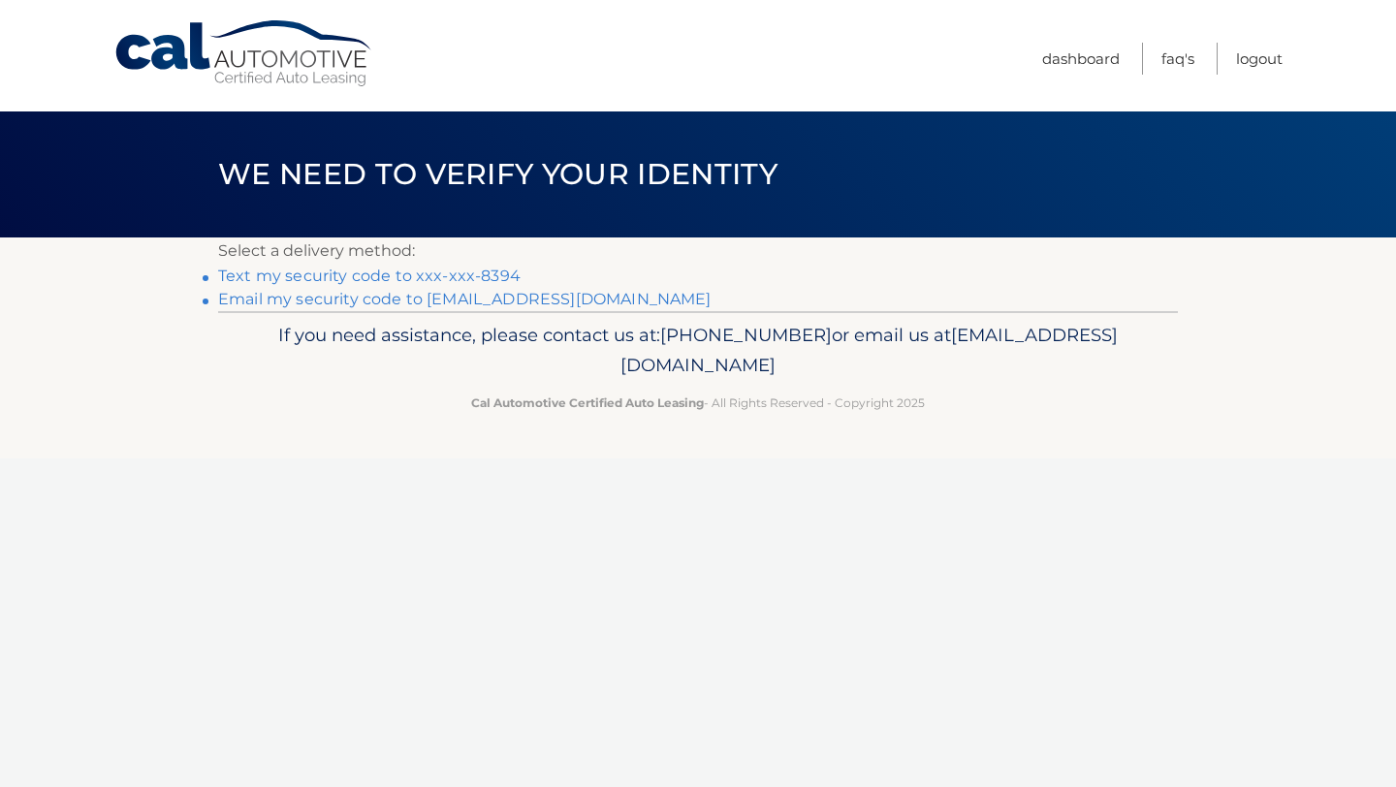
click at [324, 276] on link "Text my security code to xxx-xxx-8394" at bounding box center [369, 276] width 302 height 18
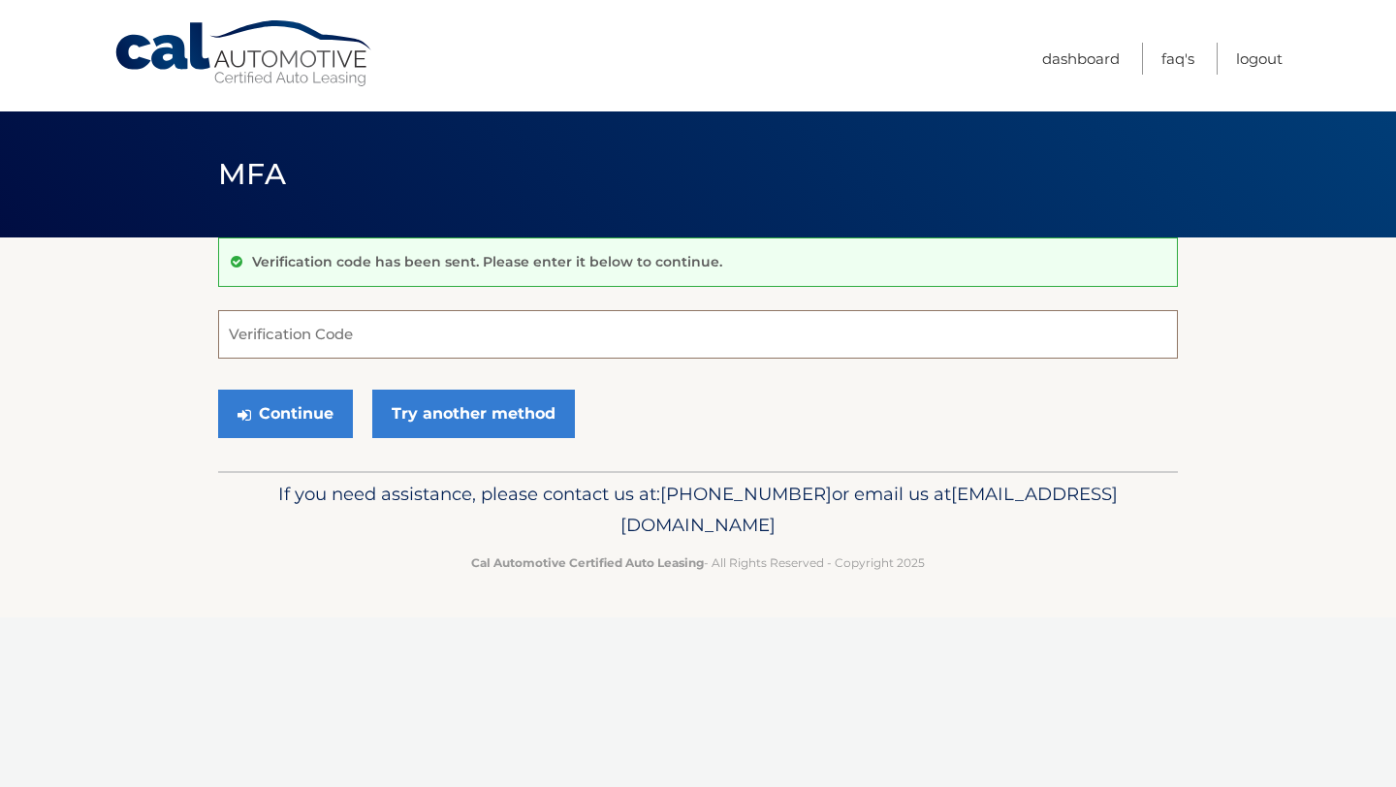
click at [334, 344] on input "Verification Code" at bounding box center [698, 334] width 960 height 48
type input "729652"
click at [301, 420] on button "Continue" at bounding box center [285, 414] width 135 height 48
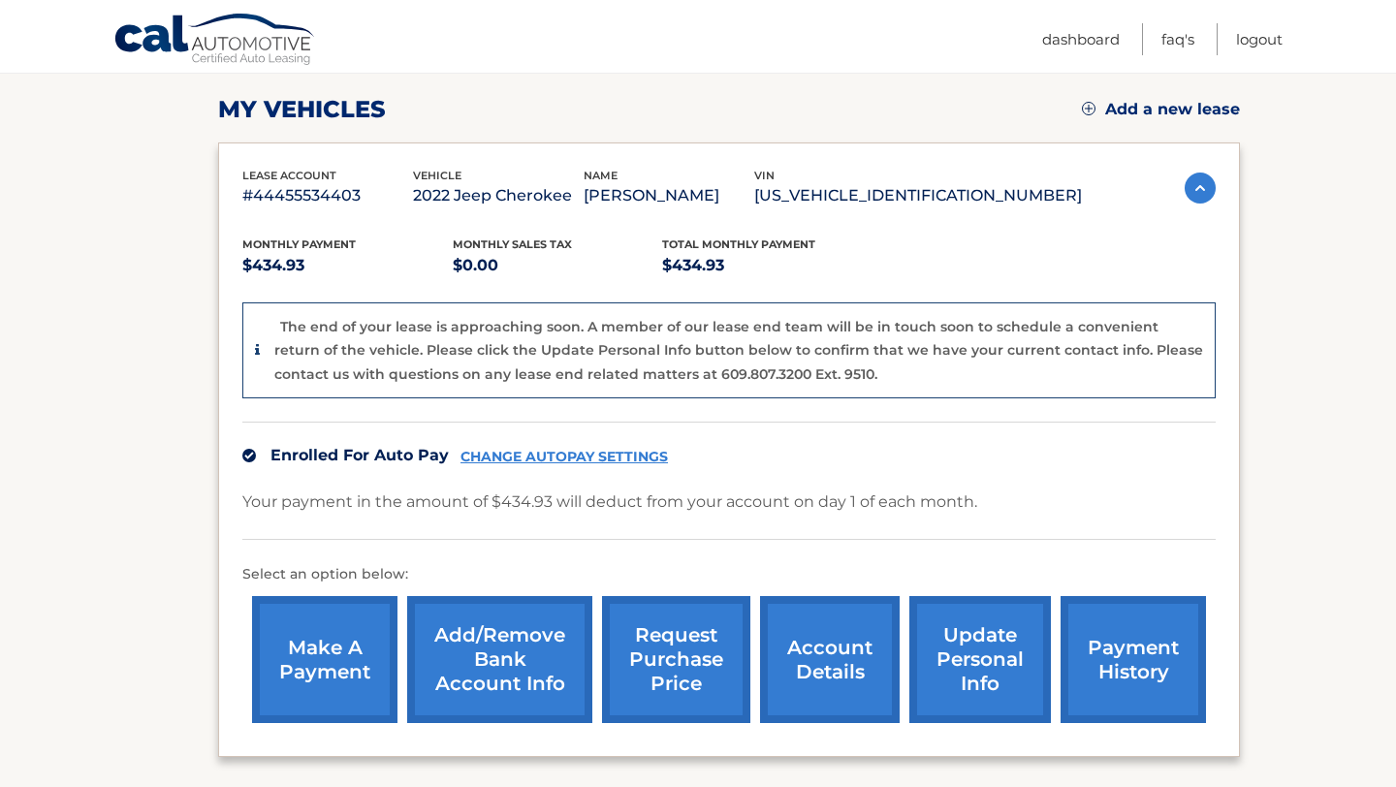
scroll to position [260, 0]
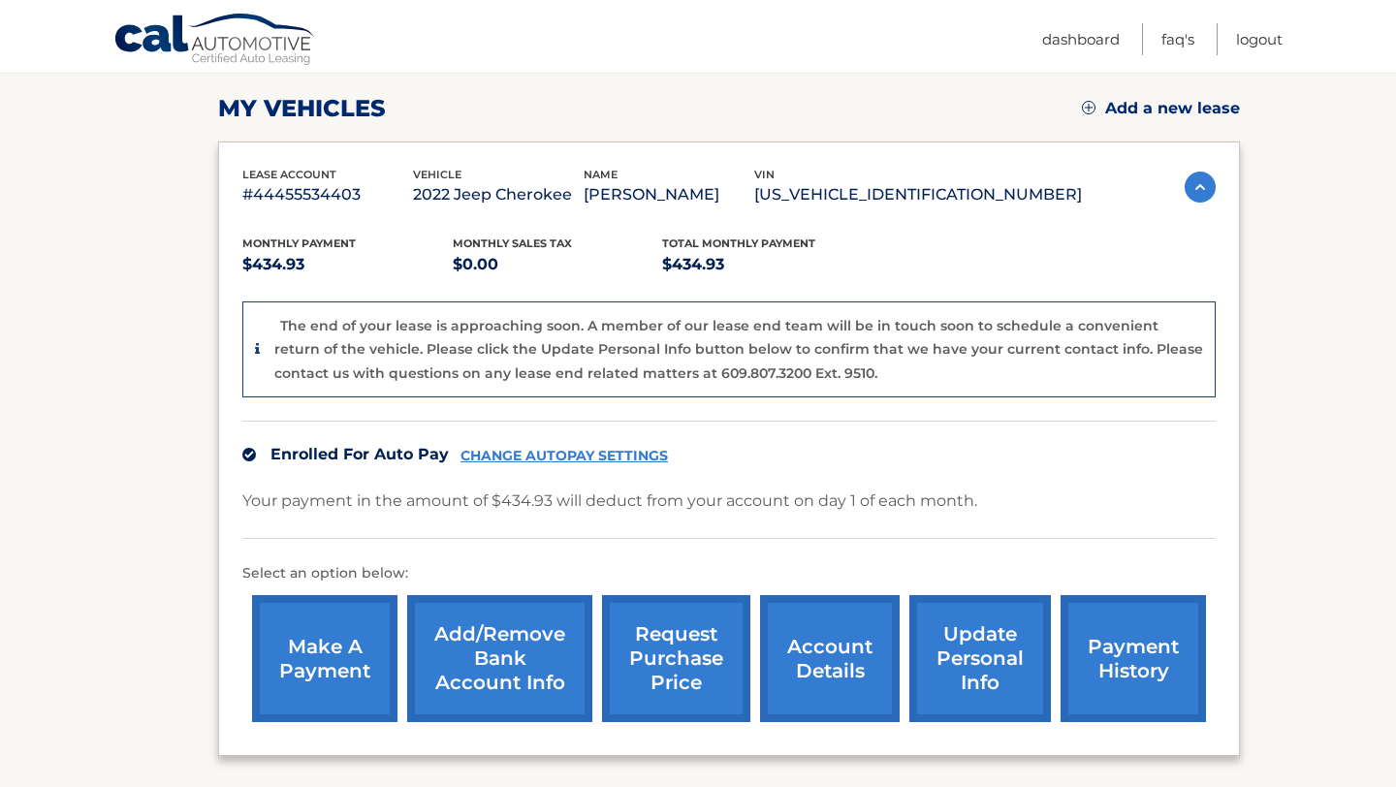
click at [1102, 661] on link "payment history" at bounding box center [1133, 658] width 145 height 127
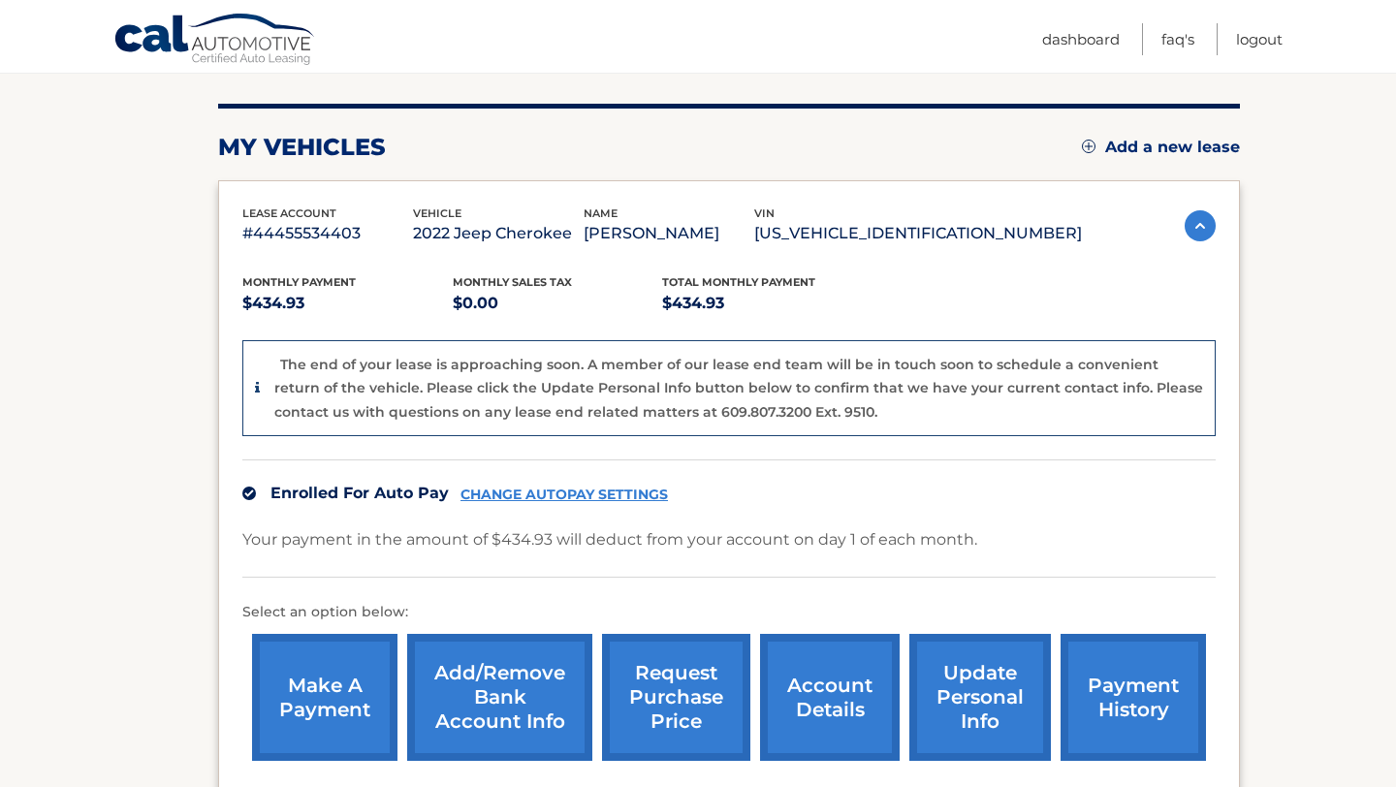
scroll to position [223, 0]
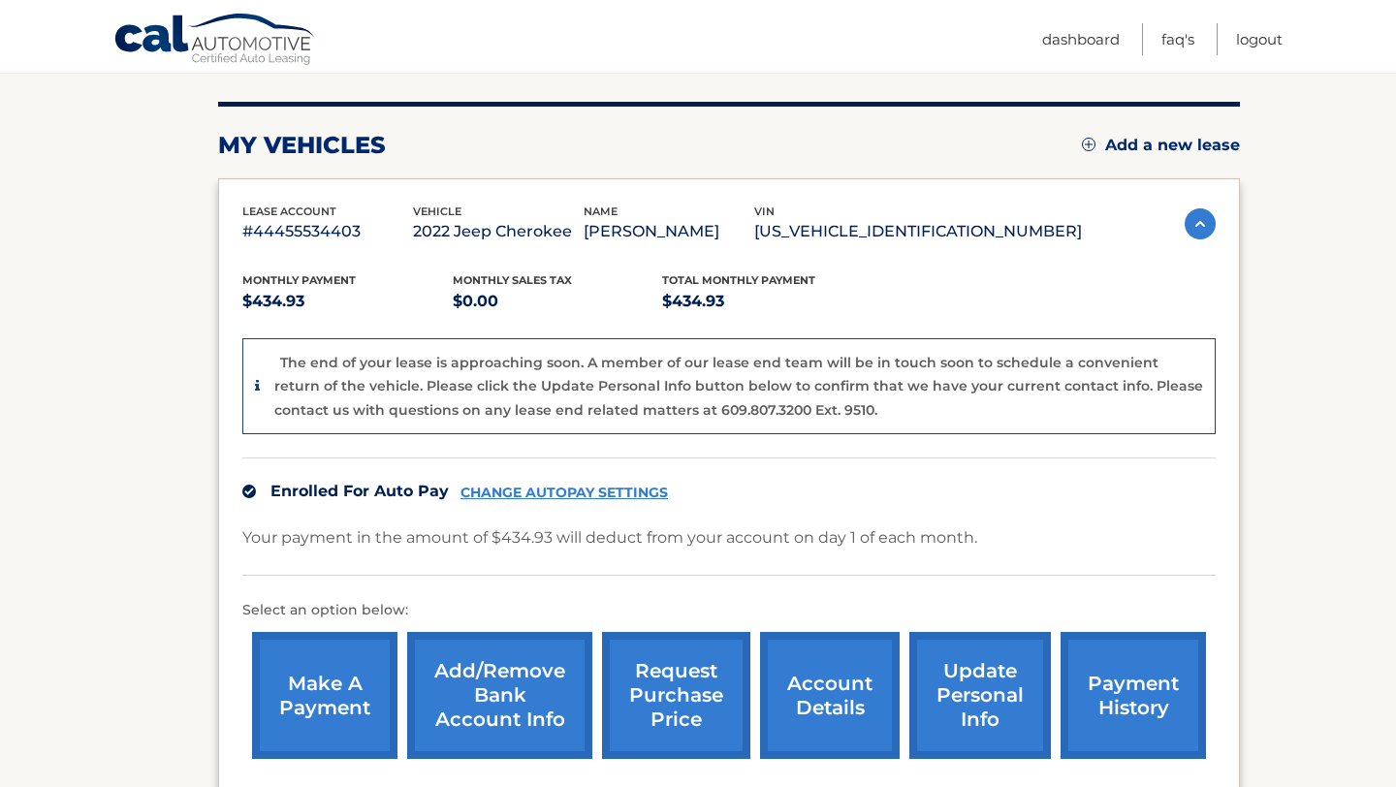
click at [800, 695] on link "account details" at bounding box center [830, 695] width 140 height 127
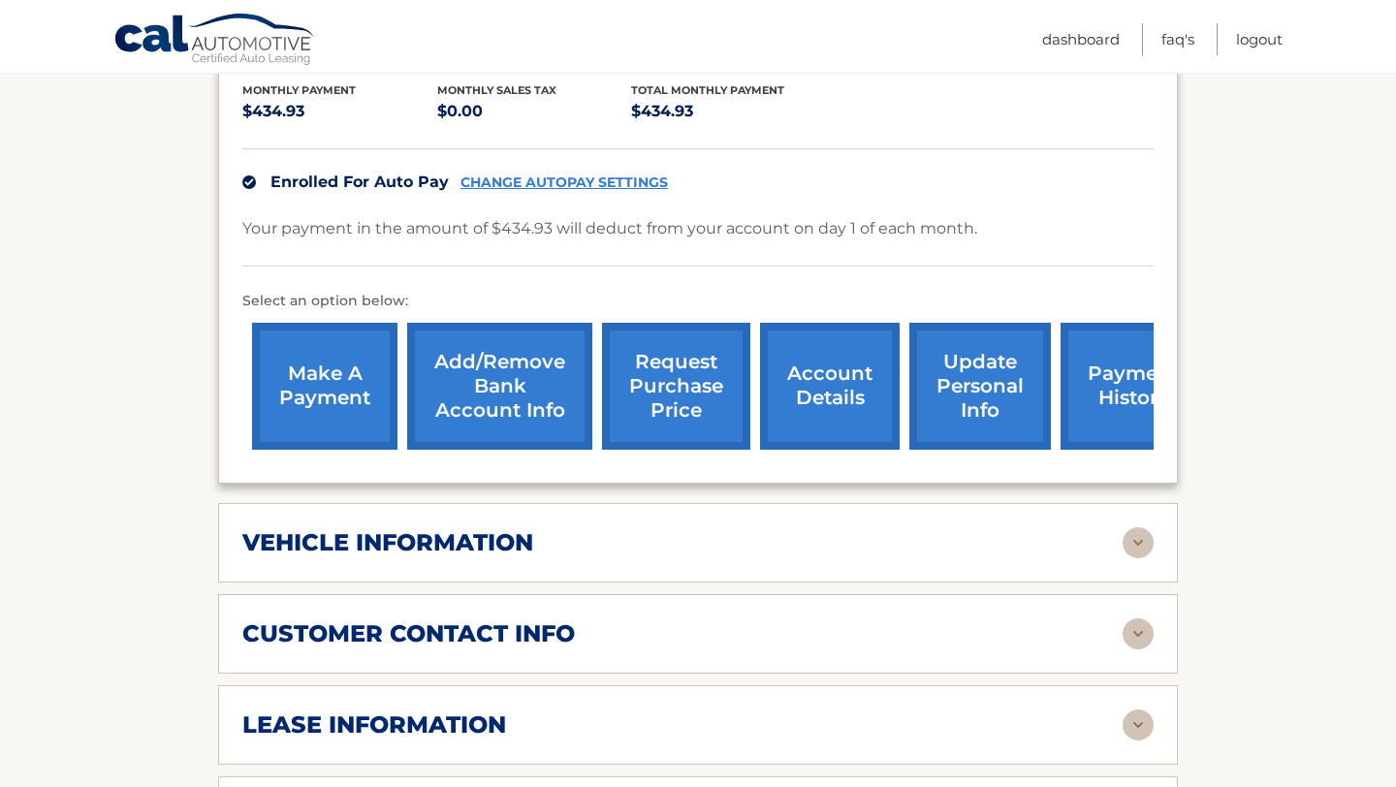
scroll to position [467, 0]
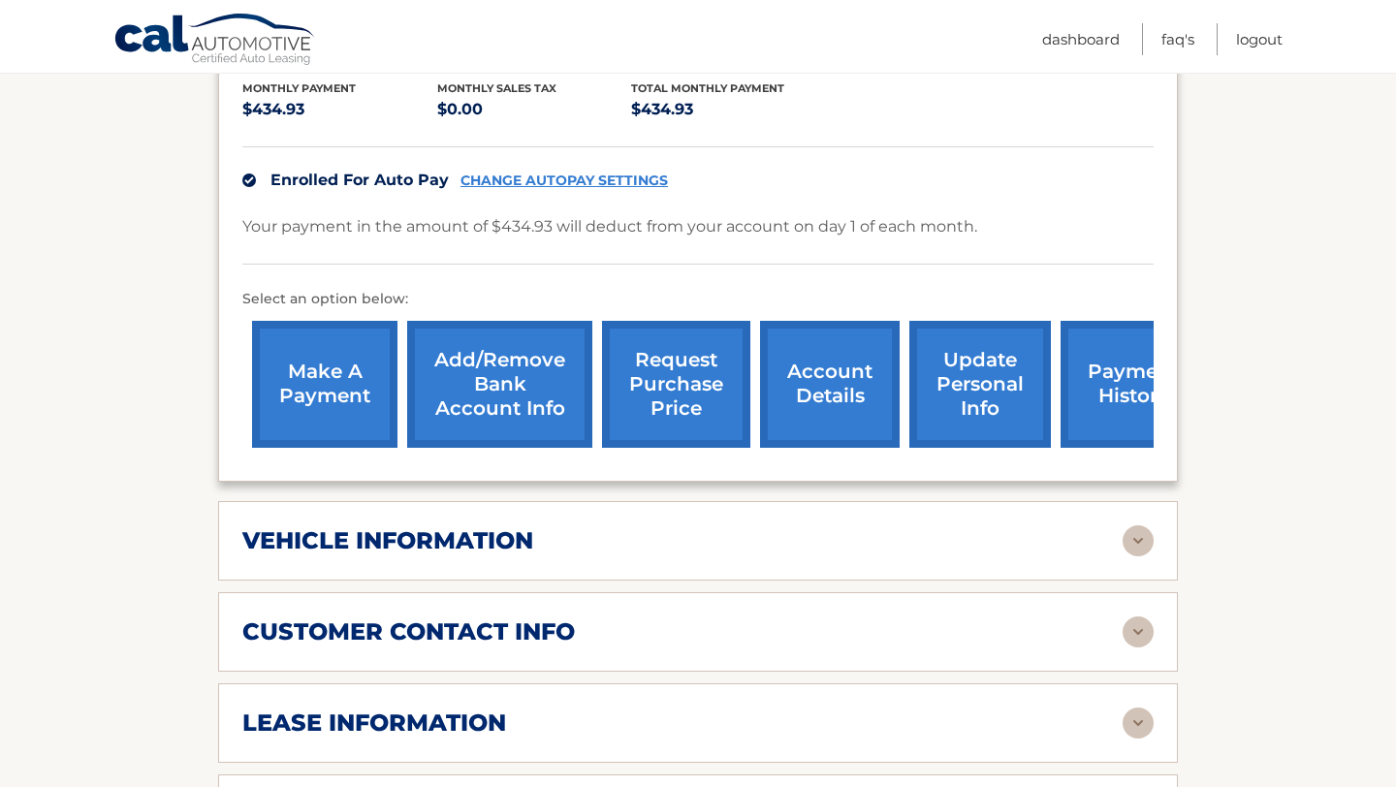
click at [838, 526] on div "vehicle information" at bounding box center [682, 540] width 880 height 29
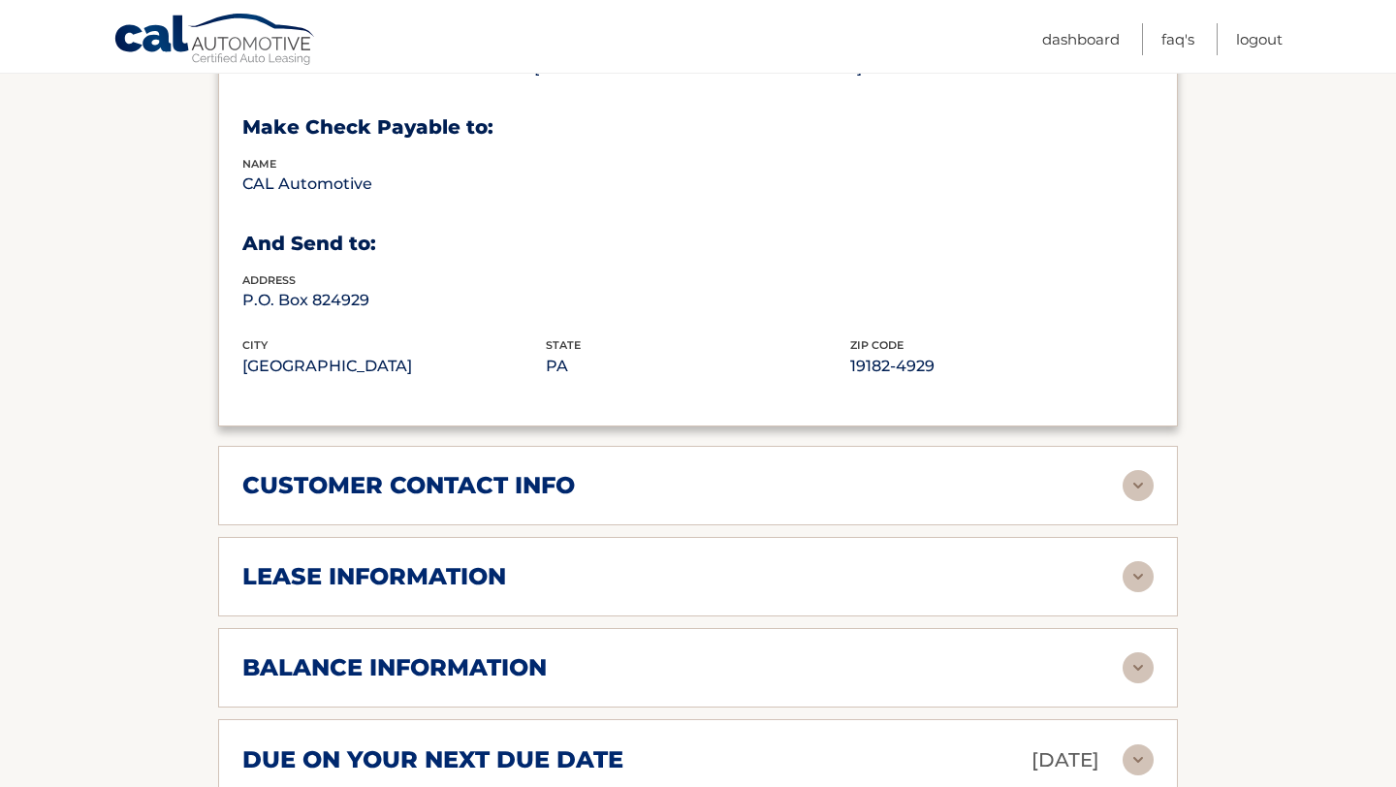
scroll to position [1082, 0]
click at [903, 470] on div "customer contact info" at bounding box center [682, 484] width 880 height 29
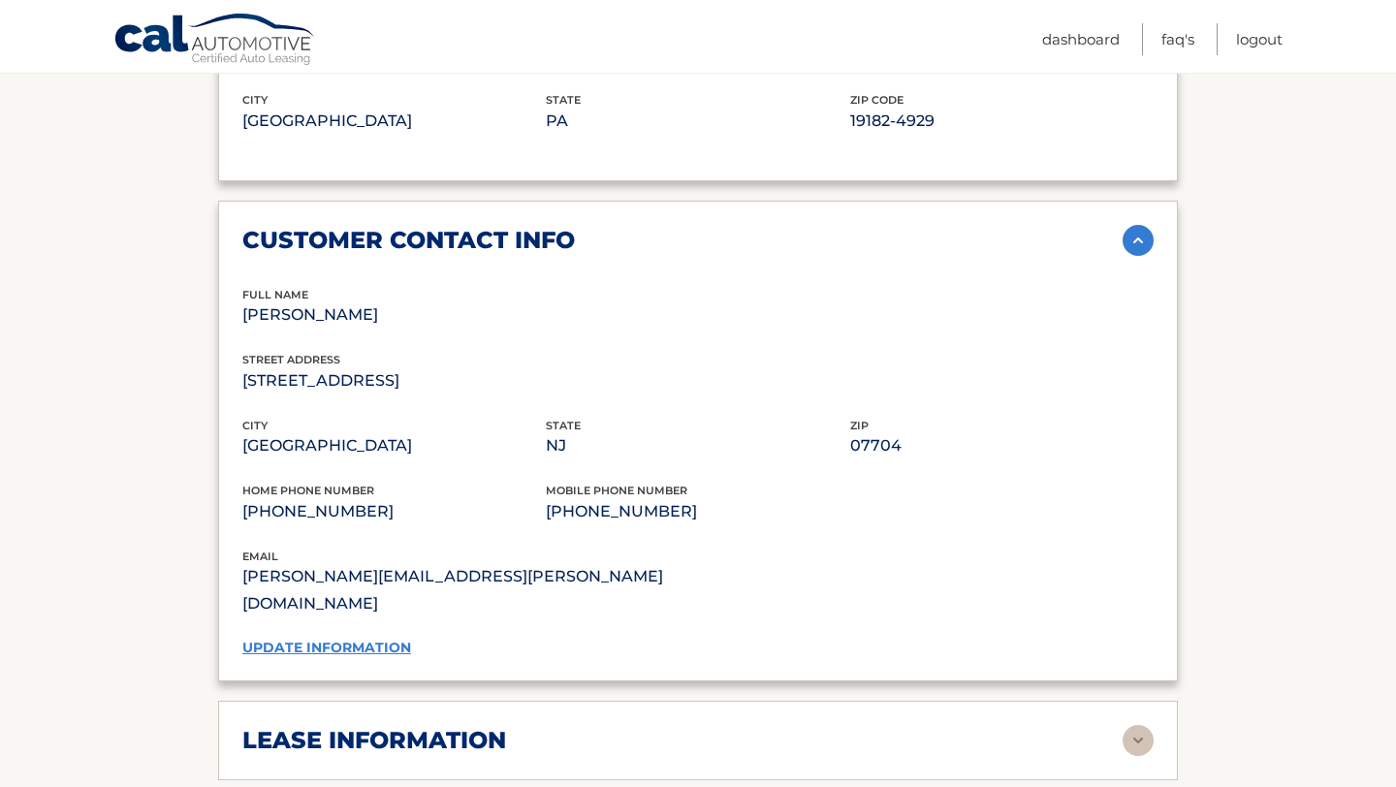
scroll to position [1330, 0]
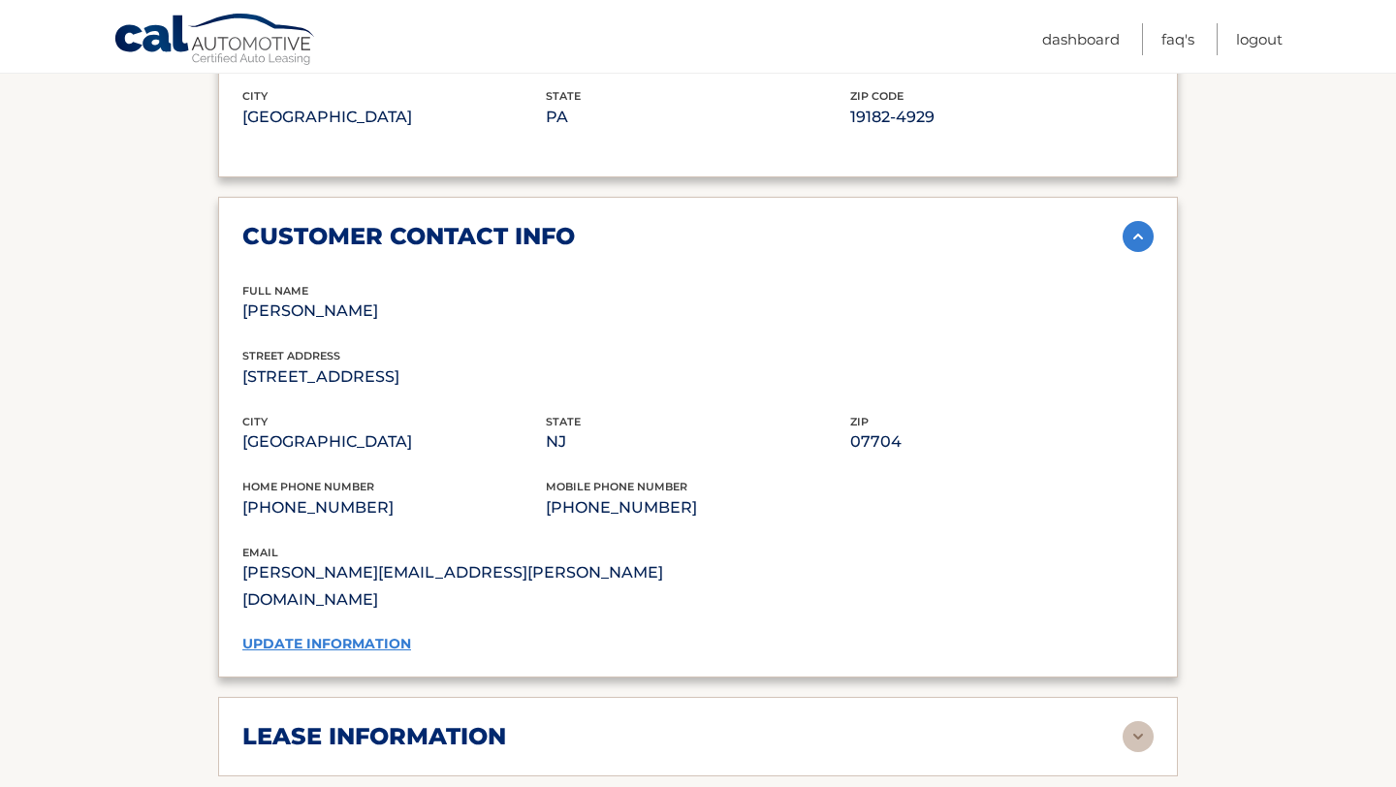
click at [369, 635] on link "update information" at bounding box center [326, 643] width 169 height 17
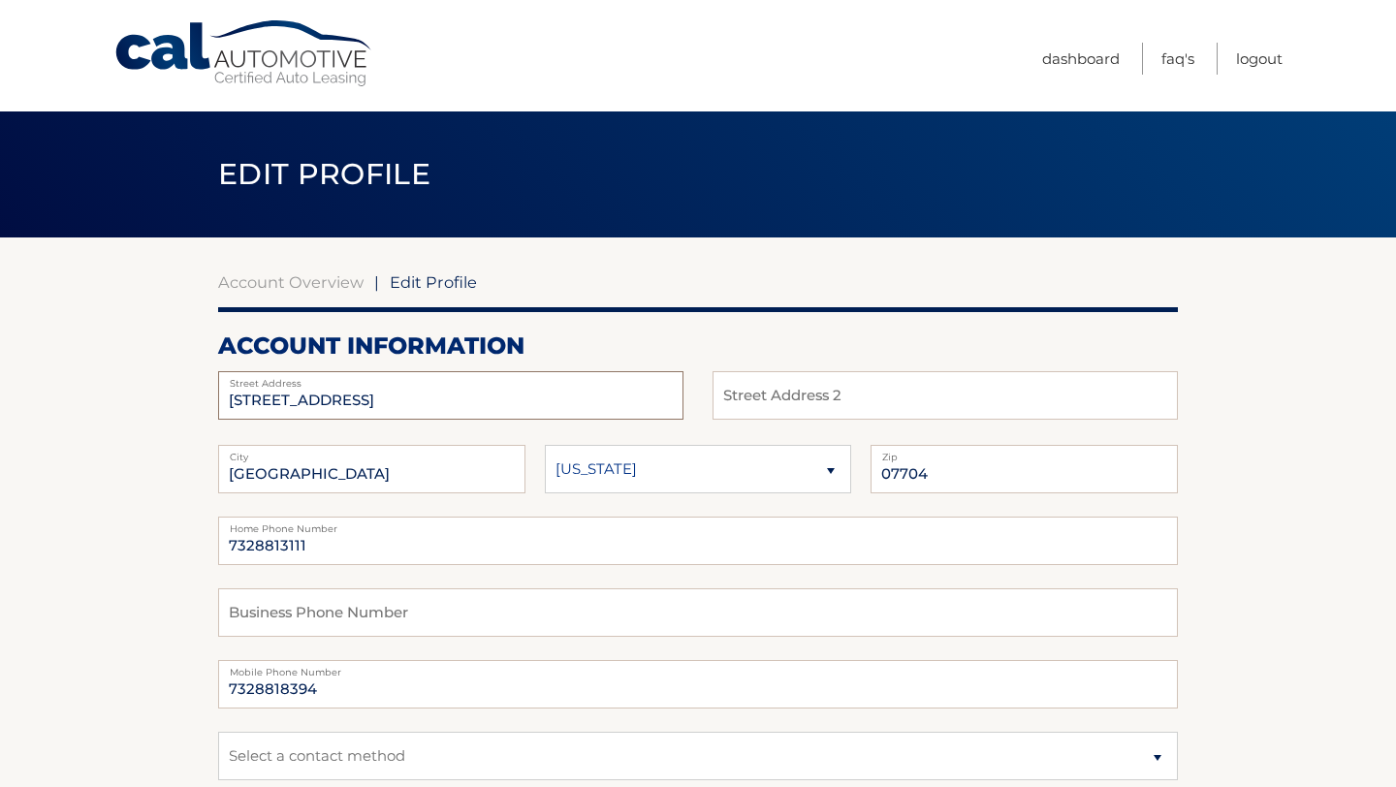
click at [390, 411] on input "[STREET_ADDRESS]" at bounding box center [450, 395] width 465 height 48
click at [390, 411] on input "82 PRINCETON RD" at bounding box center [450, 395] width 465 height 48
type input "[STREET_ADDRESS]"
type input "unit 4"
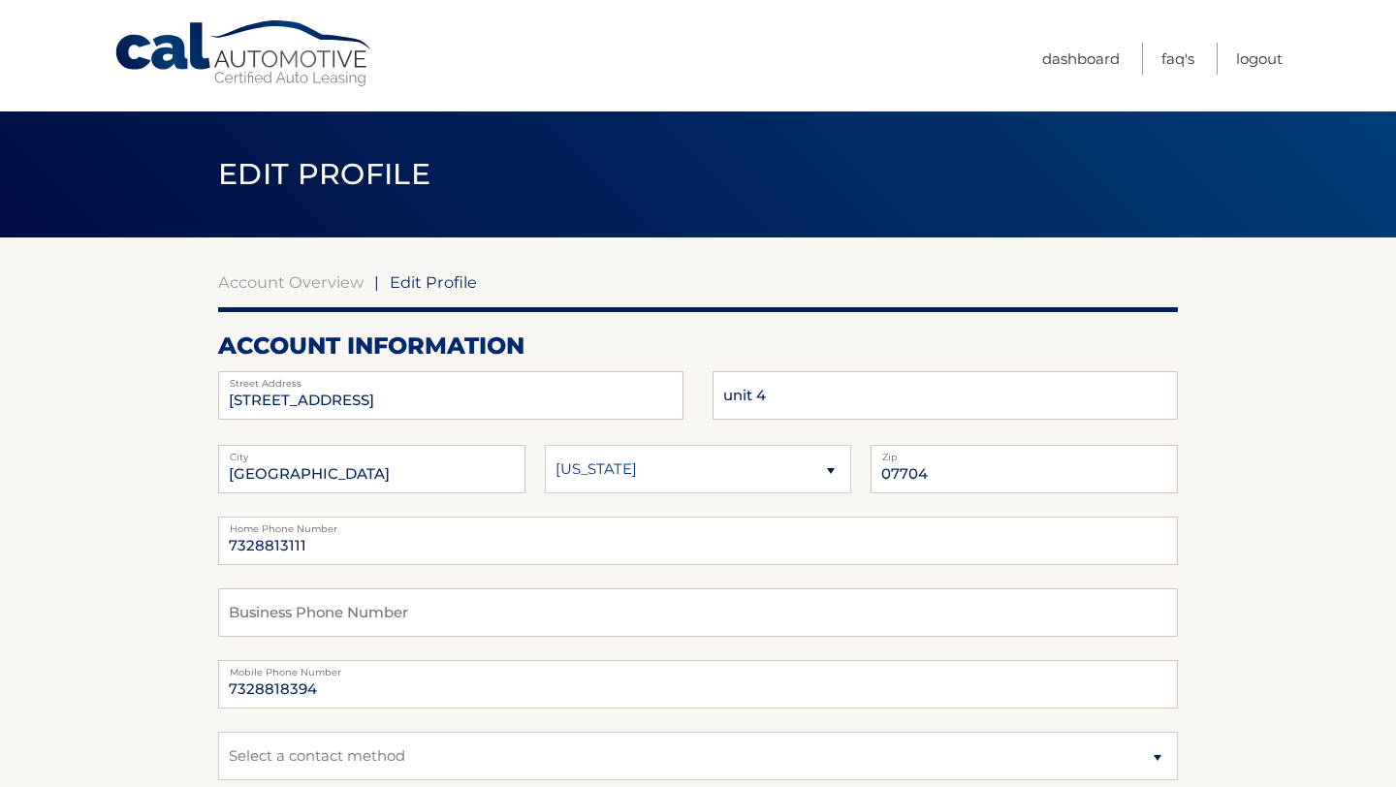
select select "PA"
click at [407, 471] on input "FAIR HAVEN" at bounding box center [371, 469] width 307 height 48
type input "Philadelphia"
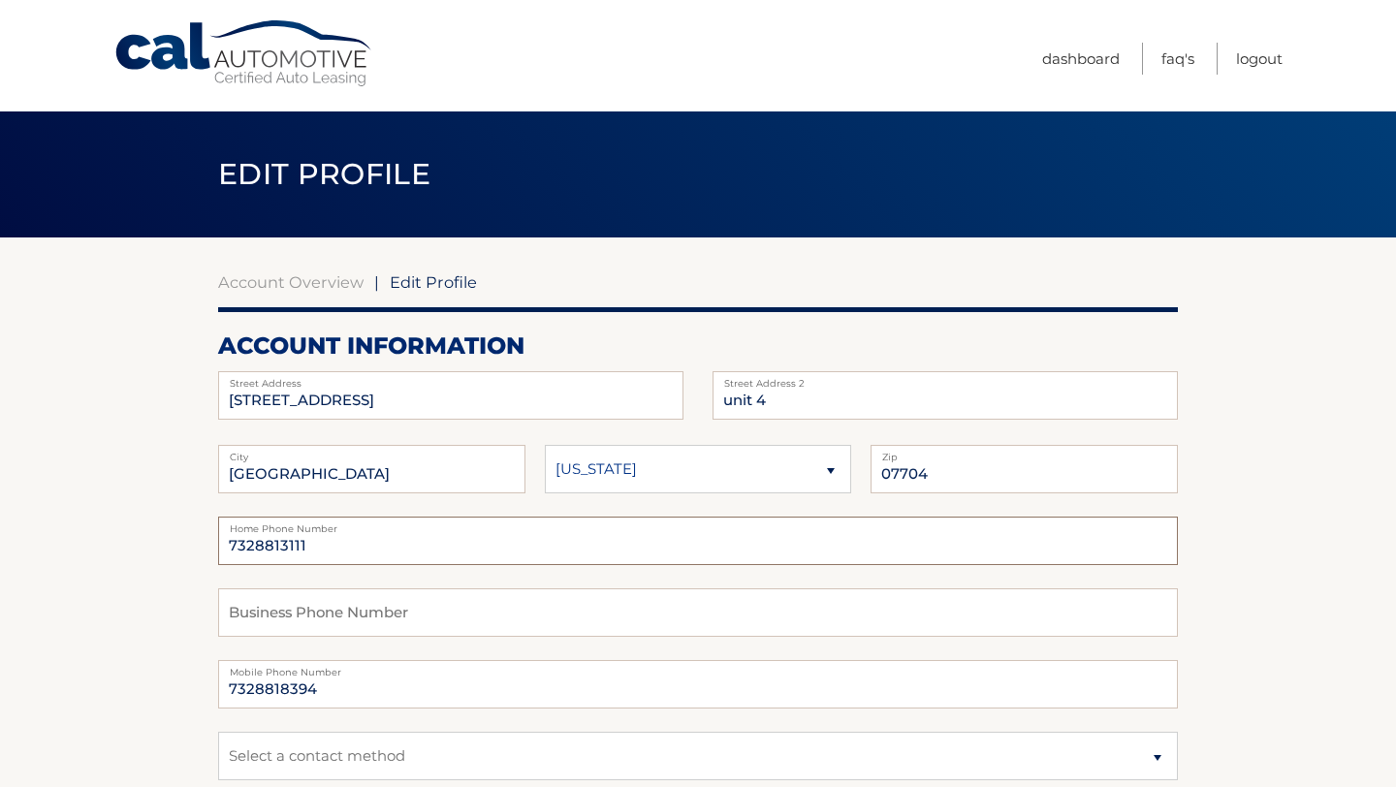
click at [440, 542] on input "7328813111" at bounding box center [698, 541] width 960 height 48
type input "7328818394"
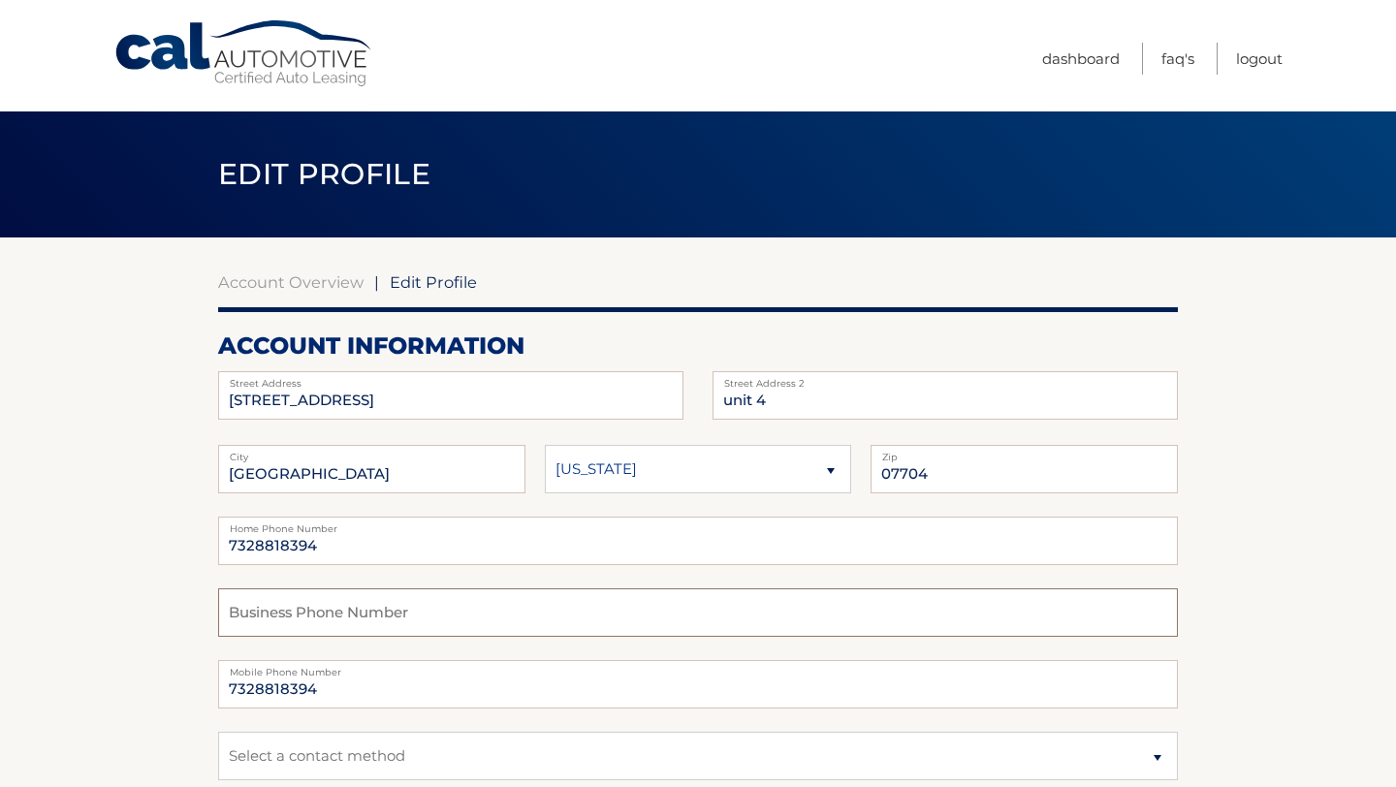
click at [267, 603] on input "text" at bounding box center [698, 612] width 960 height 48
click at [340, 698] on input "7328818394" at bounding box center [698, 684] width 960 height 48
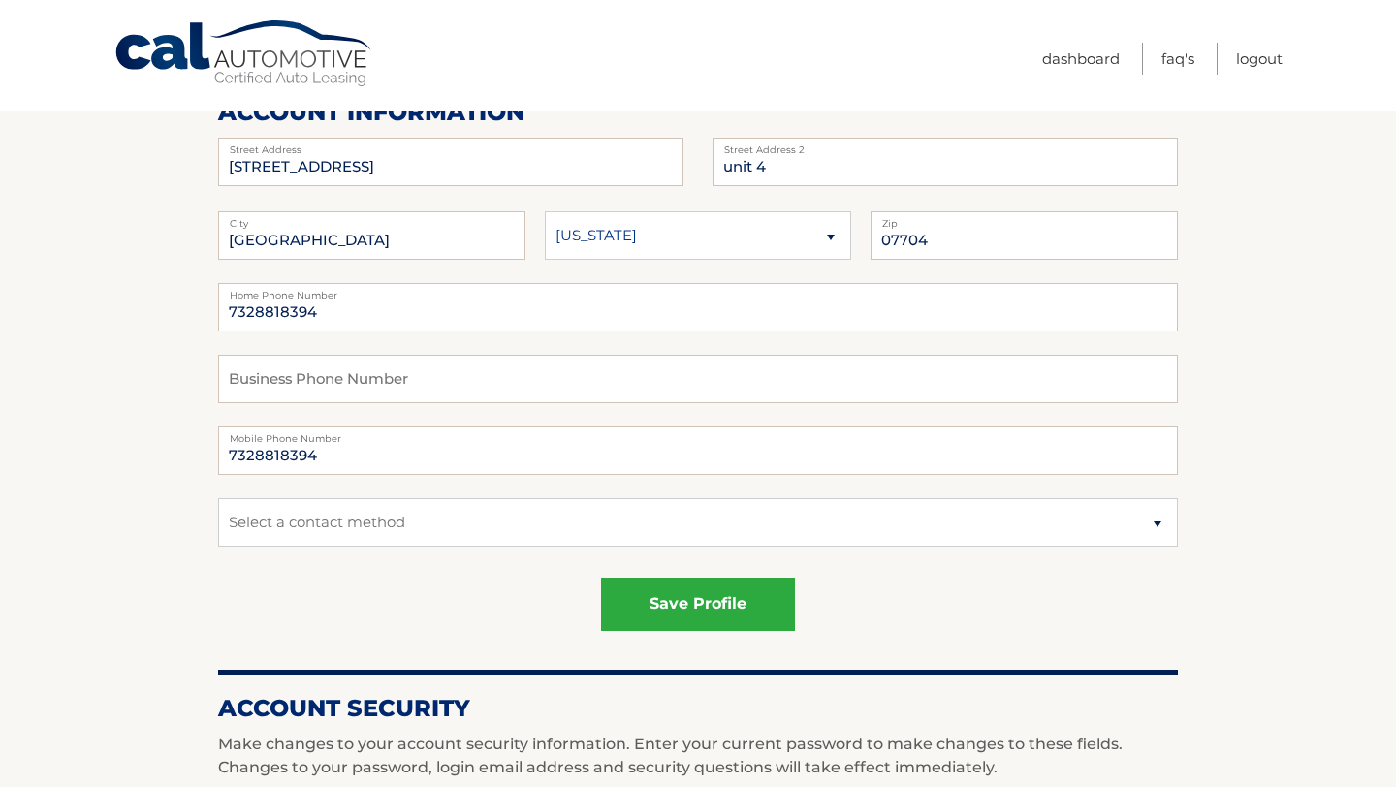
scroll to position [237, 0]
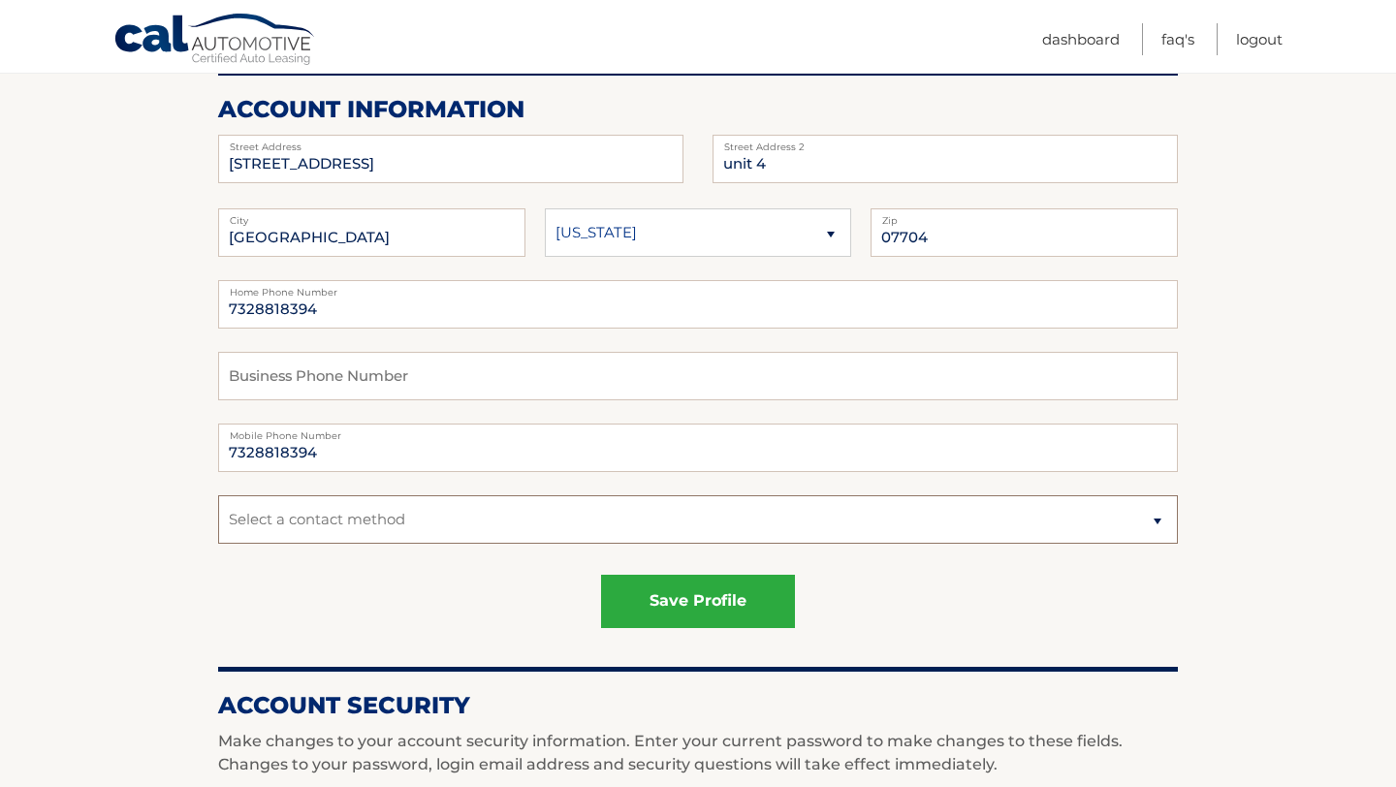
click at [323, 524] on select "Select a contact method Mobile Home" at bounding box center [698, 519] width 960 height 48
drag, startPoint x: 717, startPoint y: 593, endPoint x: 712, endPoint y: 520, distance: 73.9
click at [712, 520] on div "42 N 40th st Street Address unit 4 Street Address 2 Philadelphia City State 077…" at bounding box center [698, 393] width 960 height 517
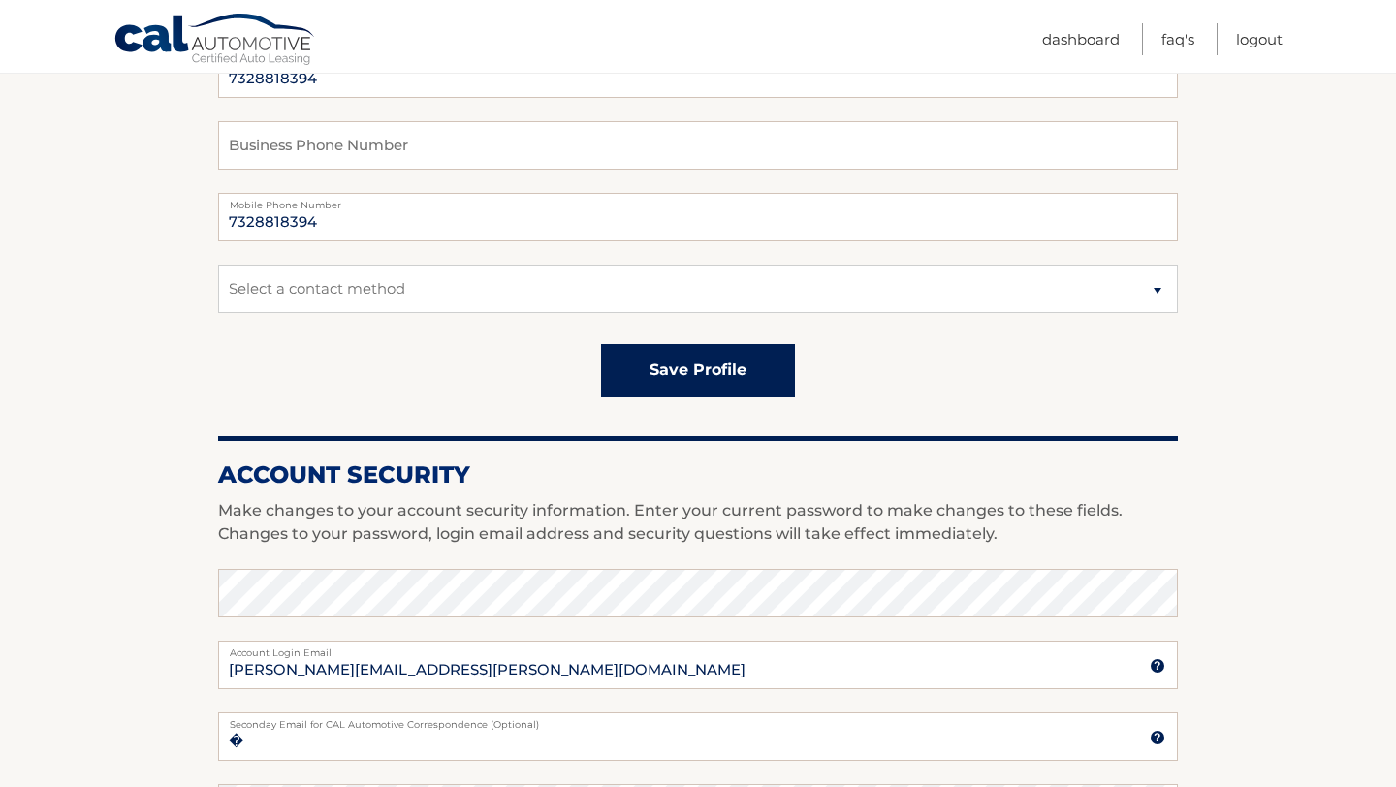
scroll to position [469, 0]
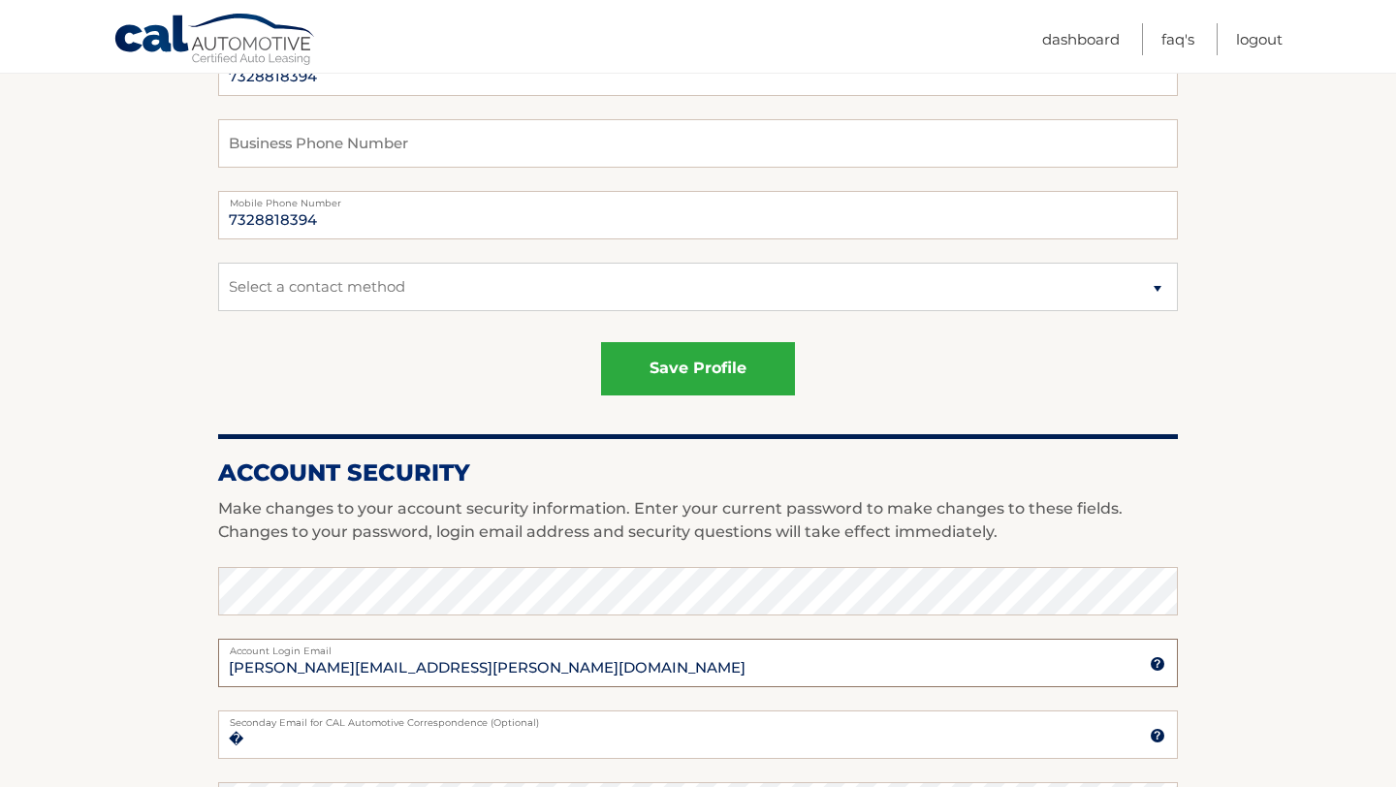
click at [493, 655] on input "marcus.cohen@rutgers.edu" at bounding box center [698, 663] width 960 height 48
click at [493, 656] on input "marcus.cohen@rutgers.edu" at bounding box center [698, 663] width 960 height 48
click at [469, 669] on input "marcus.cohen@rutgers.edu" at bounding box center [698, 663] width 960 height 48
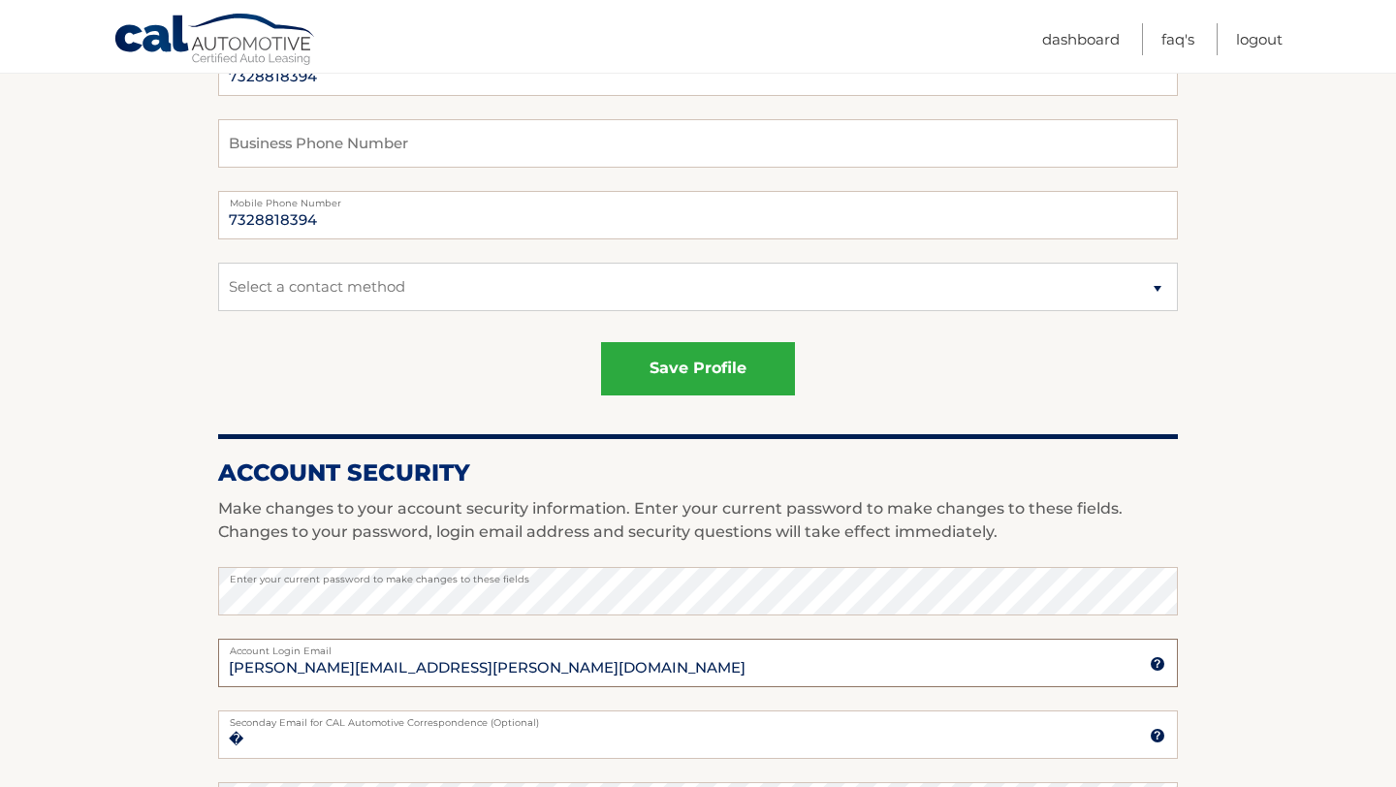
click at [469, 669] on input "marcus.cohen@rutgers.edu" at bounding box center [698, 663] width 960 height 48
type input "marcuscohen1999@gmail.com"
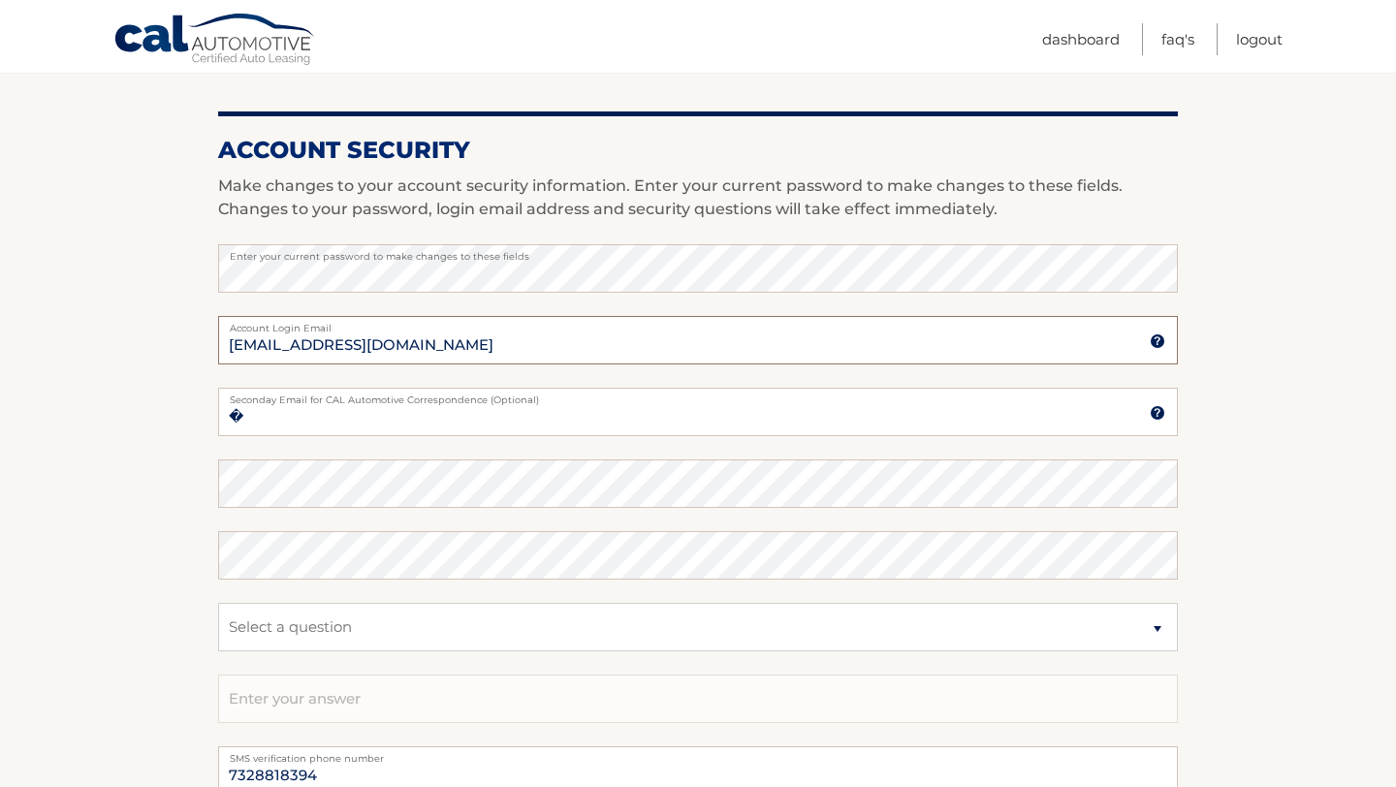
scroll to position [857, 0]
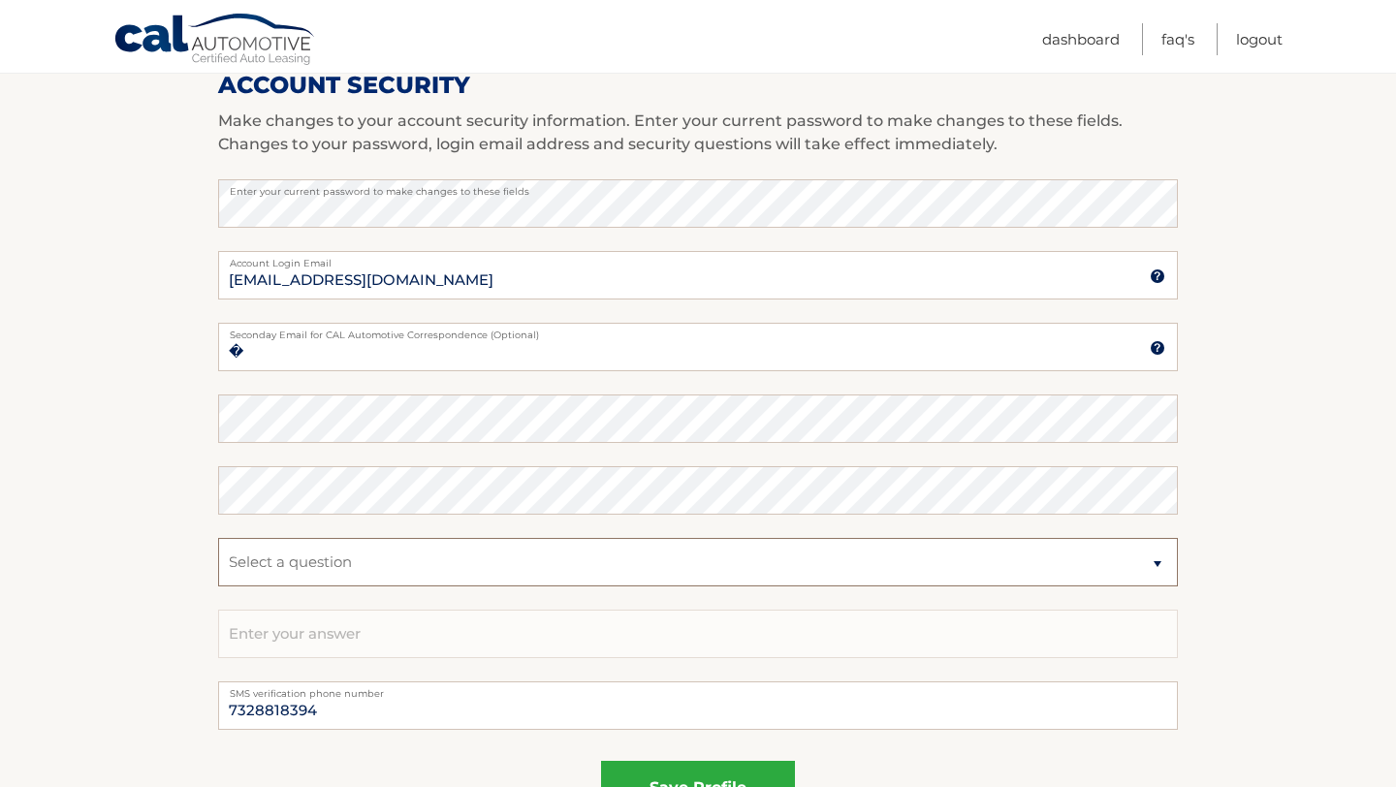
click at [432, 569] on select "Select a question What was the name of your elementary school? What is your mot…" at bounding box center [698, 562] width 960 height 48
select select "2"
click at [421, 630] on input "text" at bounding box center [698, 634] width 960 height 48
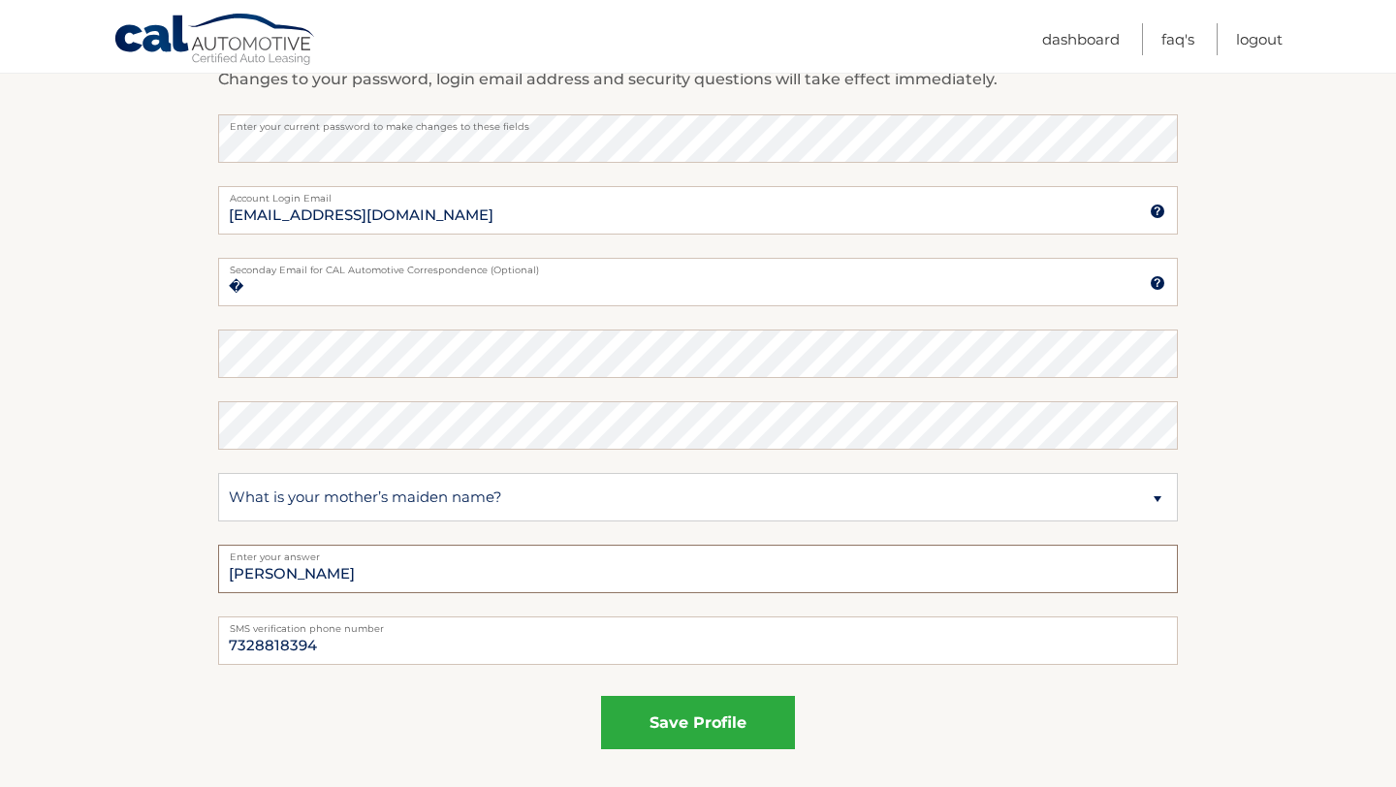
scroll to position [925, 0]
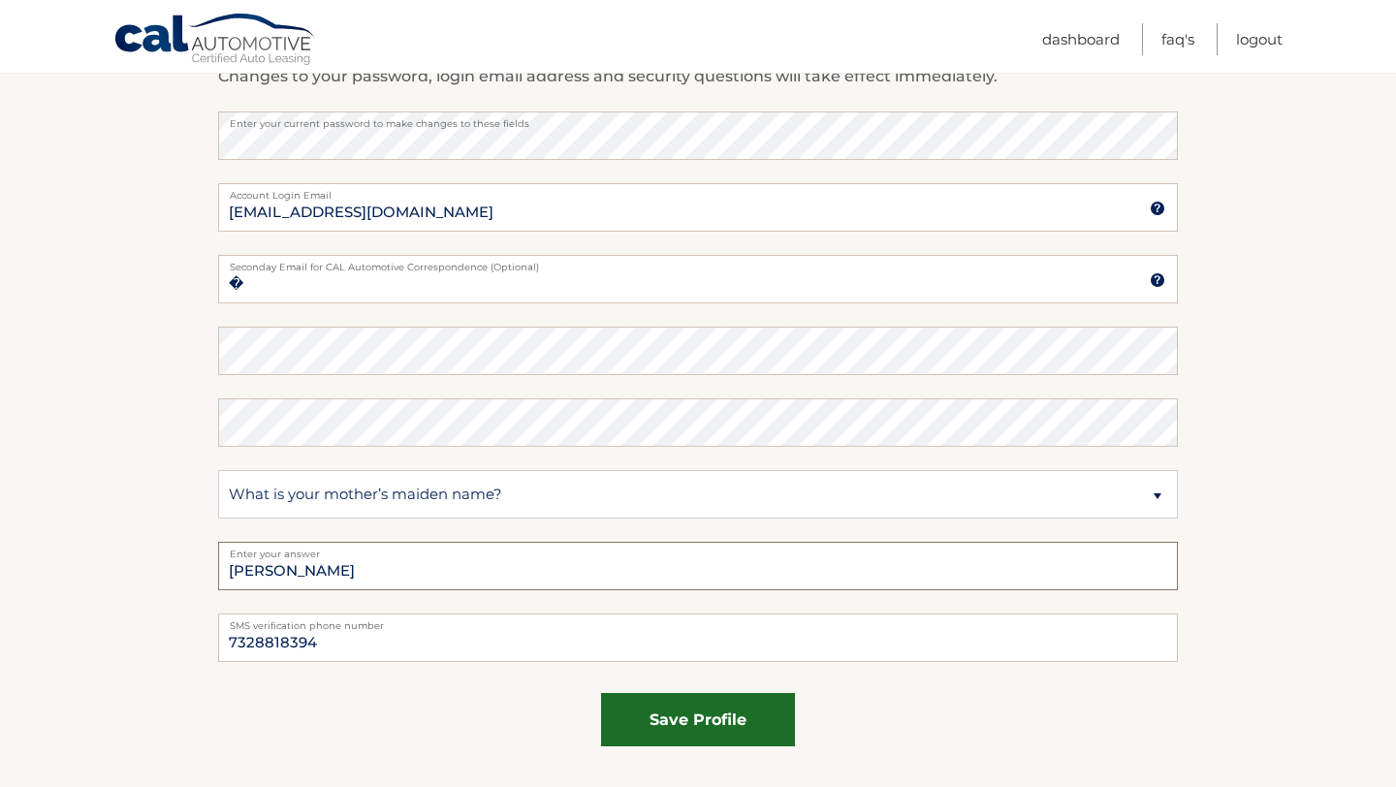
type input "kessler"
click at [654, 700] on button "save profile" at bounding box center [698, 719] width 194 height 53
click at [459, 290] on input "�" at bounding box center [698, 279] width 960 height 48
click at [656, 723] on button "save profile" at bounding box center [698, 719] width 194 height 53
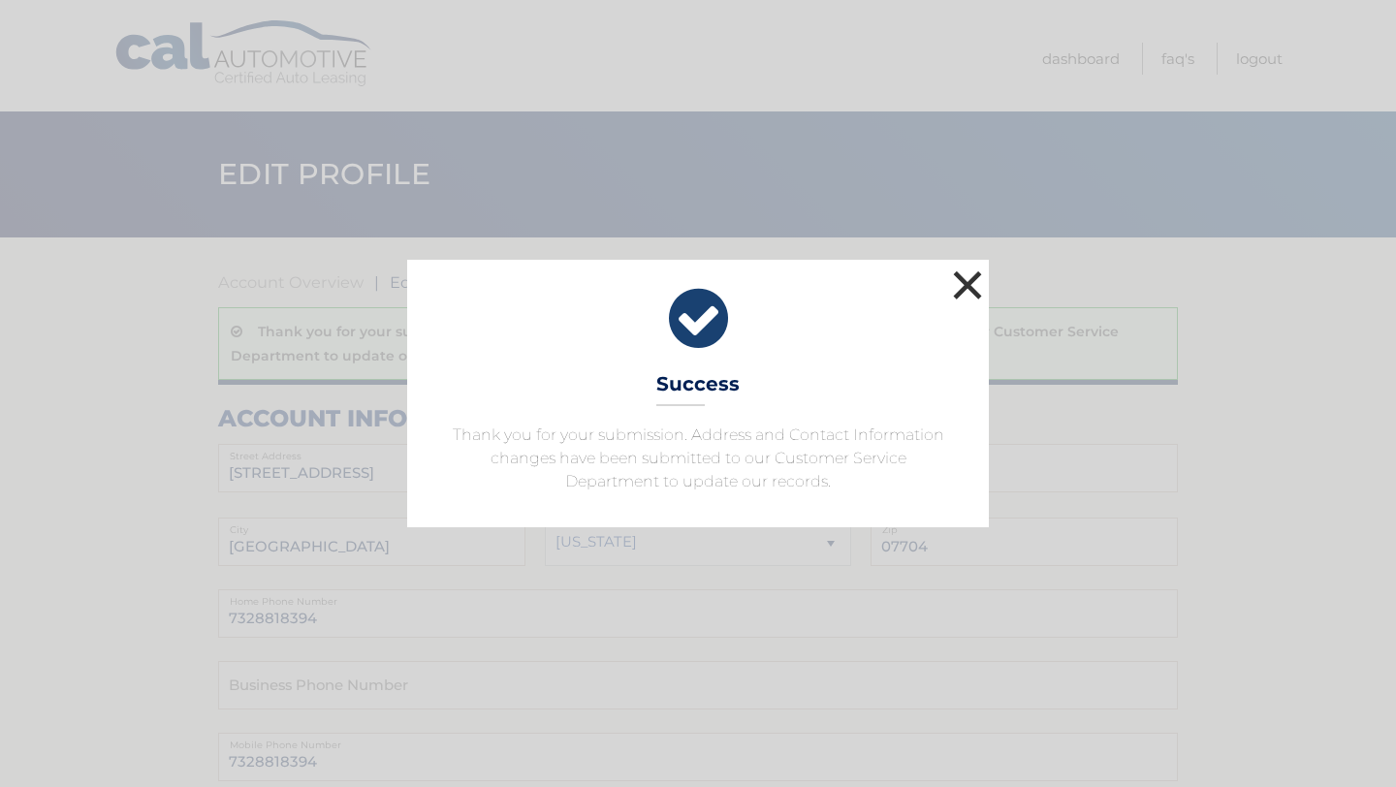
click at [979, 292] on button "×" at bounding box center [967, 285] width 39 height 39
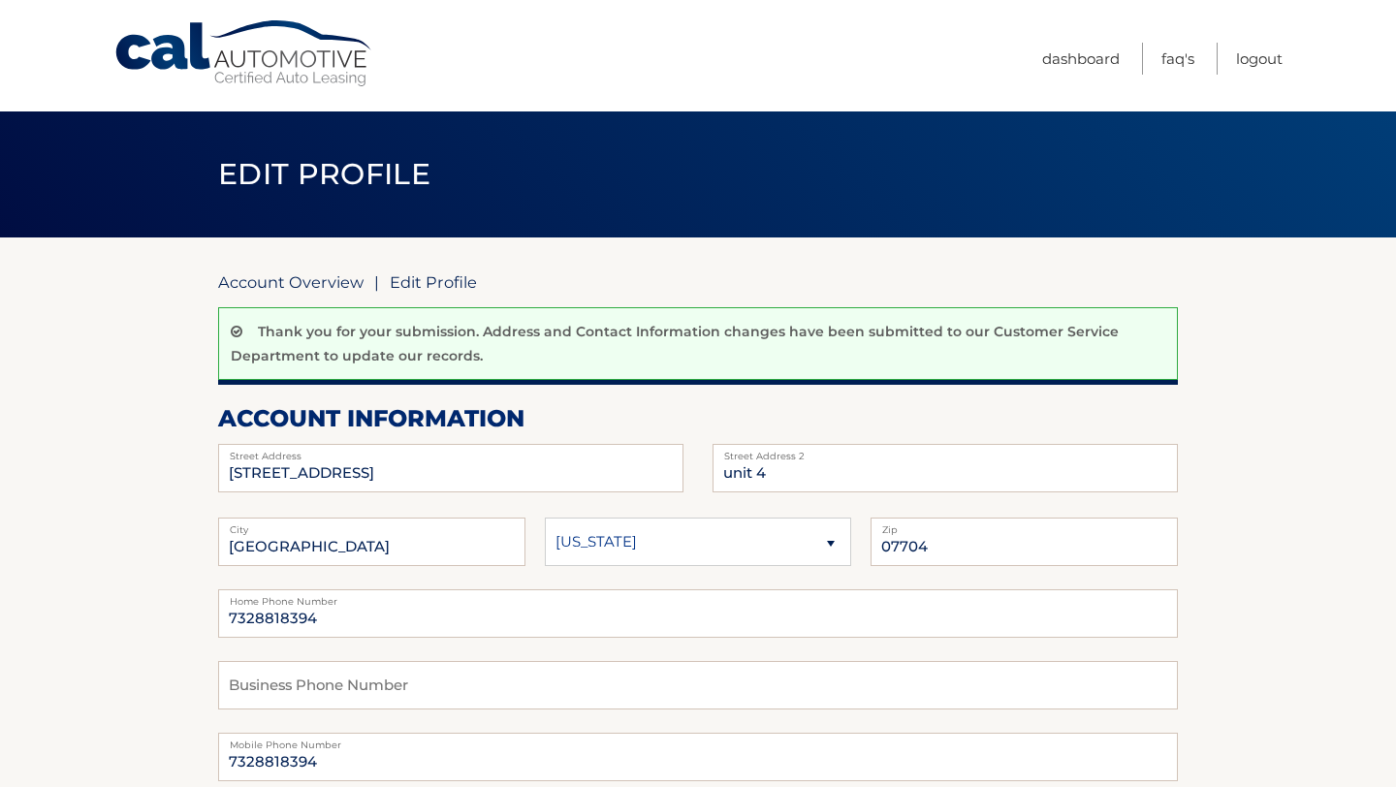
click at [322, 273] on link "Account Overview" at bounding box center [290, 281] width 145 height 19
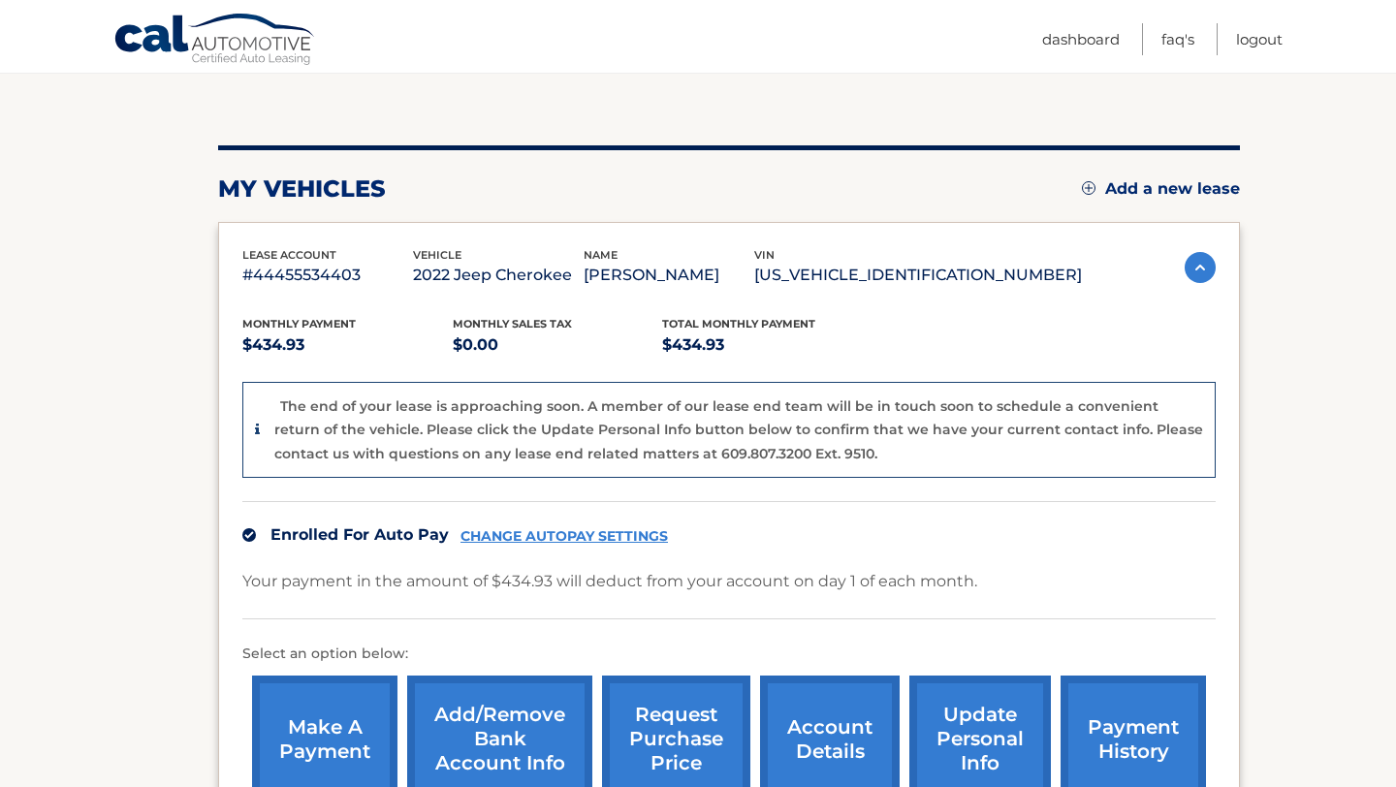
scroll to position [180, 0]
